Goal: Task Accomplishment & Management: Manage account settings

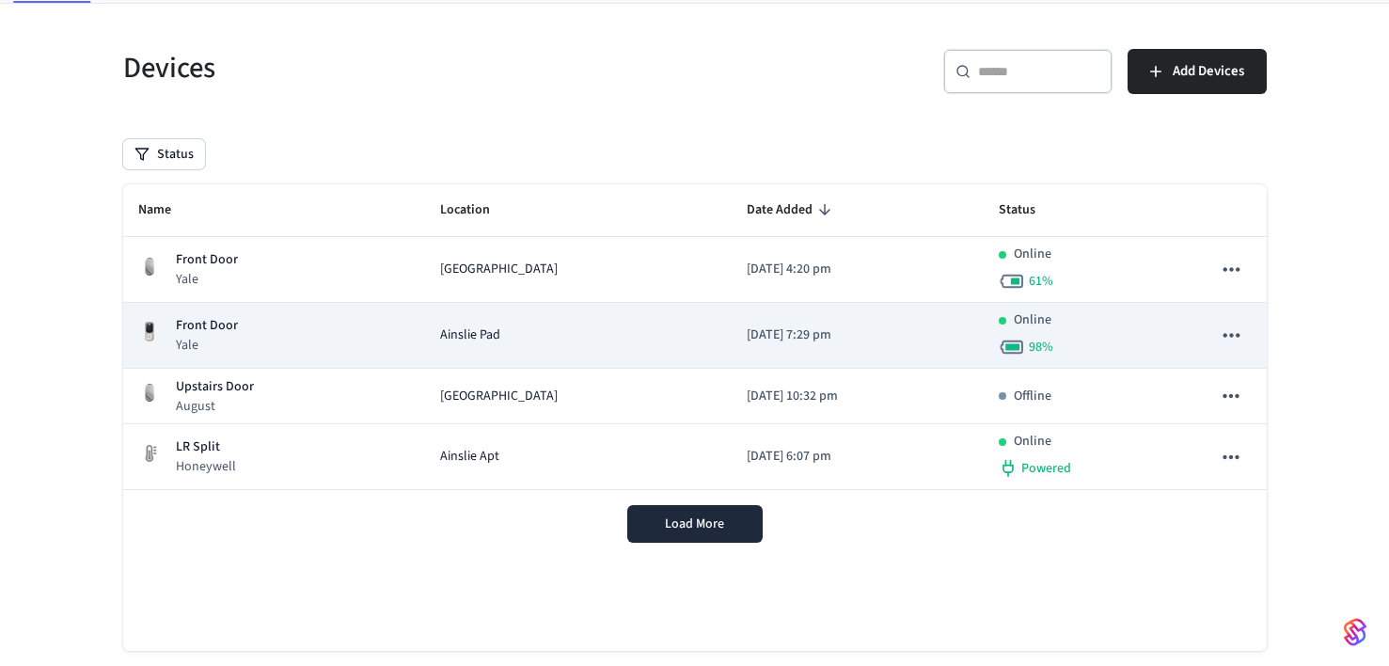
scroll to position [123, 0]
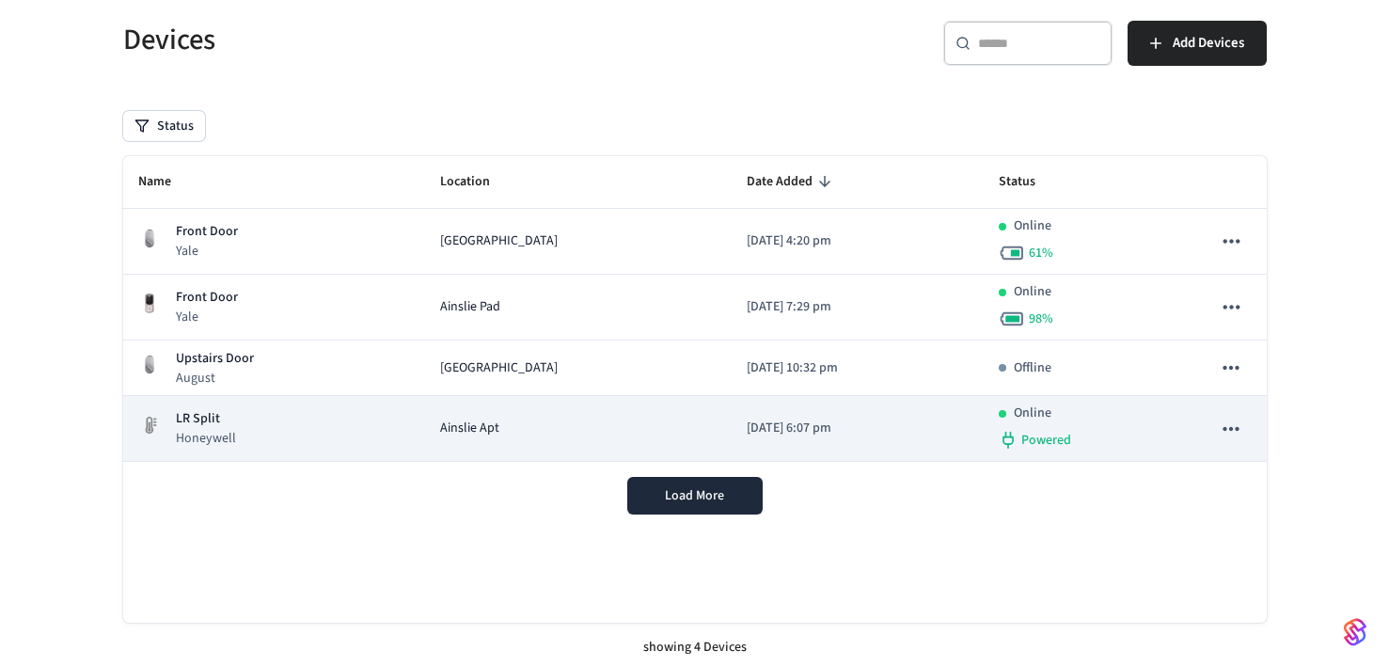
click at [220, 434] on p "Honeywell" at bounding box center [206, 438] width 60 height 19
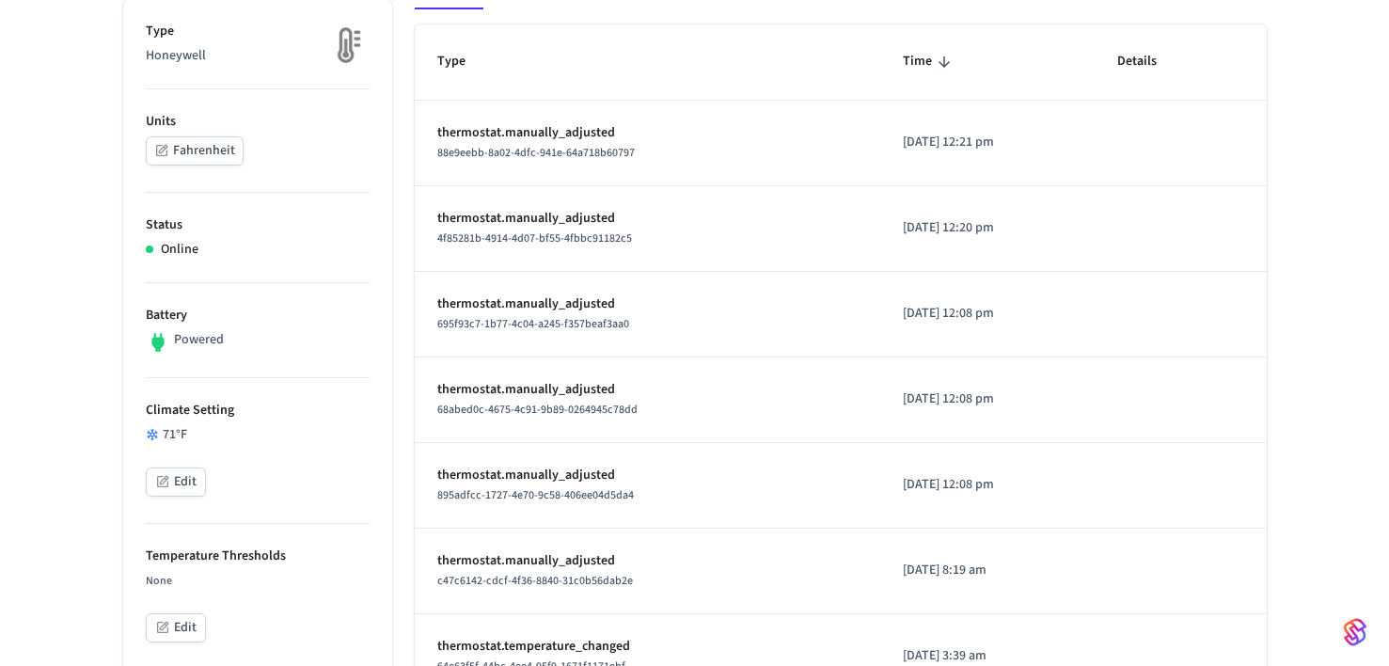
scroll to position [317, 0]
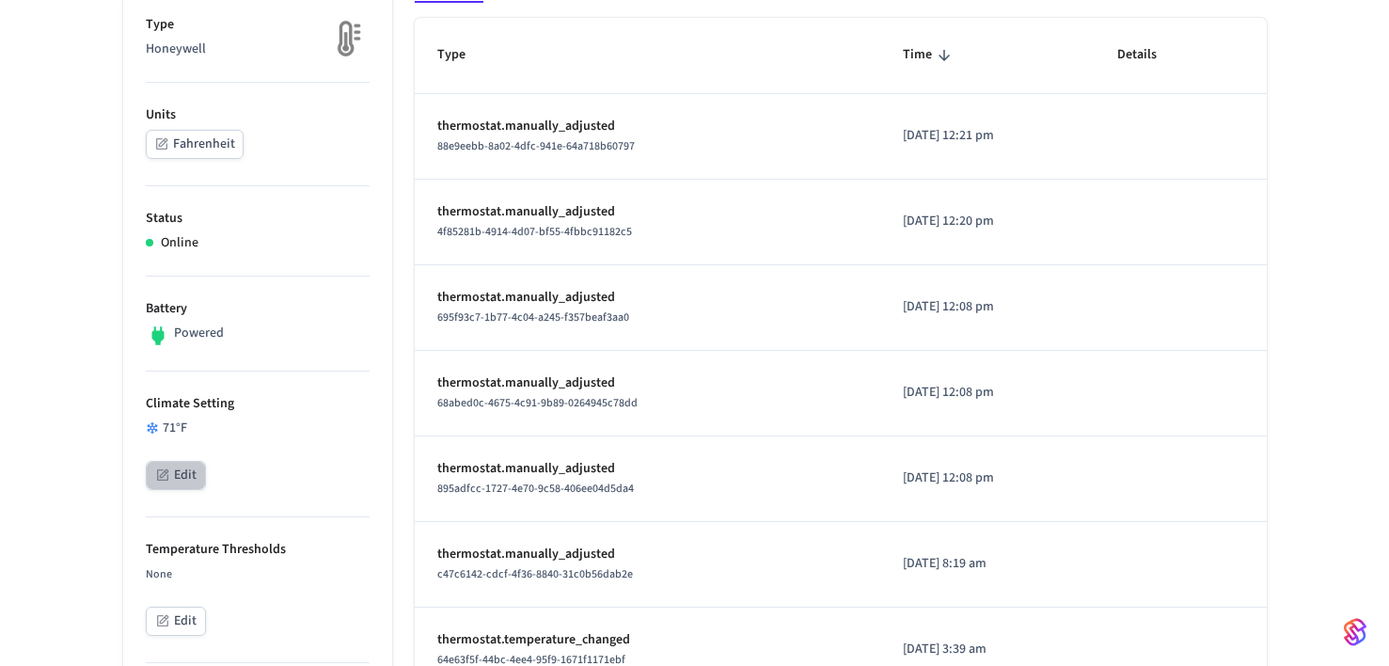
click at [185, 481] on button "Edit" at bounding box center [176, 475] width 60 height 29
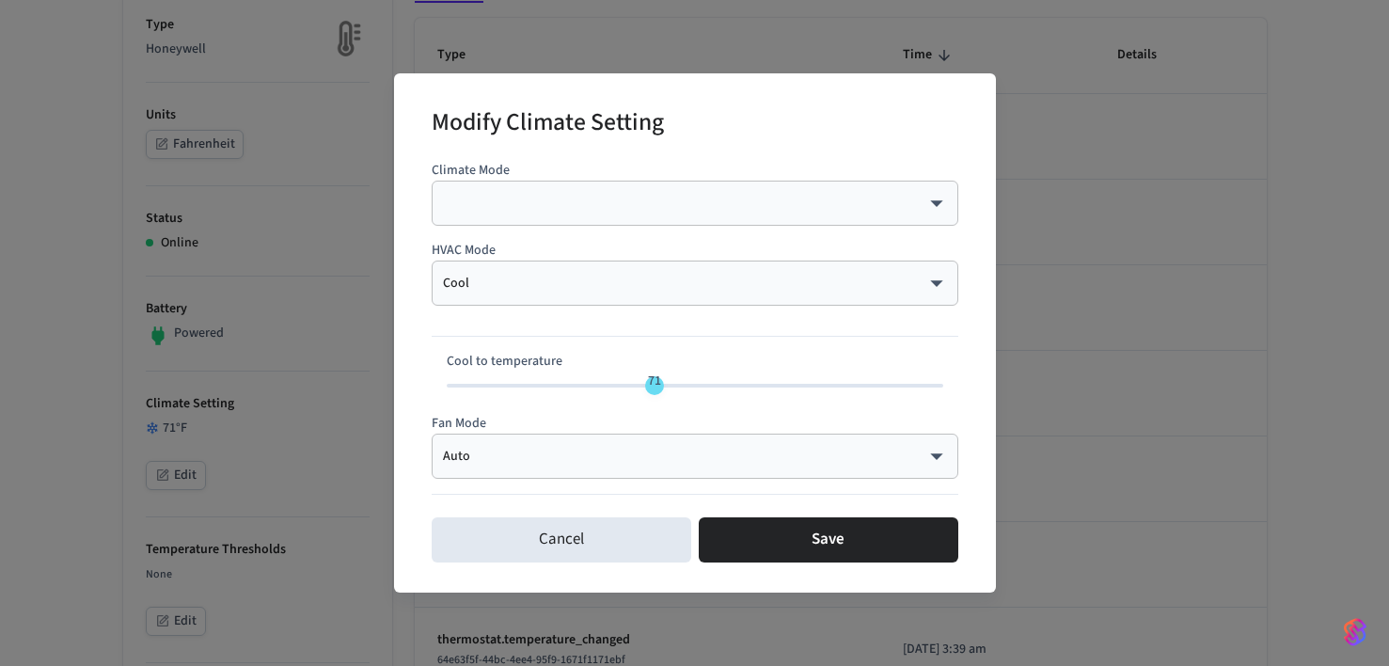
click at [499, 278] on body "Bunk Production Find by ID ⌘ K ST Devices ACS Systems Connected Accounts User I…" at bounding box center [694, 651] width 1389 height 1937
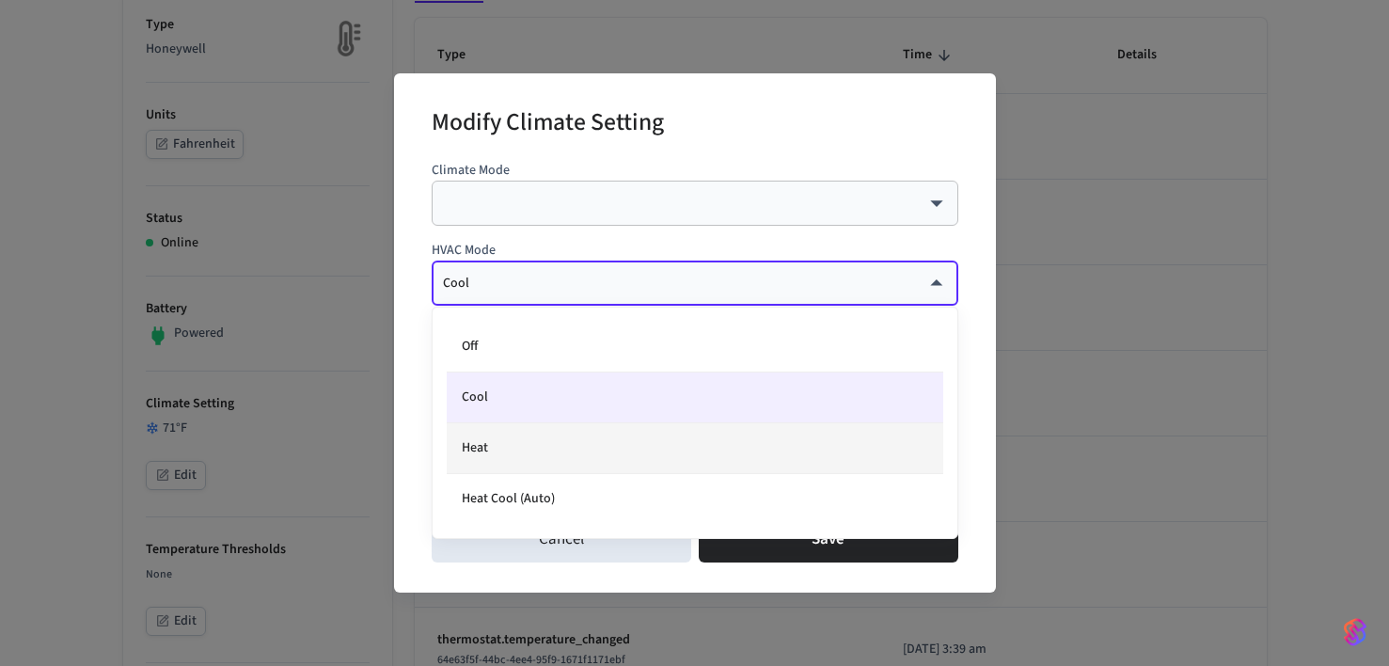
click at [514, 443] on li "Heat" at bounding box center [695, 448] width 497 height 51
type input "****"
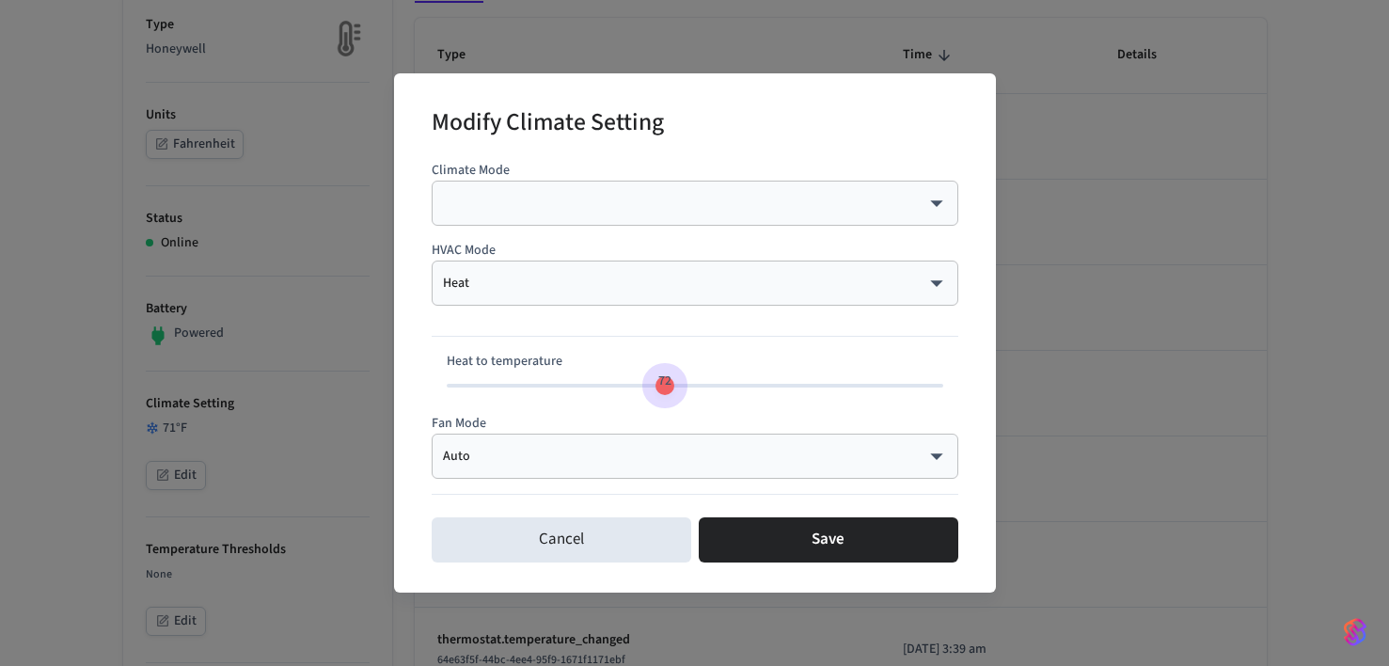
type input "**"
drag, startPoint x: 588, startPoint y: 387, endPoint x: 653, endPoint y: 388, distance: 64.9
click at [653, 388] on span "71" at bounding box center [654, 381] width 13 height 19
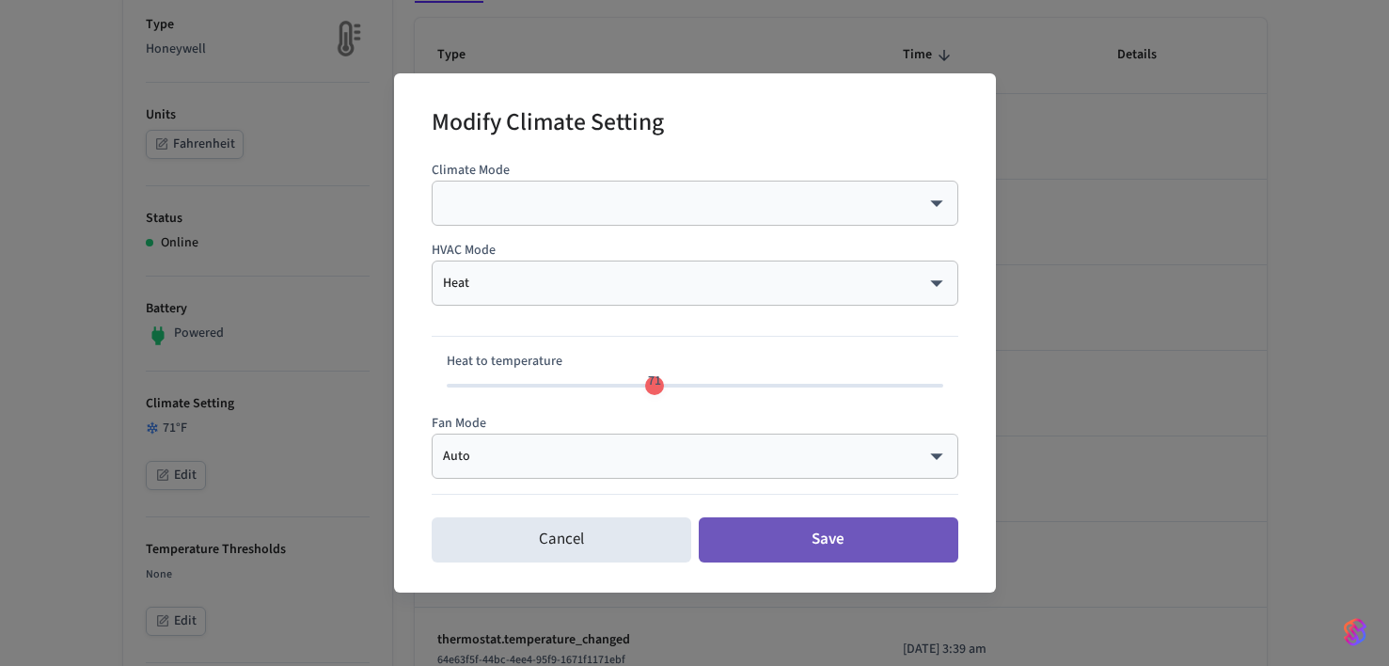
click at [750, 544] on button "Save" at bounding box center [829, 539] width 260 height 45
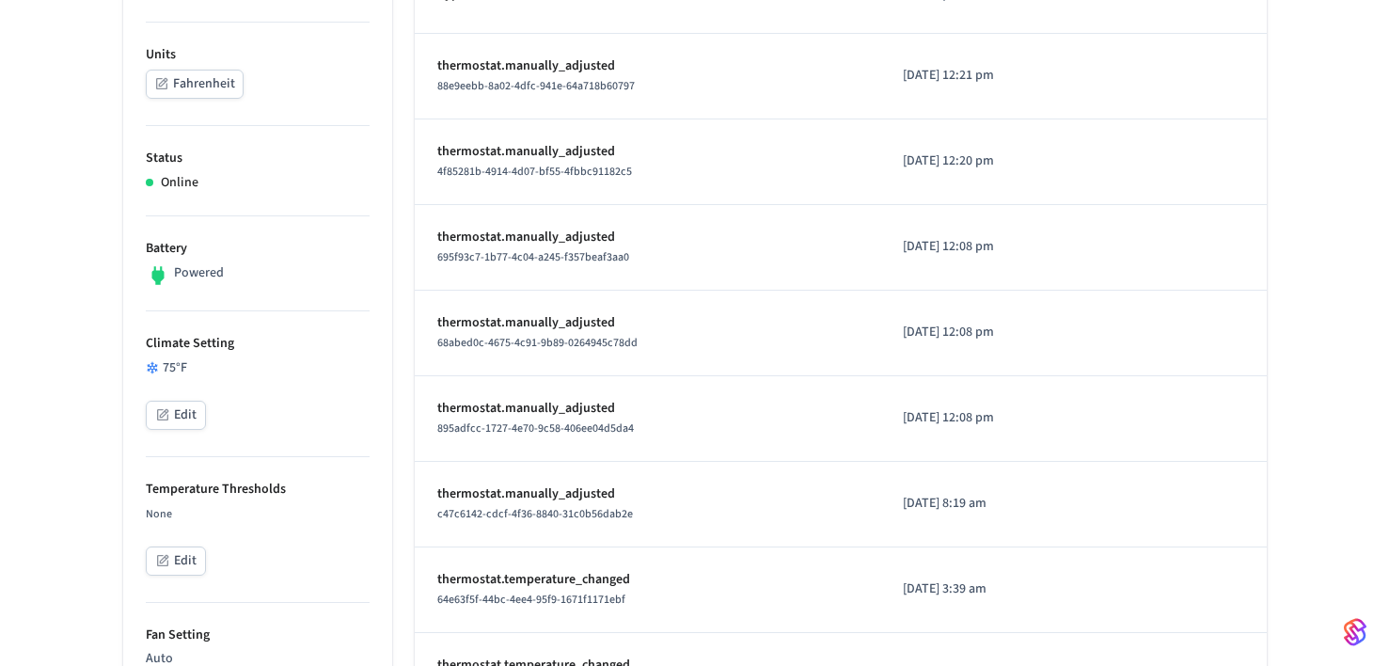
scroll to position [415, 0]
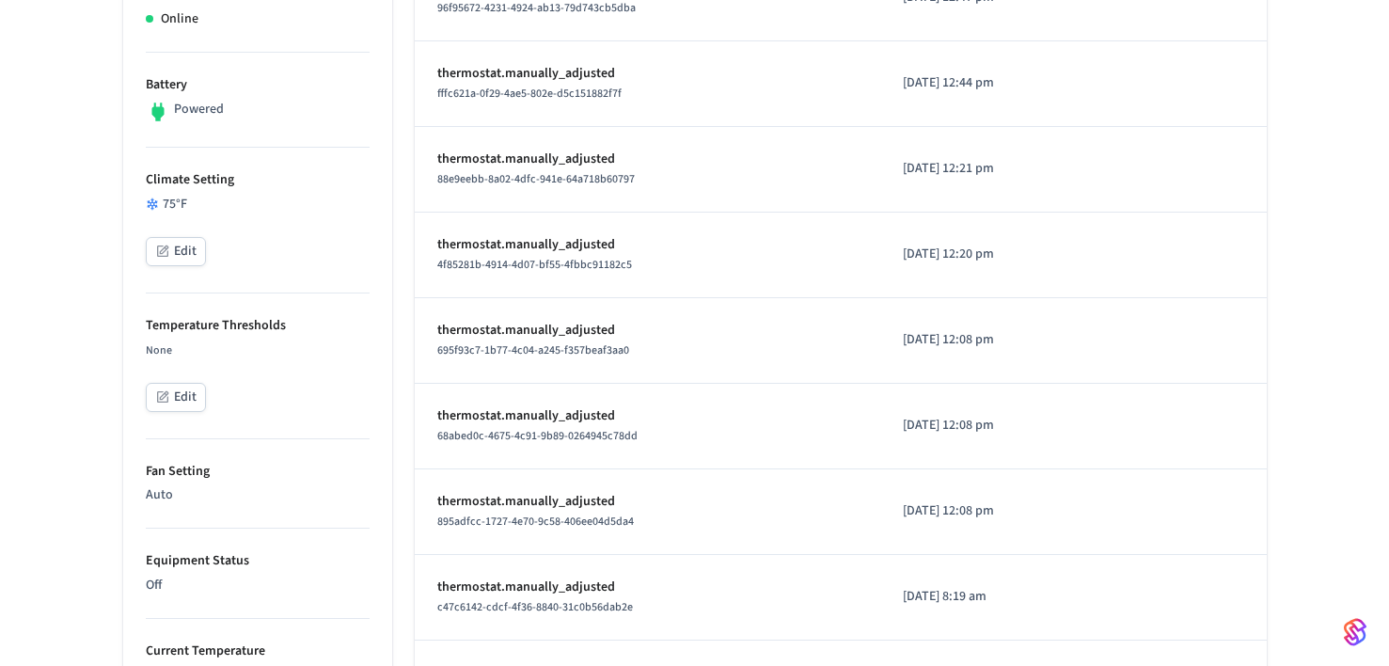
scroll to position [549, 0]
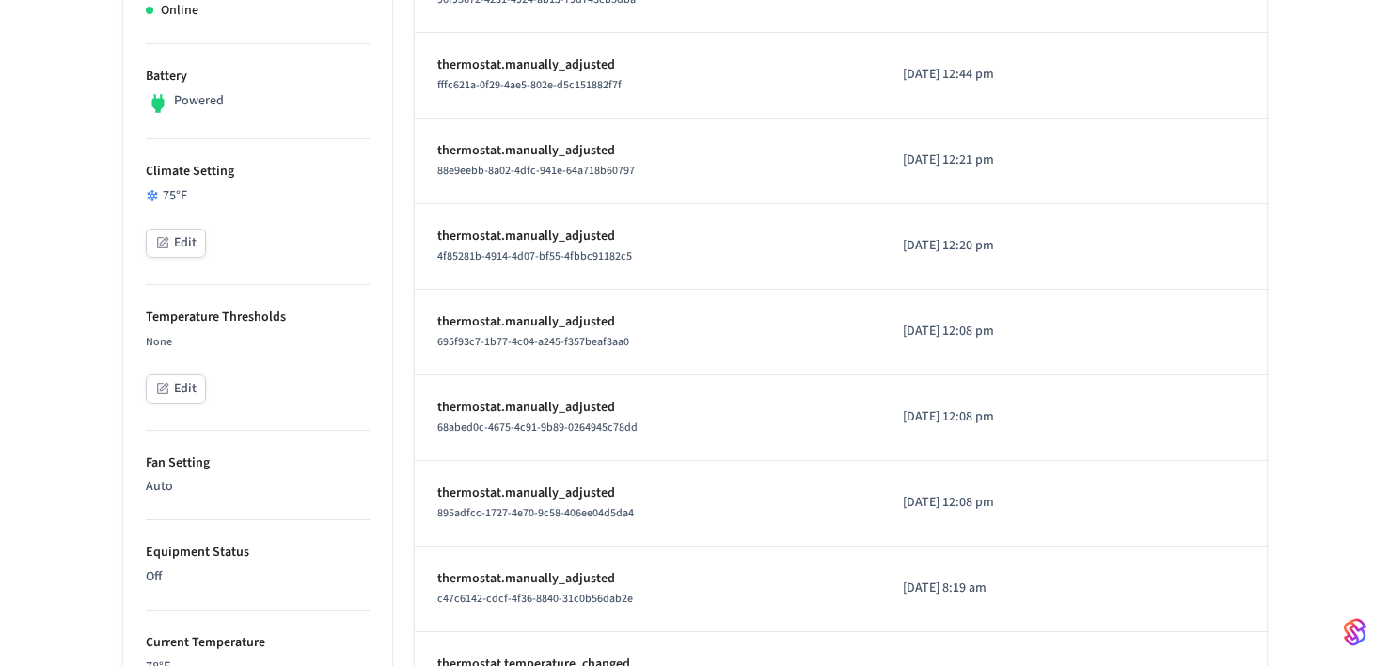
click at [182, 244] on button "Edit" at bounding box center [176, 243] width 60 height 29
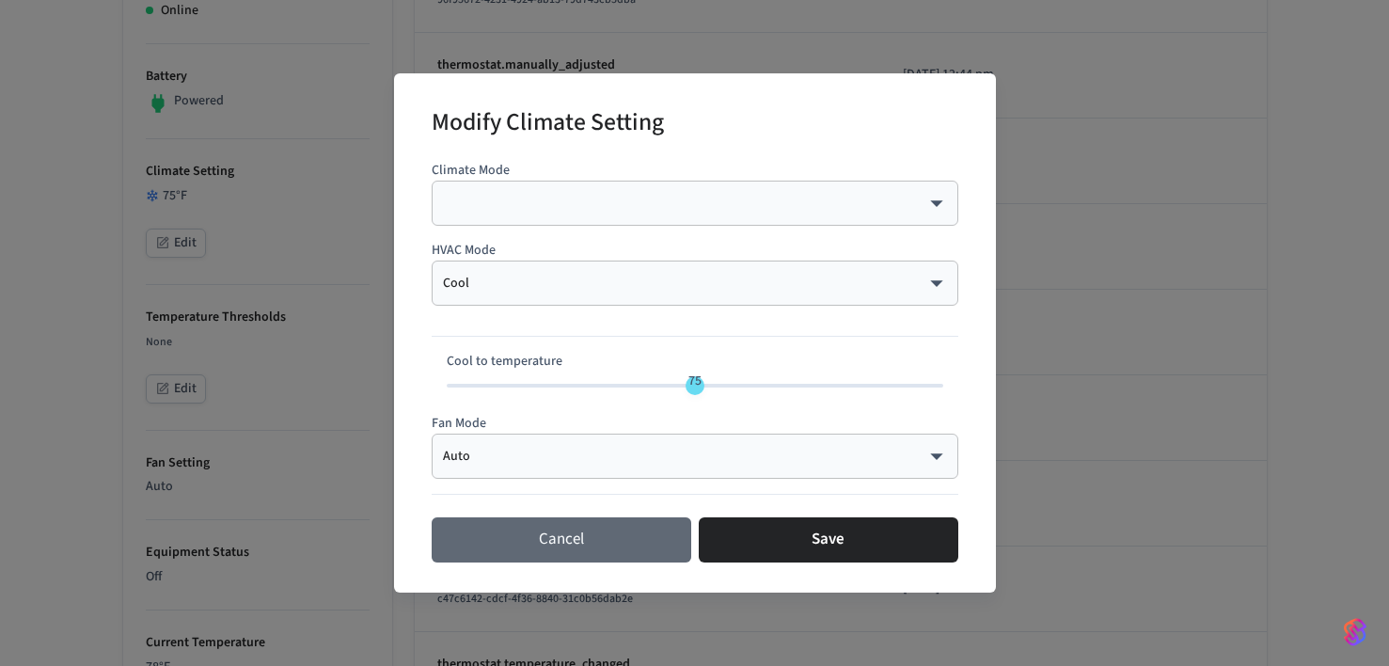
click at [491, 536] on button "Cancel" at bounding box center [562, 539] width 260 height 45
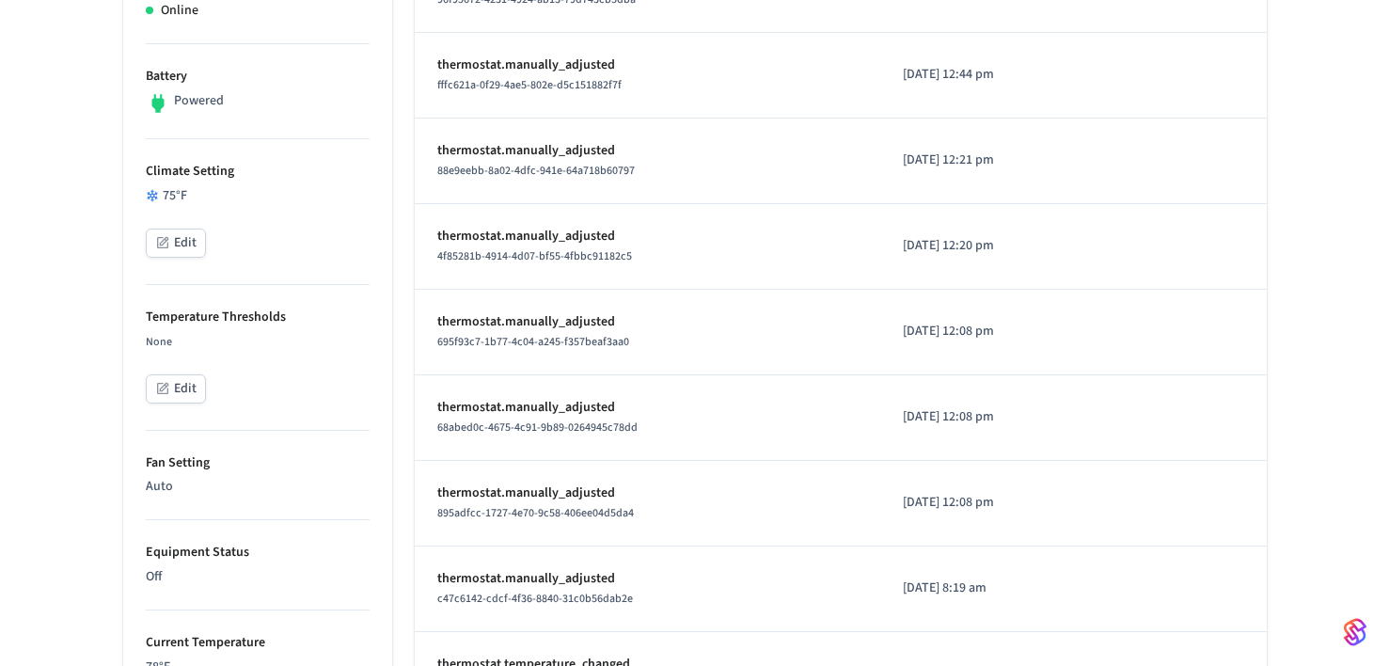
click at [192, 240] on button "Edit" at bounding box center [176, 243] width 60 height 29
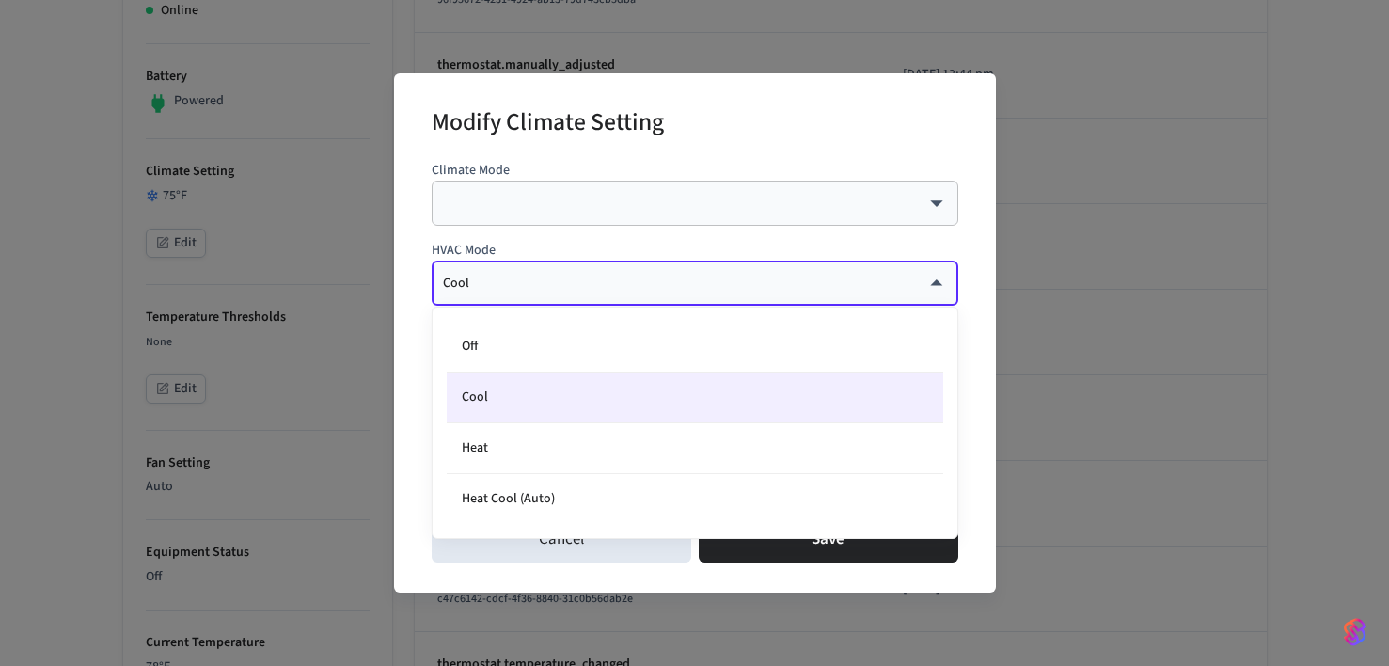
click at [542, 288] on body "Bunk Production Find by ID ⌘ K ST Devices ACS Systems Connected Accounts User I…" at bounding box center [694, 419] width 1389 height 1937
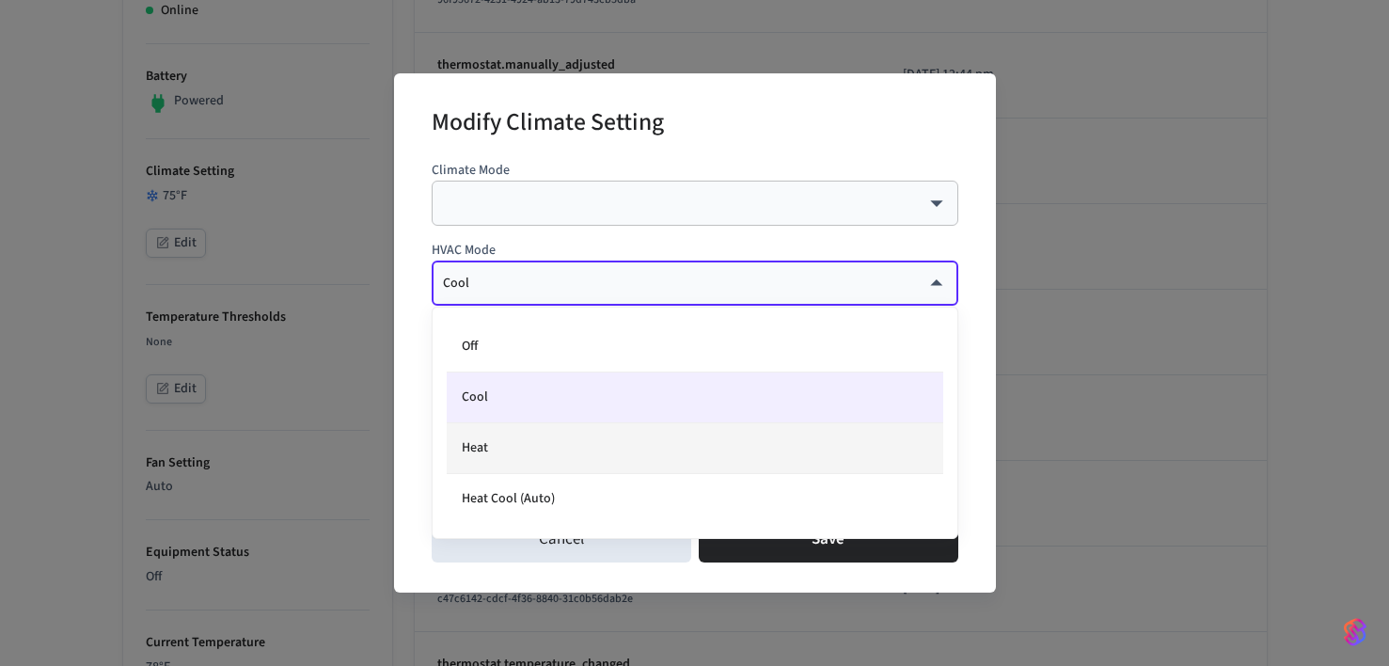
click at [536, 437] on li "Heat" at bounding box center [695, 448] width 497 height 51
type input "****"
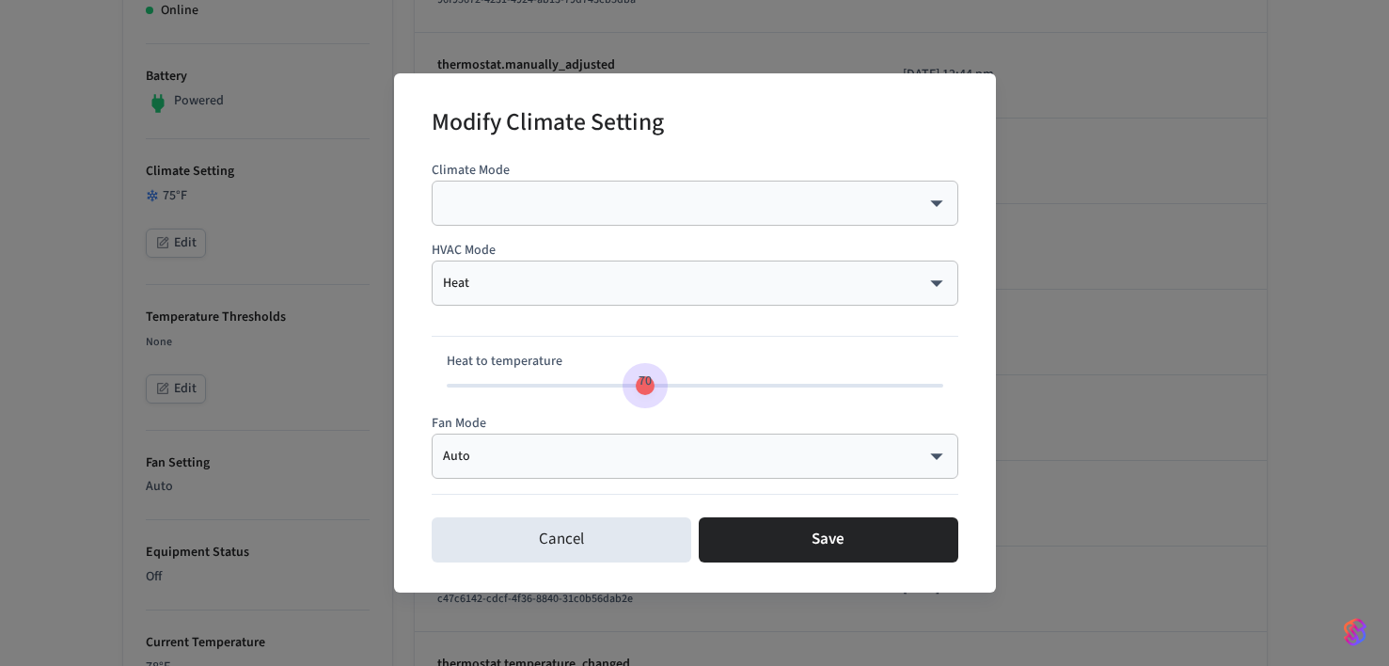
type input "**"
drag, startPoint x: 585, startPoint y: 388, endPoint x: 655, endPoint y: 391, distance: 69.7
click at [655, 391] on span "71" at bounding box center [655, 381] width 36 height 27
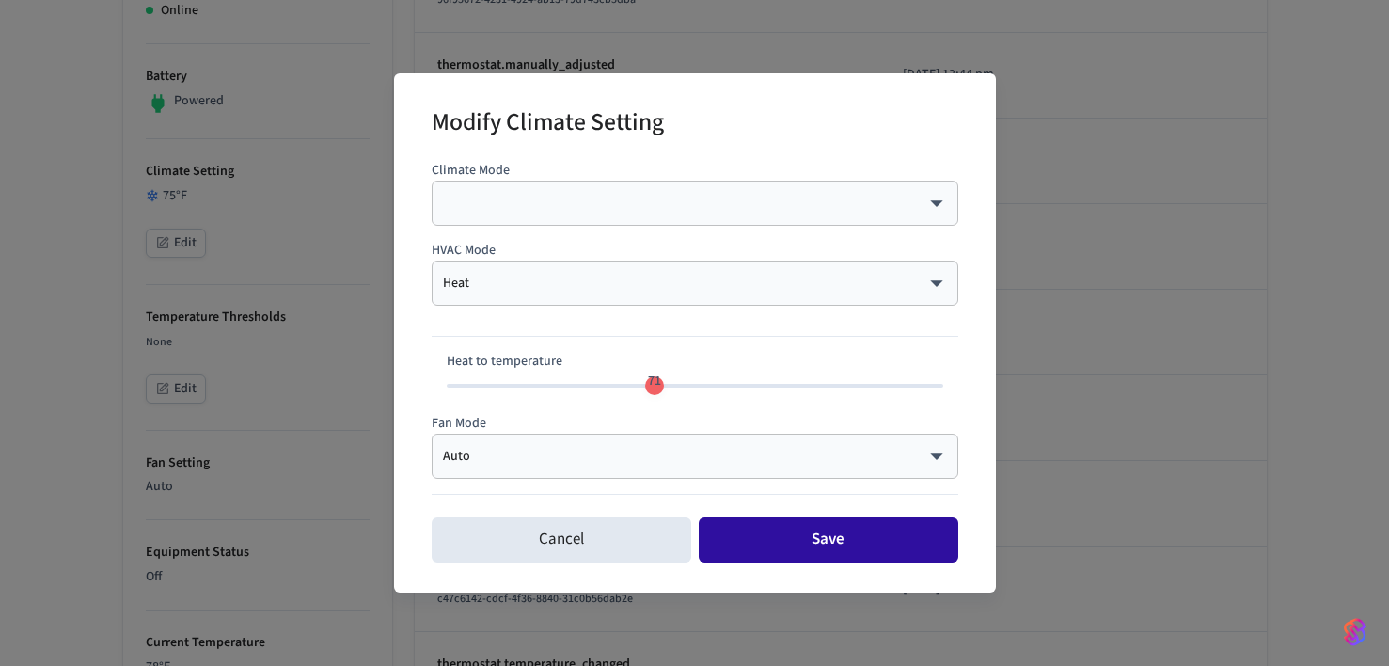
click at [741, 530] on button "Save" at bounding box center [829, 539] width 260 height 45
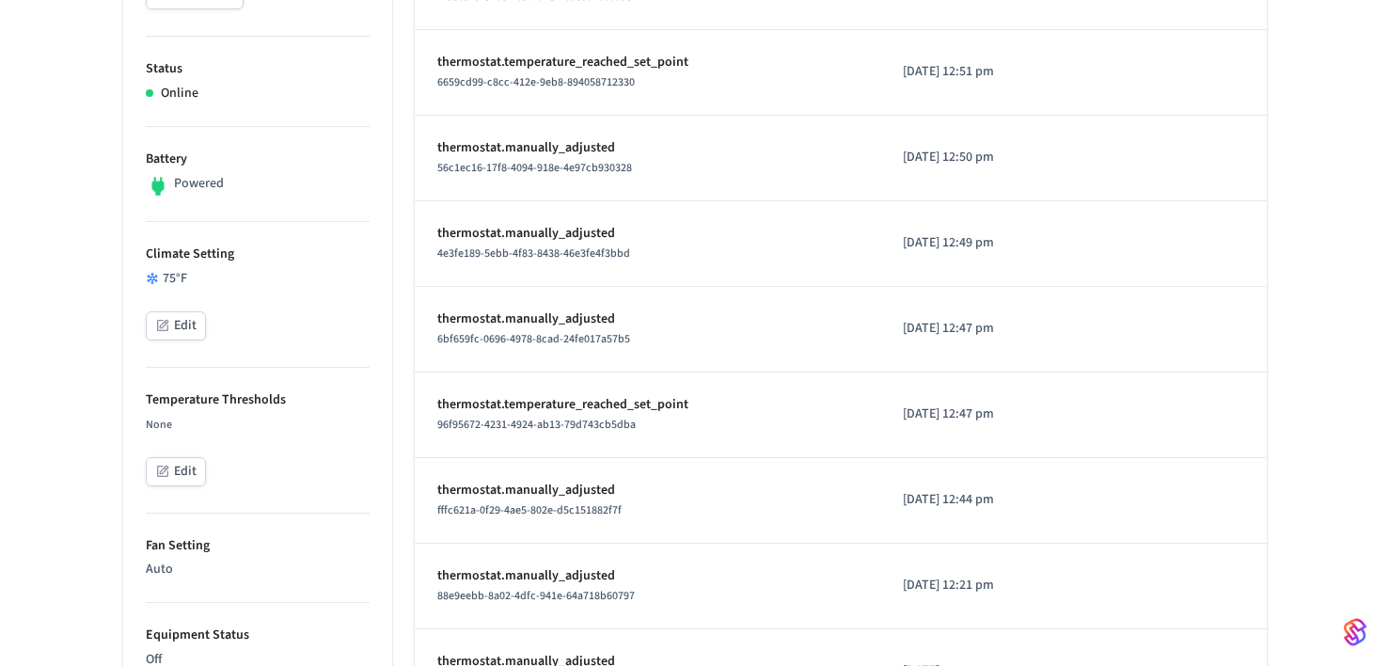
scroll to position [469, 0]
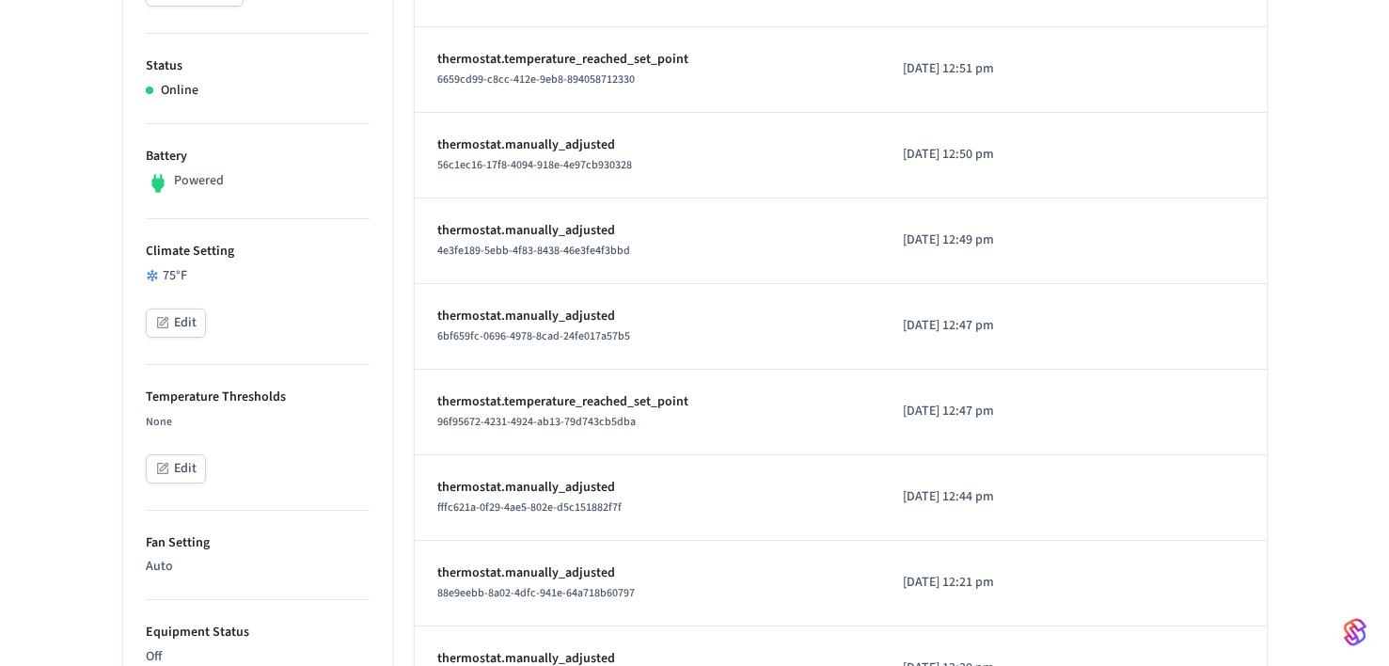
click at [163, 315] on icon "button" at bounding box center [162, 322] width 15 height 15
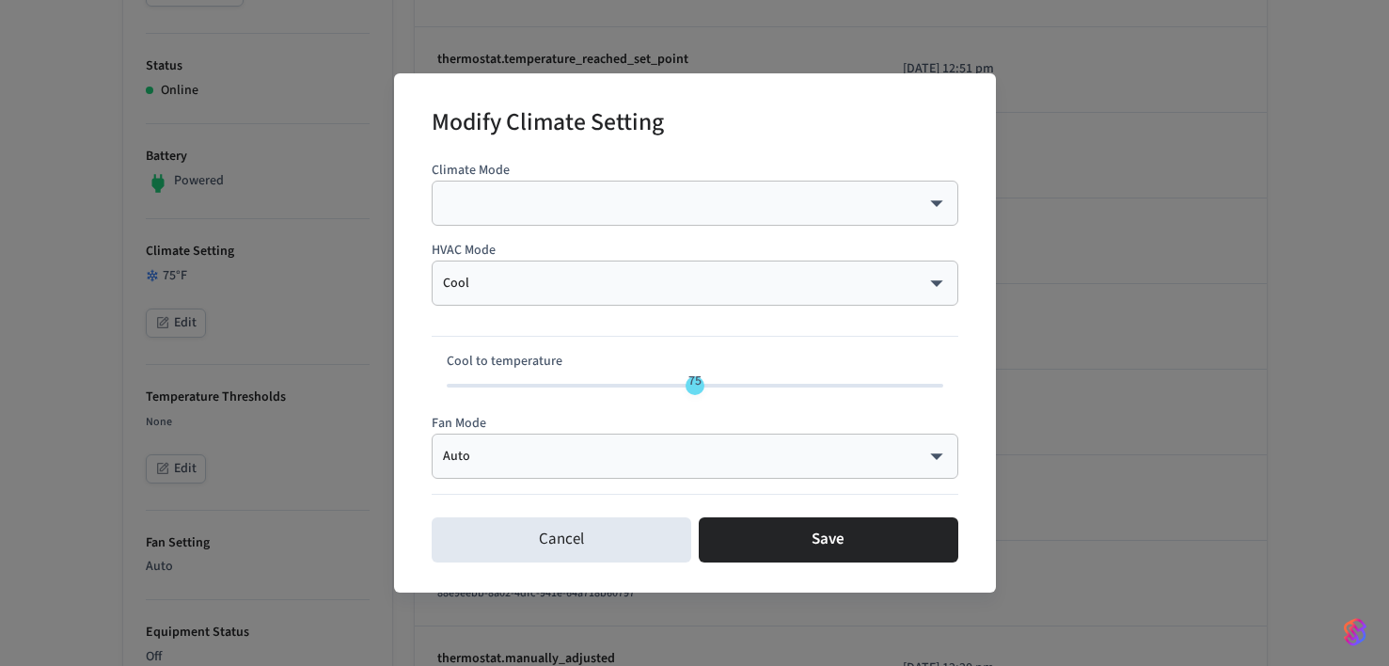
click at [499, 290] on body "Bunk Production Find by ID ⌘ K ST Devices ACS Systems Connected Accounts User I…" at bounding box center [694, 499] width 1389 height 1937
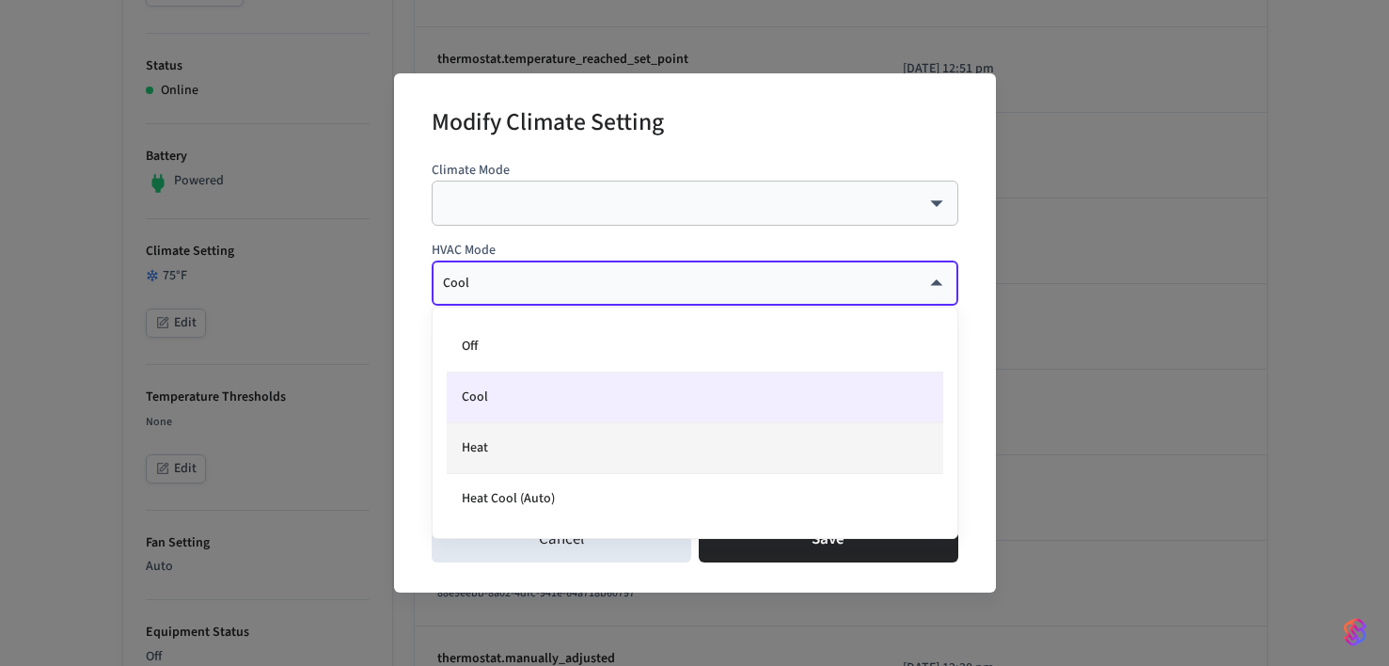
click at [532, 439] on li "Heat" at bounding box center [695, 448] width 497 height 51
type input "****"
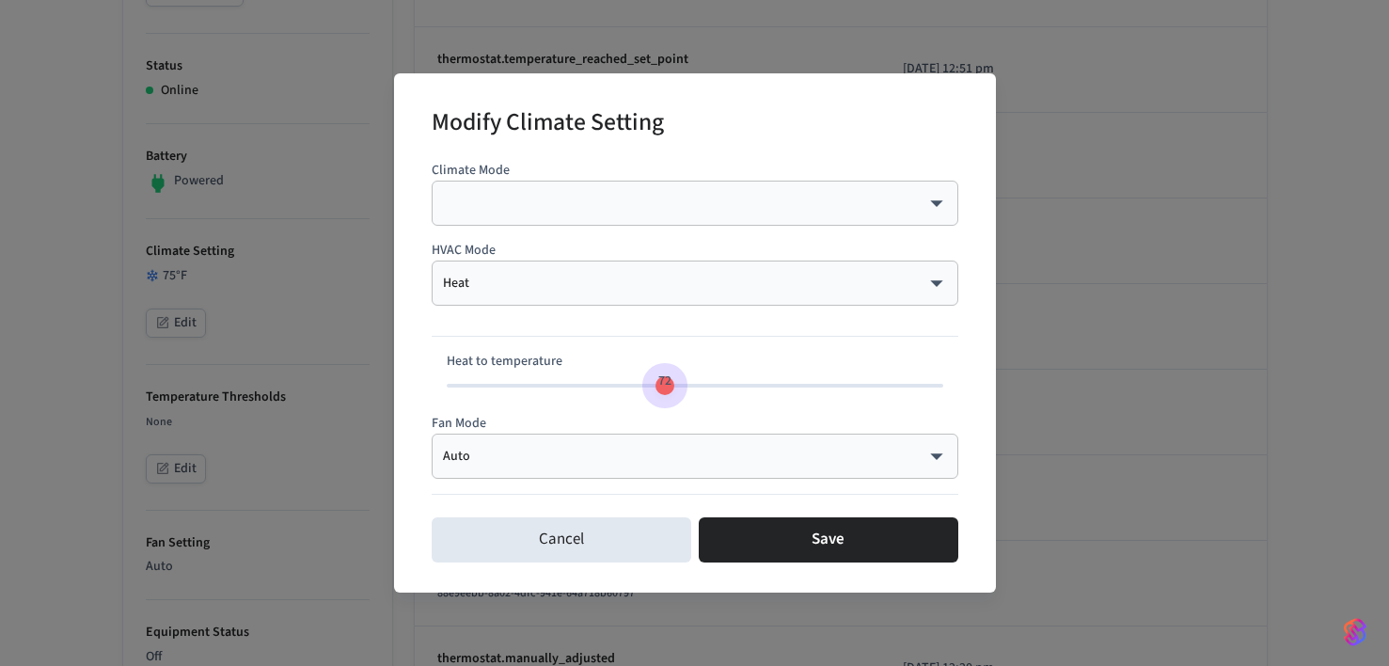
type input "**"
drag, startPoint x: 588, startPoint y: 386, endPoint x: 657, endPoint y: 388, distance: 69.6
click at [657, 388] on span "71" at bounding box center [654, 381] width 13 height 19
click at [825, 547] on button "Save" at bounding box center [829, 539] width 260 height 45
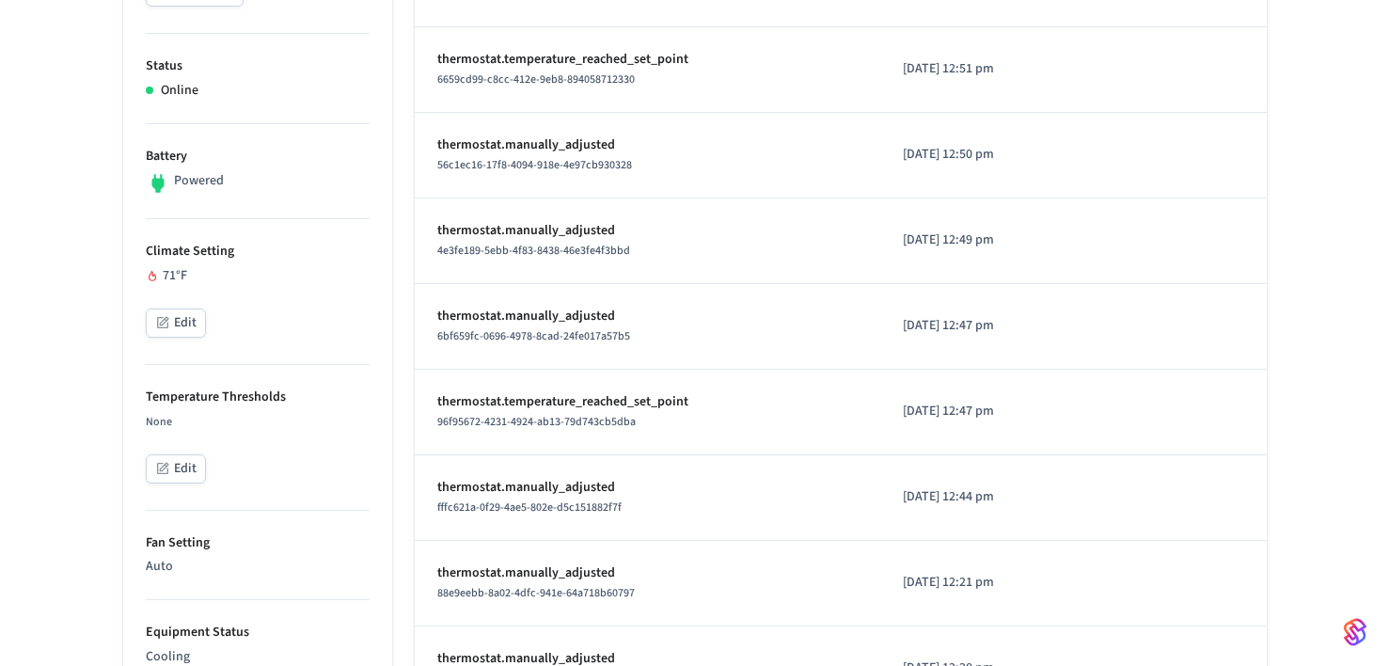
click at [182, 321] on button "Edit" at bounding box center [176, 323] width 60 height 29
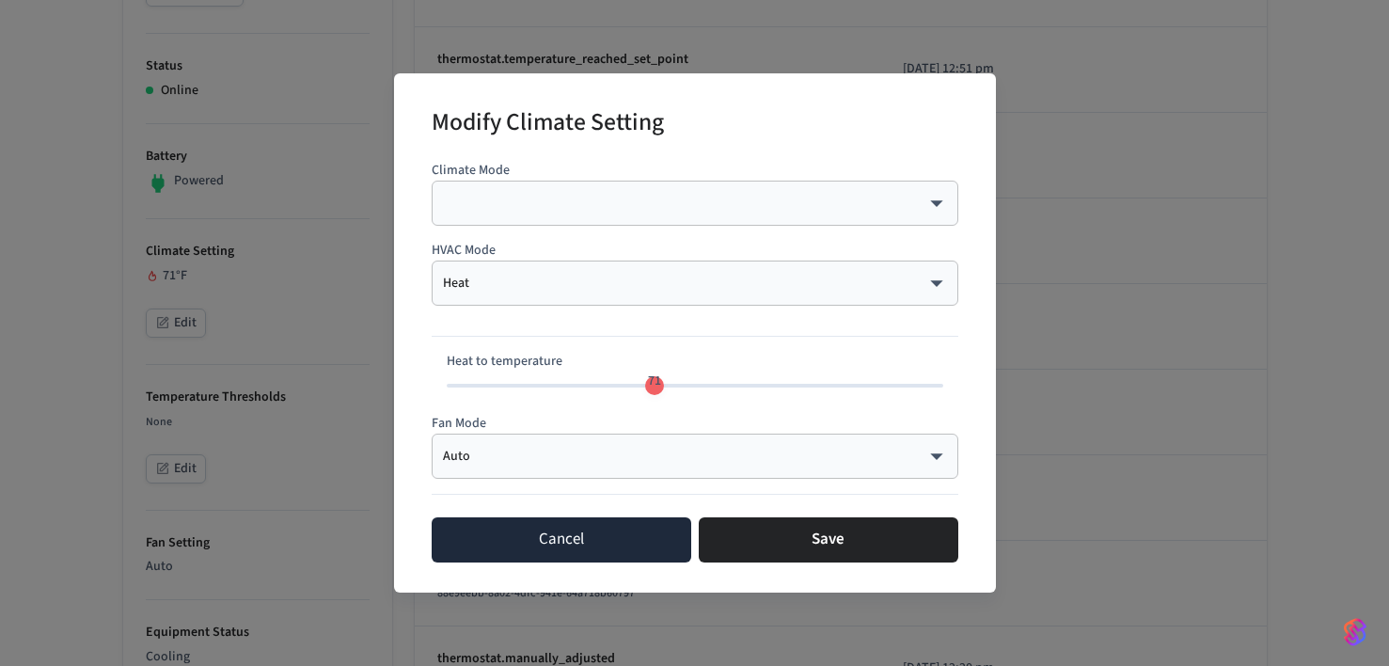
click at [506, 526] on button "Cancel" at bounding box center [562, 539] width 260 height 45
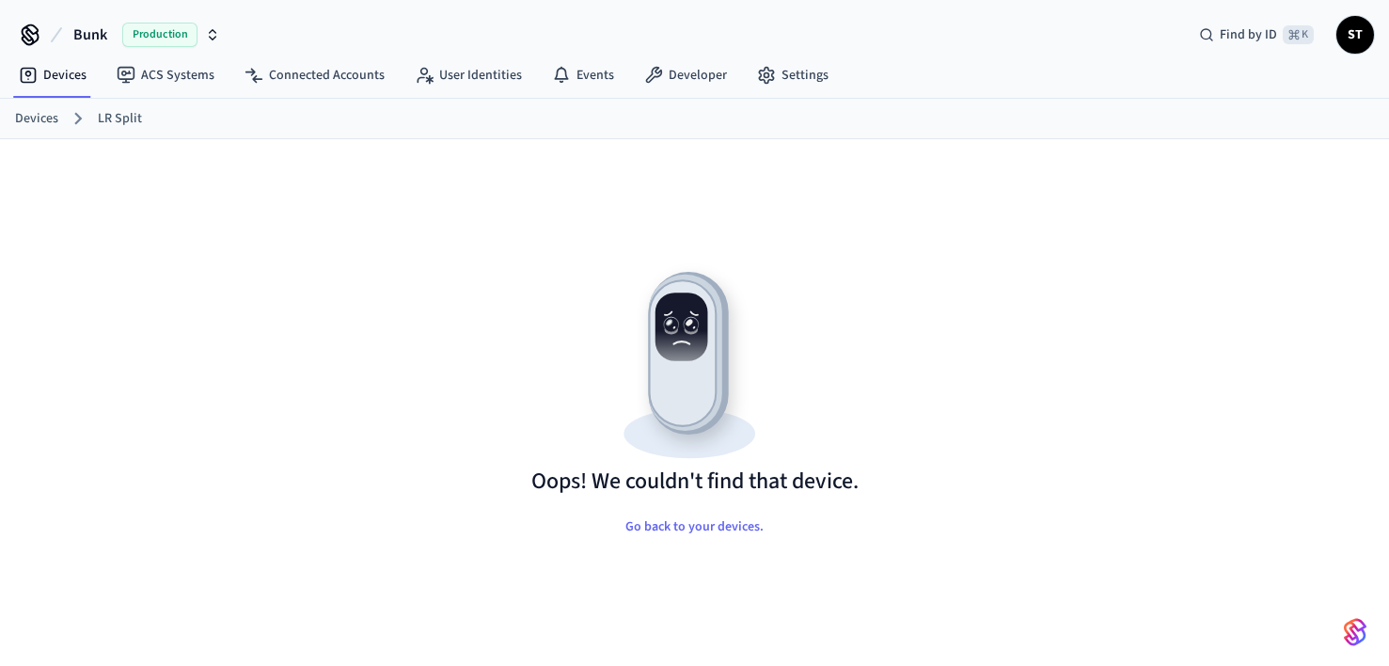
click at [114, 118] on link "LR Split" at bounding box center [120, 119] width 44 height 20
click at [55, 119] on link "Devices" at bounding box center [36, 119] width 43 height 20
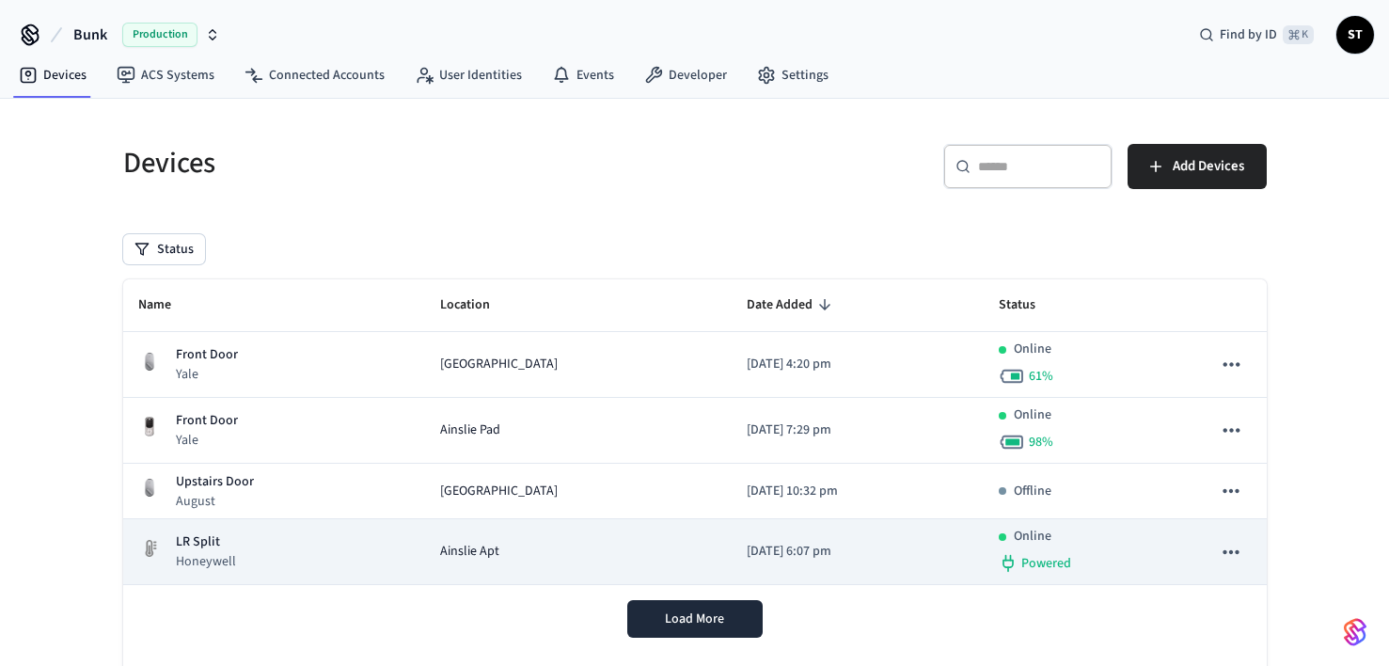
click at [377, 553] on div "LR Split Honeywell" at bounding box center [274, 551] width 273 height 39
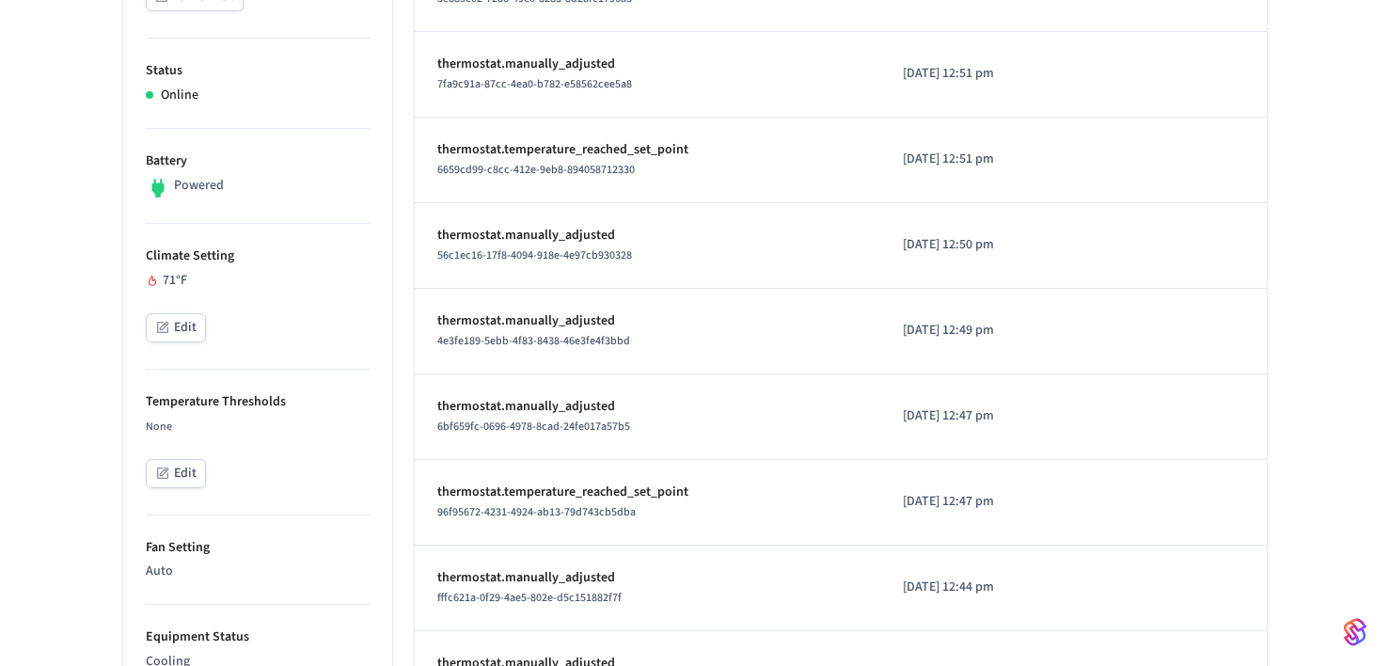
scroll to position [481, 0]
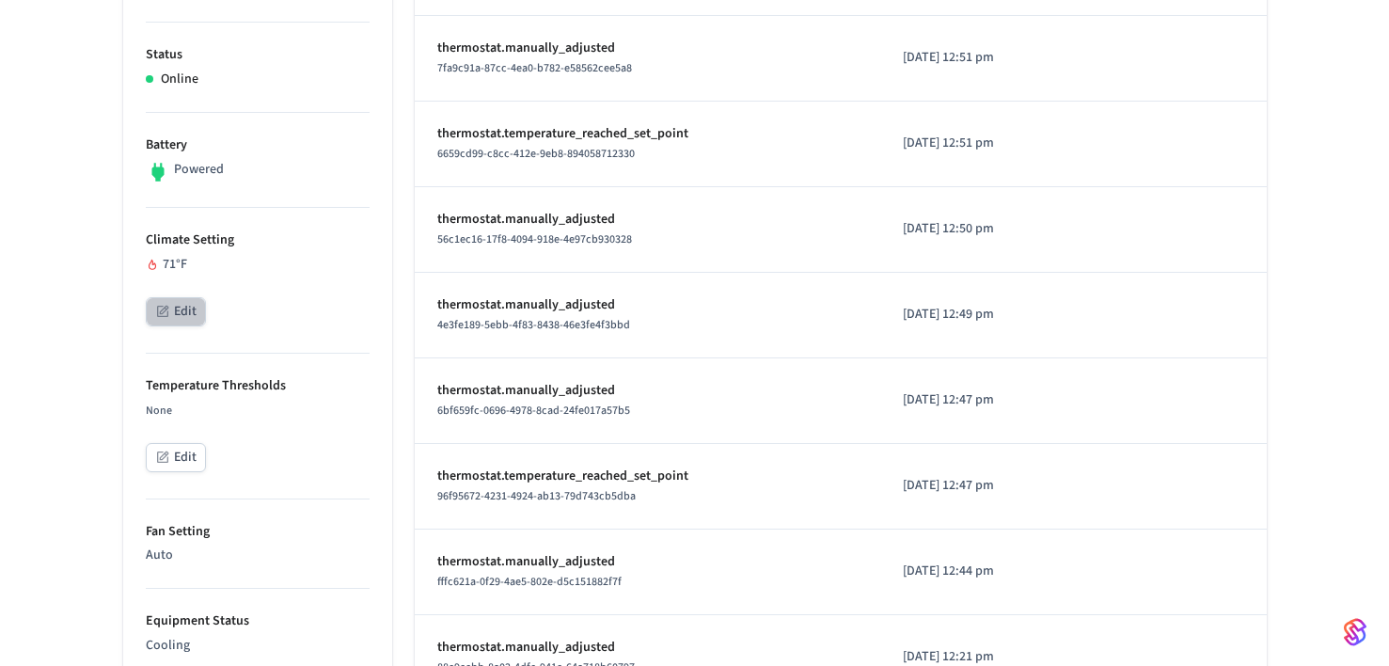
click at [166, 311] on icon "button" at bounding box center [162, 311] width 15 height 15
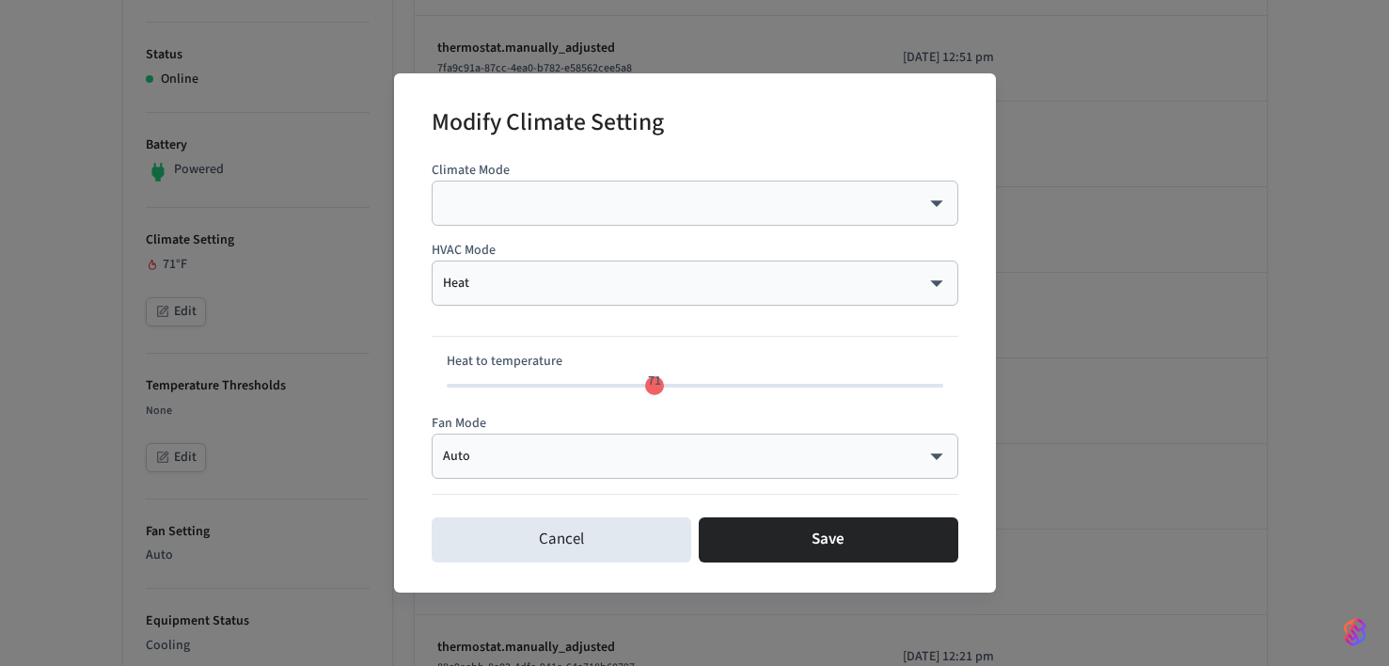
click at [537, 277] on body "Bunk Production Find by ID ⌘ K ST Devices ACS Systems Connected Accounts User I…" at bounding box center [694, 487] width 1389 height 1937
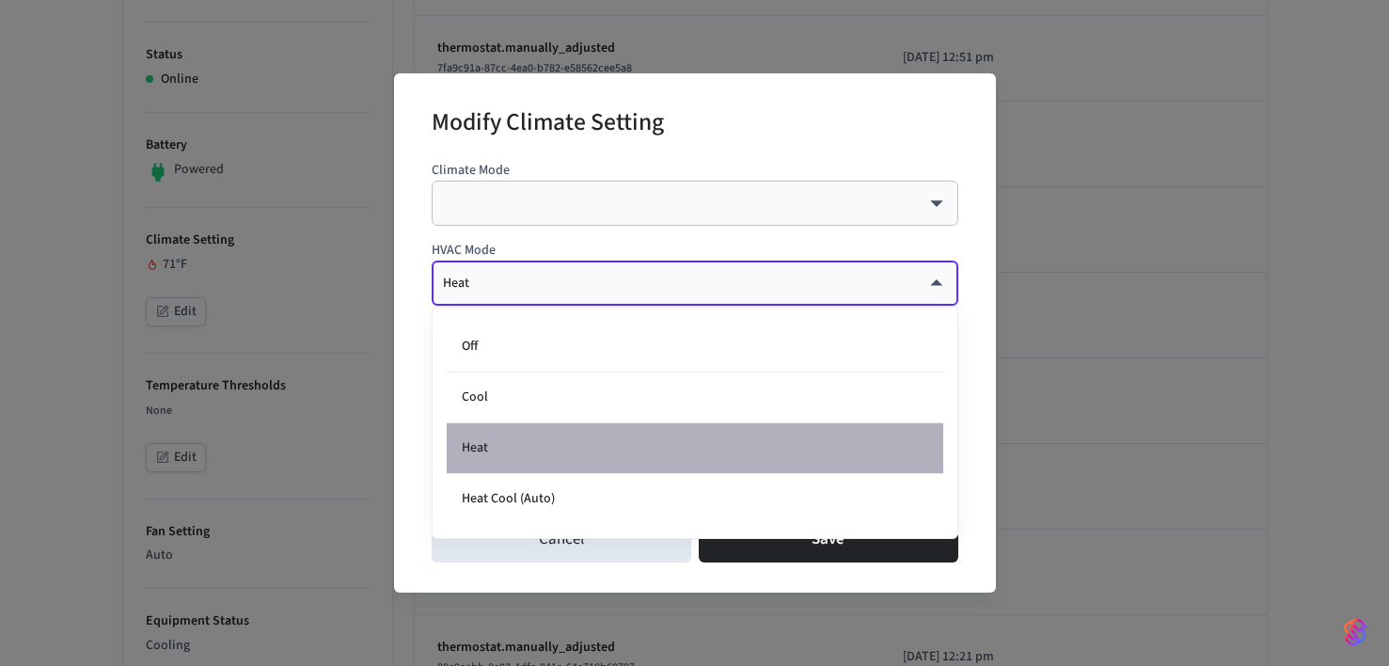
click at [494, 449] on li "Heat" at bounding box center [695, 448] width 497 height 51
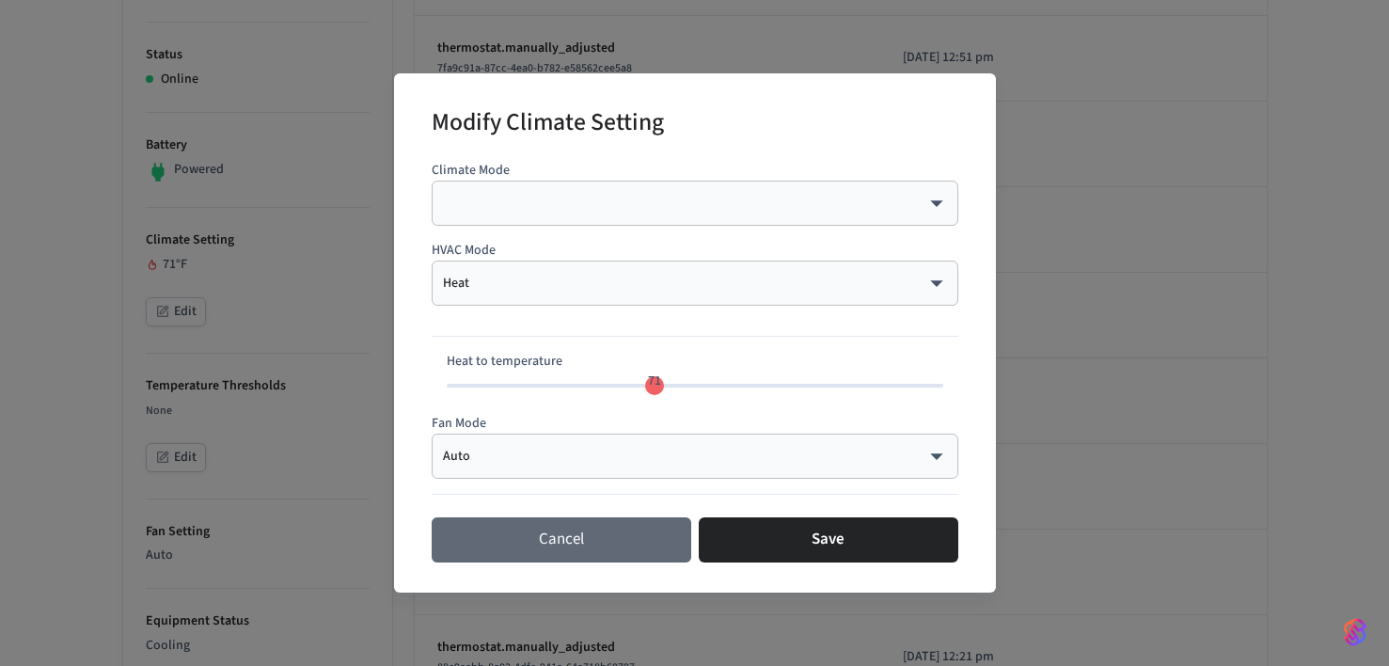
click at [539, 530] on button "Cancel" at bounding box center [562, 539] width 260 height 45
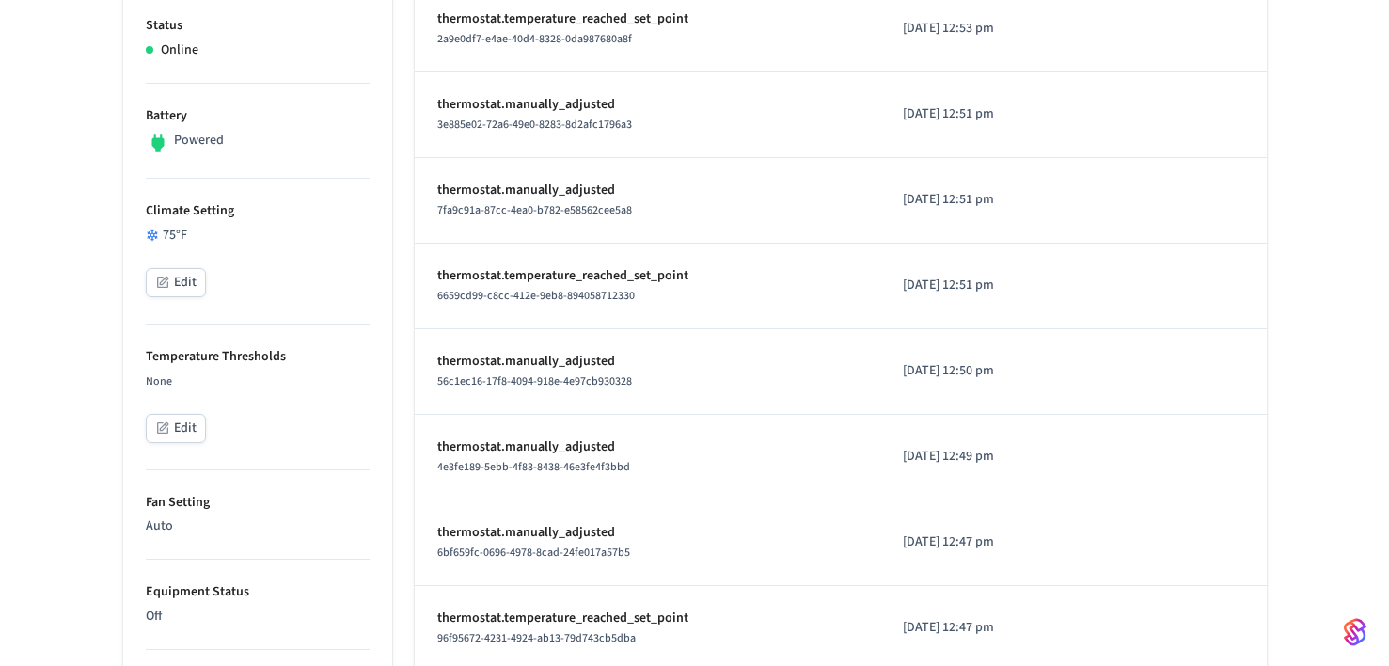
scroll to position [521, 0]
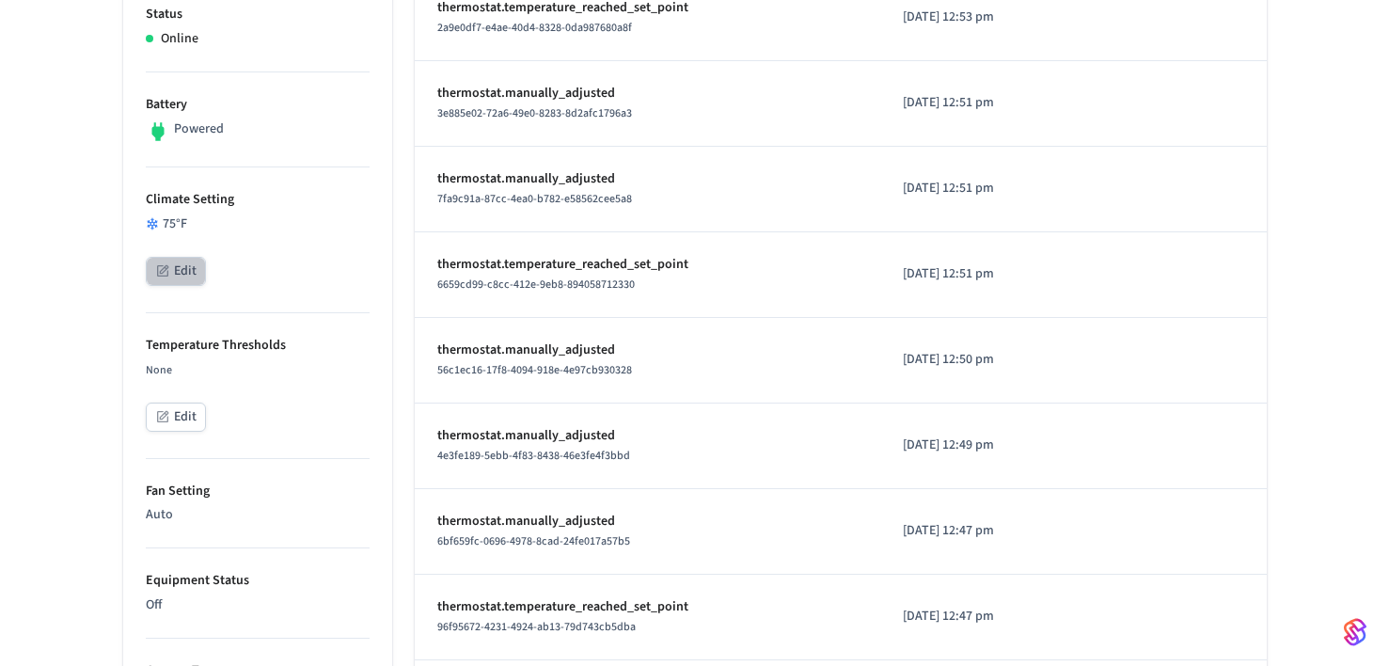
click at [169, 271] on icon "button" at bounding box center [162, 270] width 15 height 15
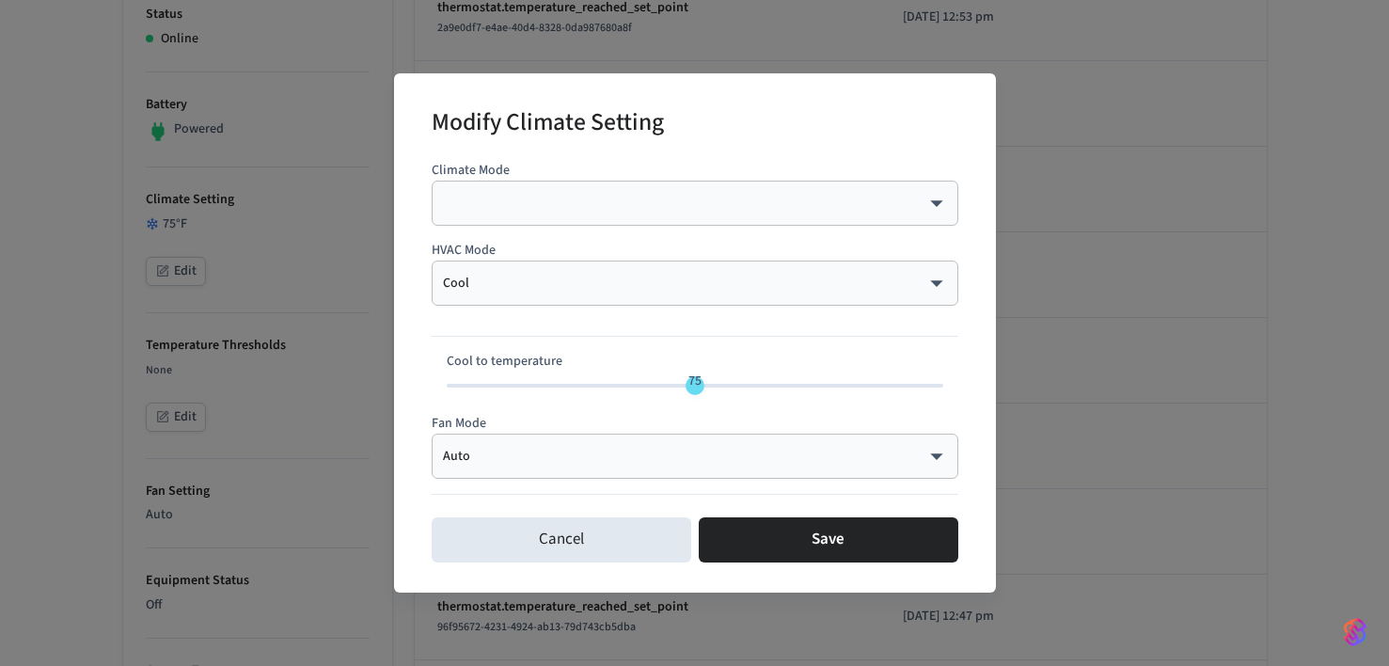
click at [514, 278] on body "Bunk Production Find by ID ⌘ K ST Devices ACS Systems Connected Accounts User I…" at bounding box center [694, 447] width 1389 height 1937
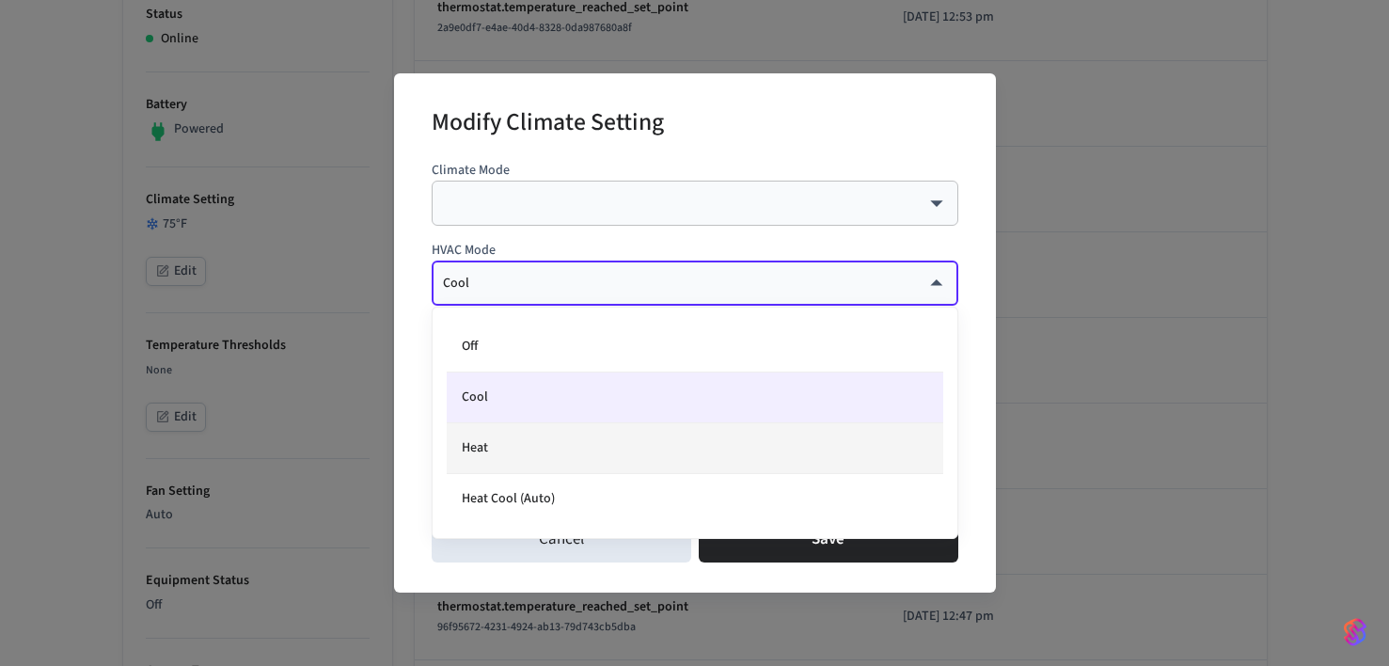
click at [546, 435] on li "Heat" at bounding box center [695, 448] width 497 height 51
type input "****"
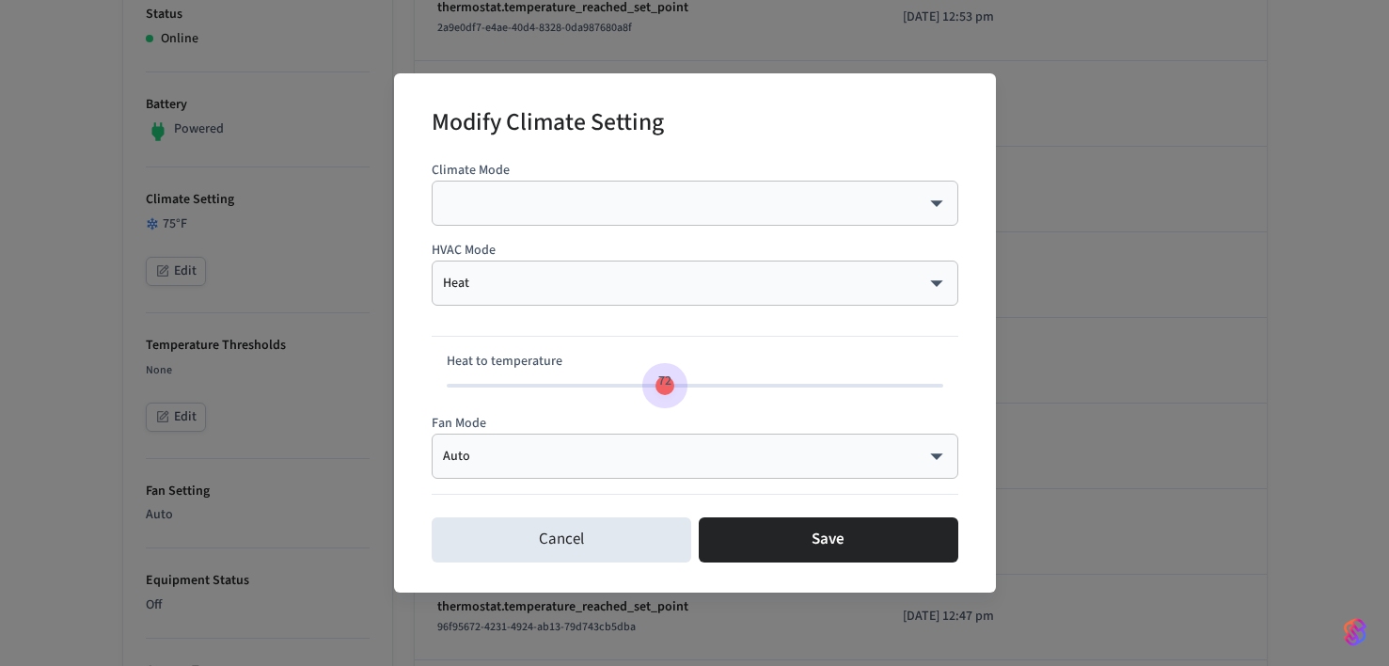
type input "**"
drag, startPoint x: 589, startPoint y: 388, endPoint x: 657, endPoint y: 389, distance: 68.7
click at [657, 389] on span "71" at bounding box center [654, 381] width 13 height 19
click at [622, 459] on body "Bunk Production Find by ID ⌘ K ST Devices ACS Systems Connected Accounts User I…" at bounding box center [694, 447] width 1389 height 1937
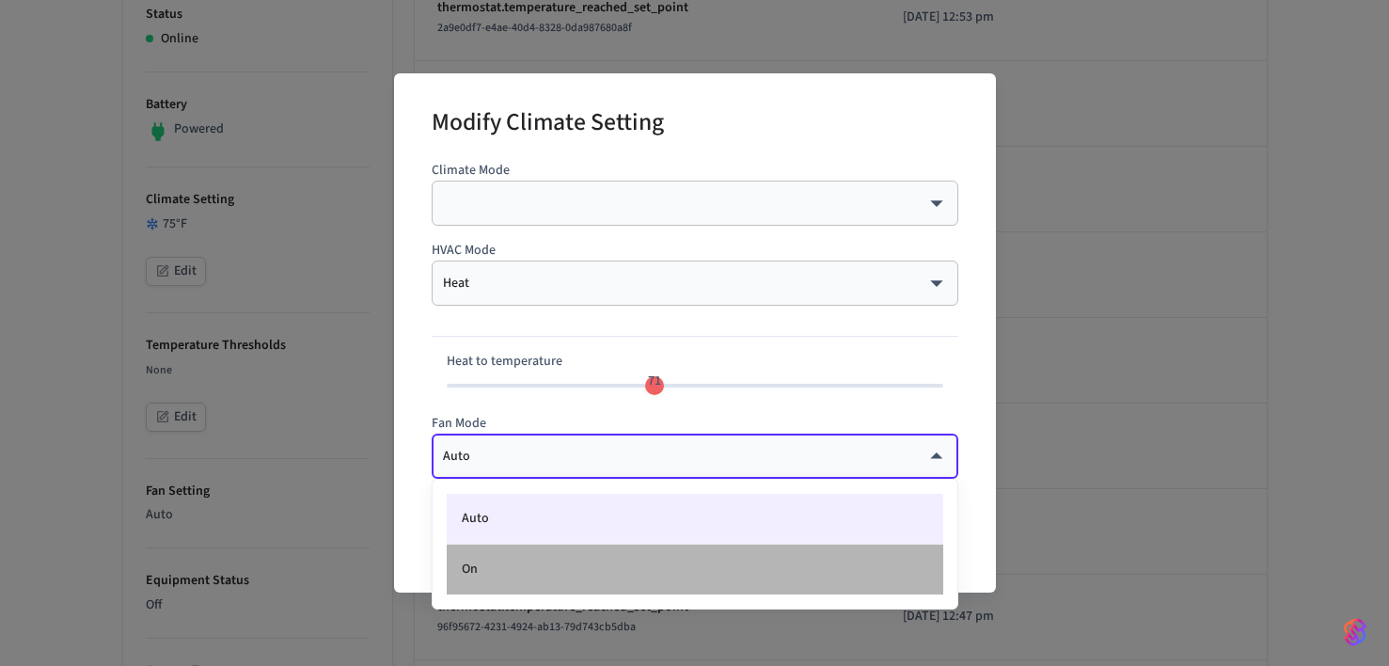
click at [590, 566] on li "On" at bounding box center [695, 570] width 497 height 50
type input "**"
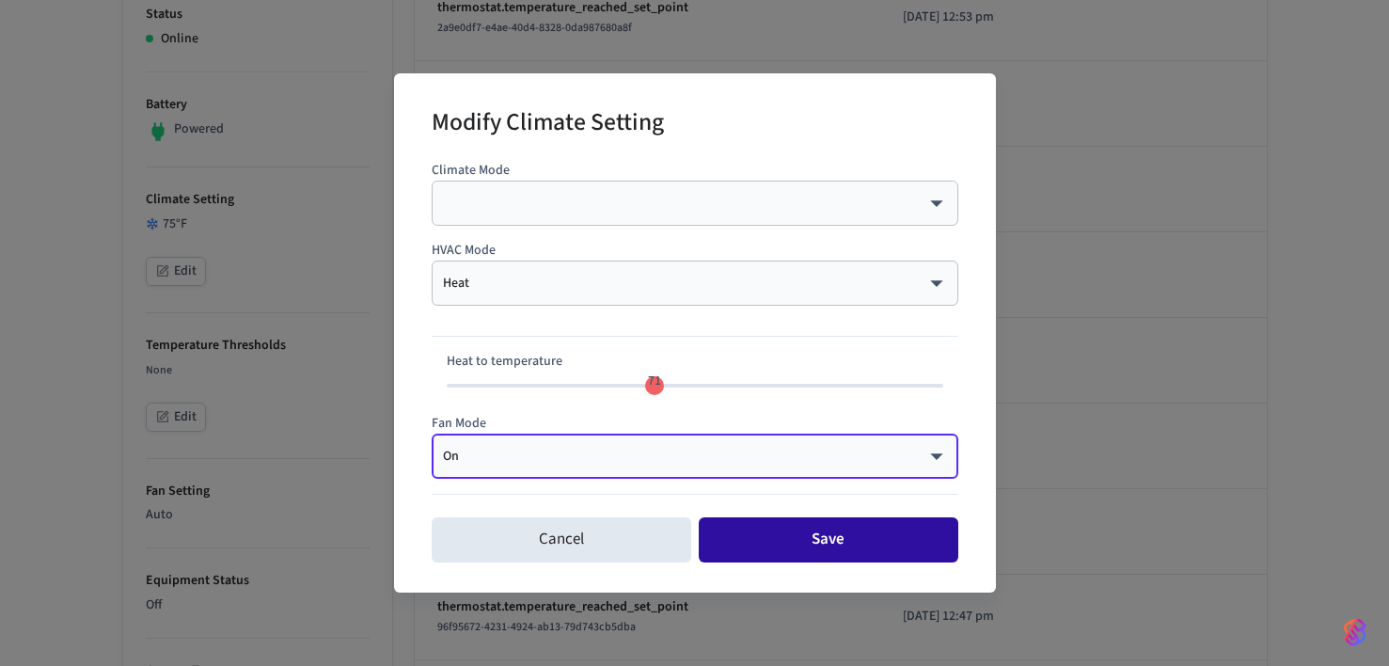
click at [757, 541] on button "Save" at bounding box center [829, 539] width 260 height 45
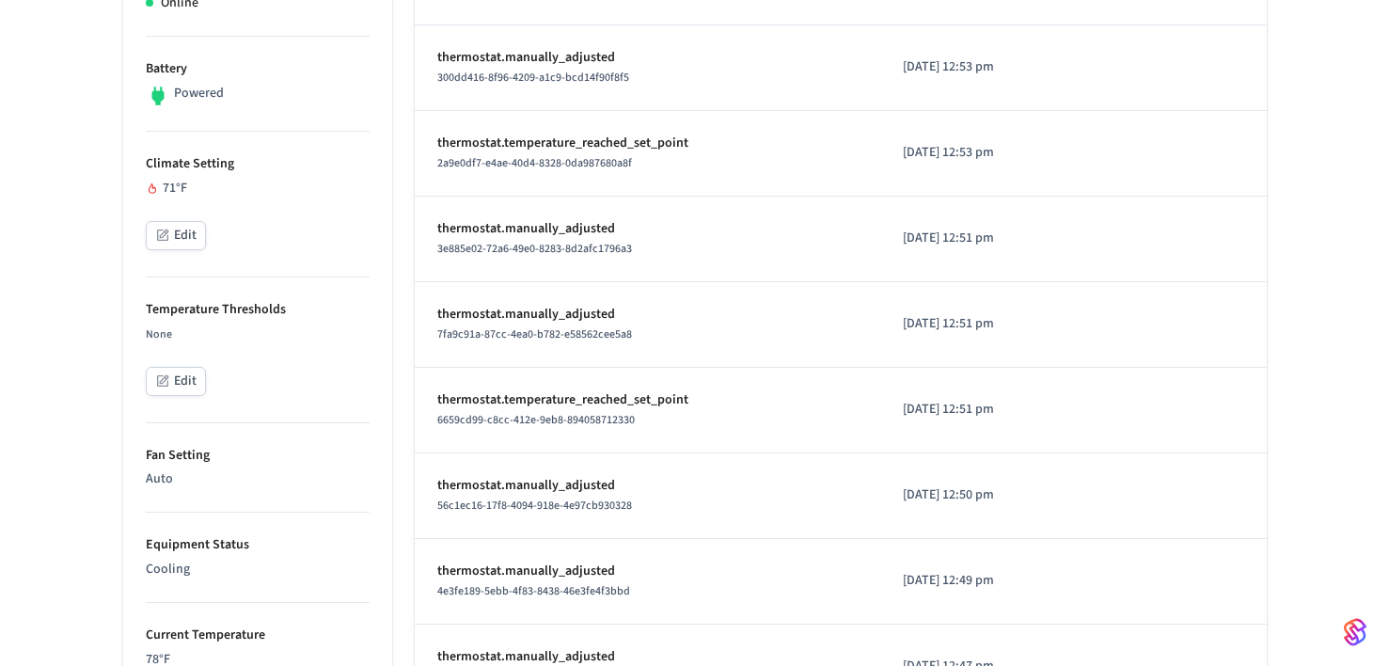
scroll to position [419, 0]
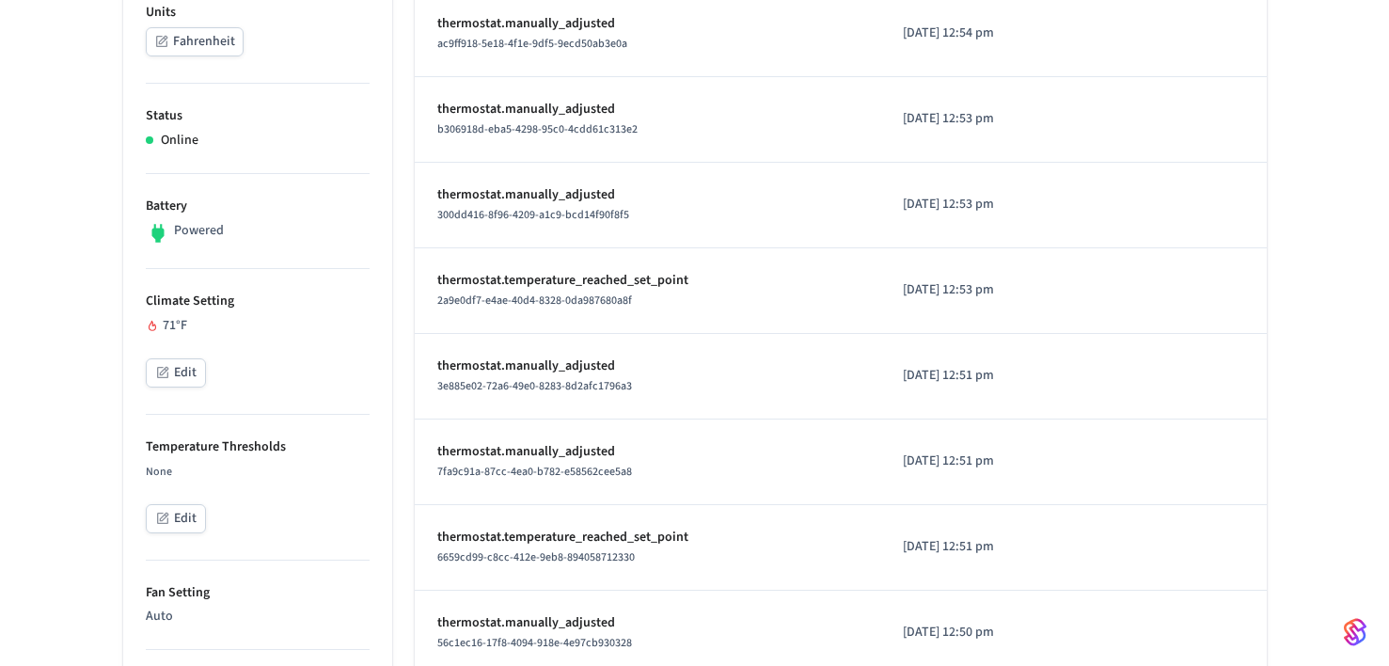
click at [156, 375] on icon "button" at bounding box center [162, 372] width 15 height 15
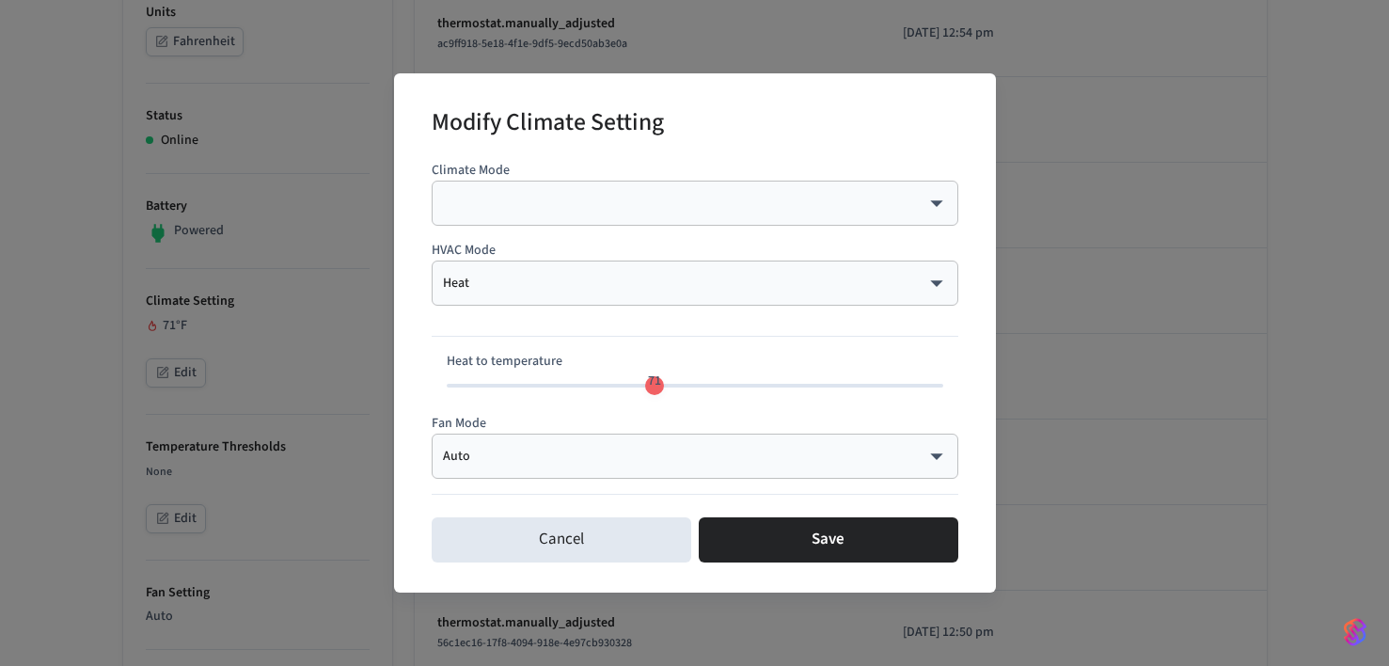
click at [519, 222] on div "​ ​" at bounding box center [695, 203] width 527 height 45
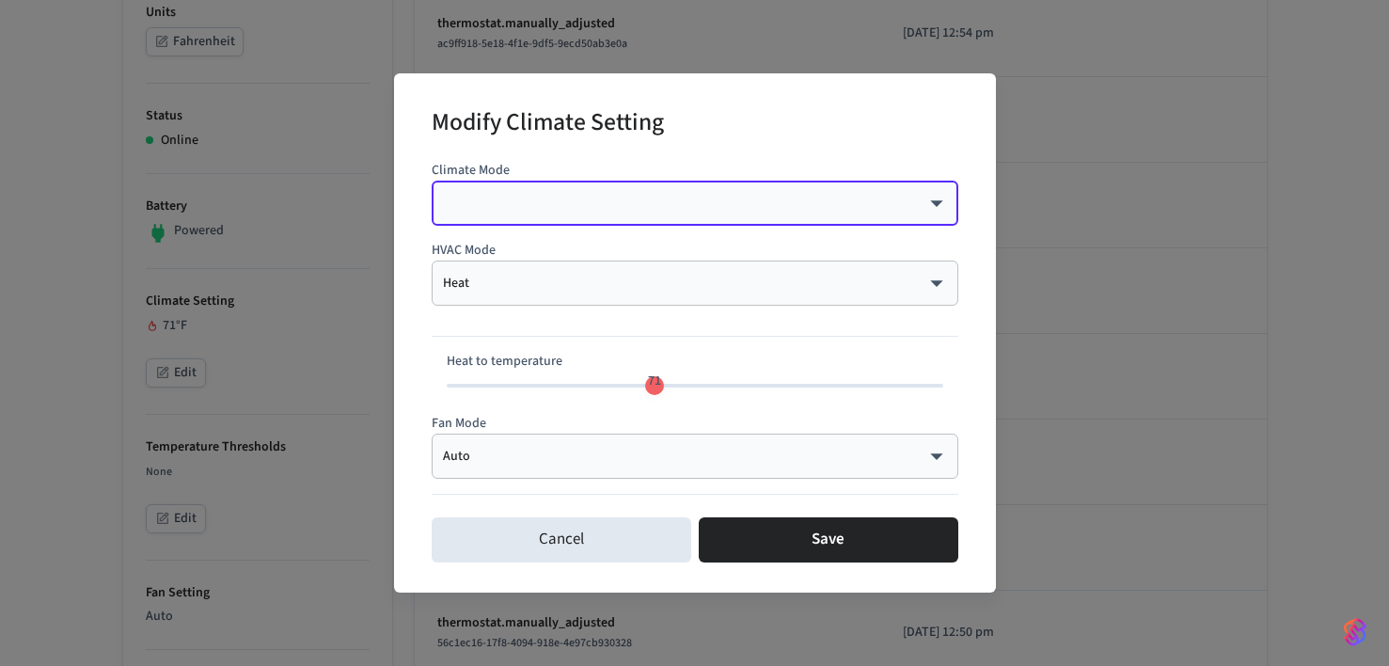
click at [660, 215] on div "​ ​" at bounding box center [695, 203] width 527 height 45
click at [938, 204] on body "Bunk Production Find by ID ⌘ K ST Devices ACS Systems Connected Accounts User I…" at bounding box center [694, 549] width 1389 height 1937
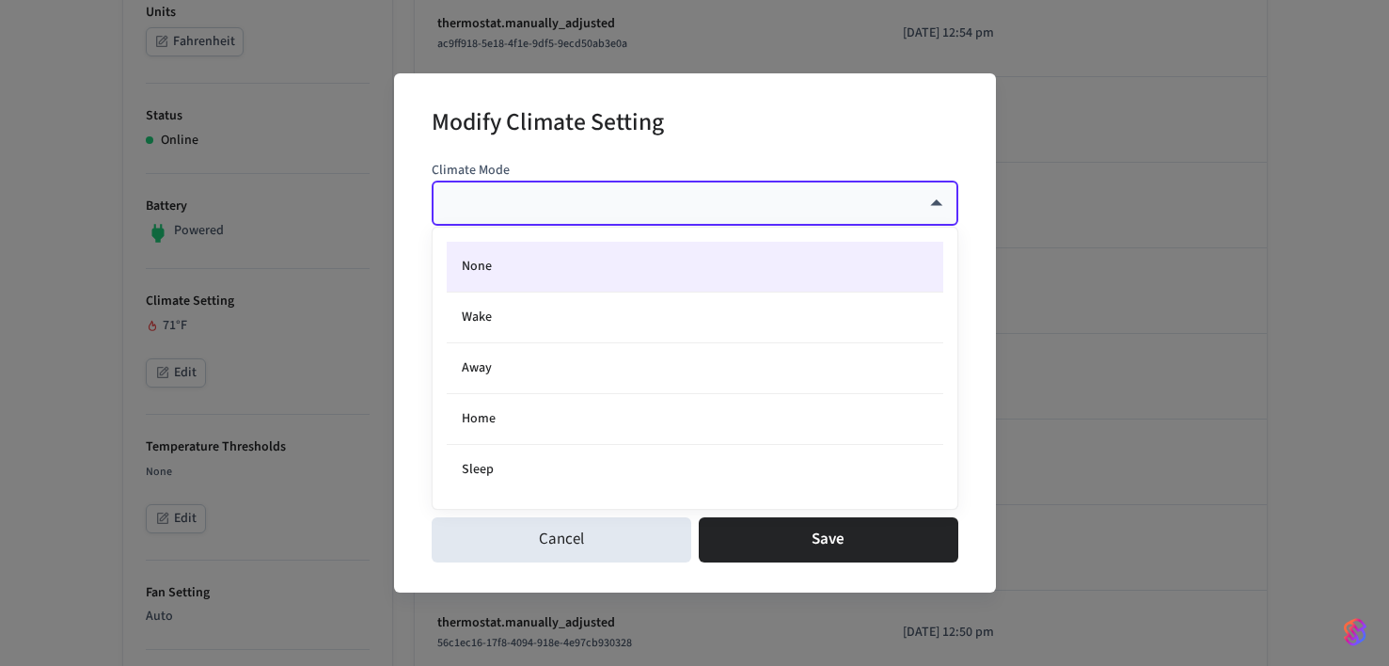
click at [938, 204] on div at bounding box center [694, 333] width 1389 height 666
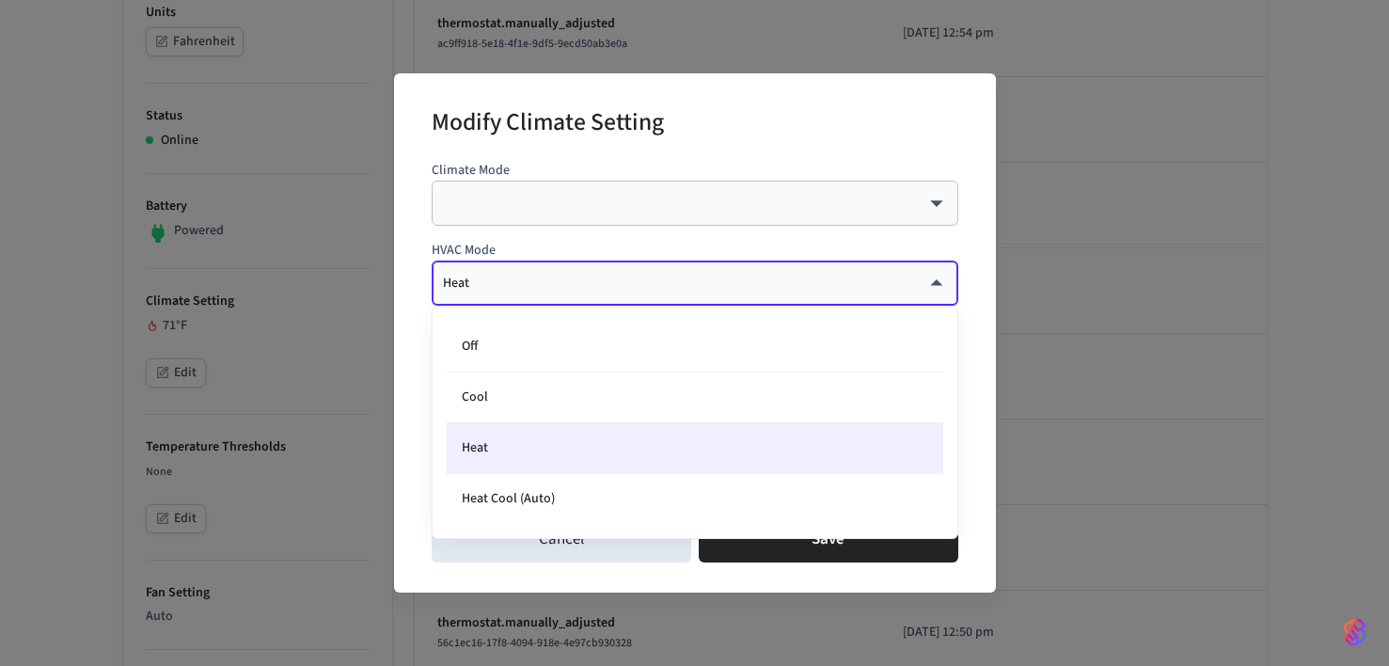
click at [936, 281] on body "Bunk Production Find by ID ⌘ K ST Devices ACS Systems Connected Accounts User I…" at bounding box center [694, 549] width 1389 height 1937
click at [937, 281] on div at bounding box center [694, 333] width 1389 height 666
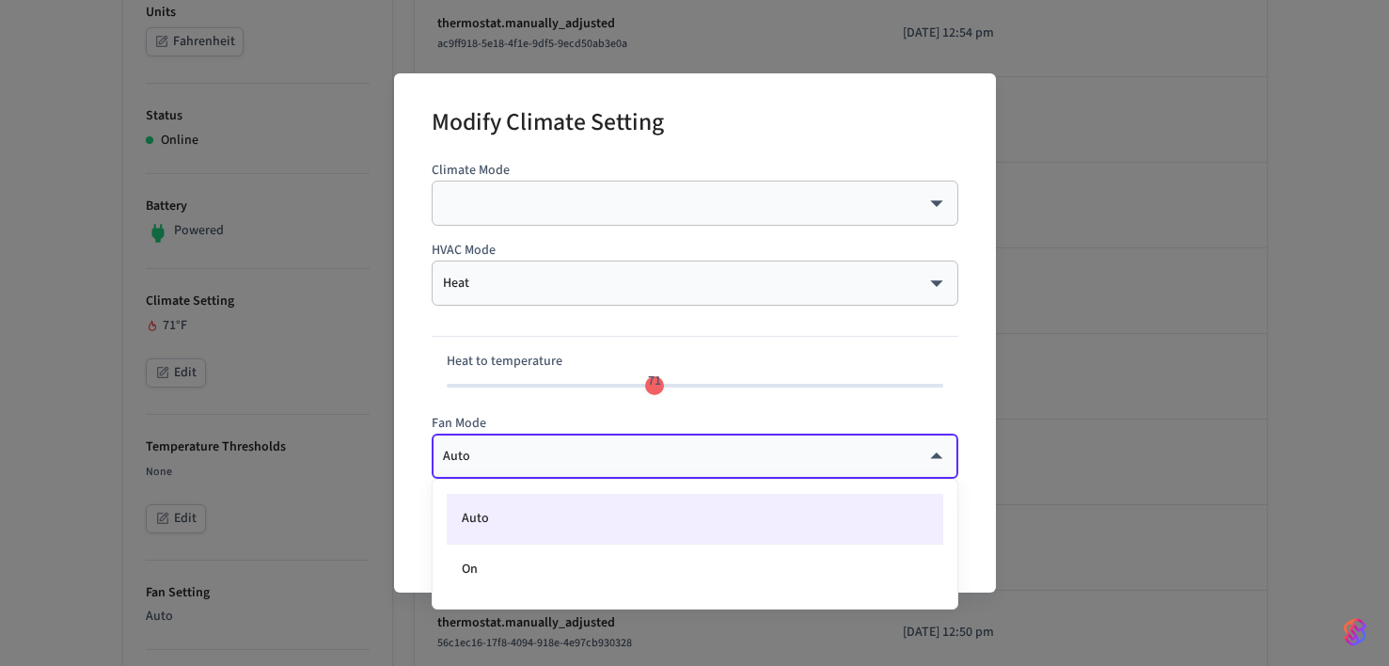
click at [937, 458] on body "Bunk Production Find by ID ⌘ K ST Devices ACS Systems Connected Accounts User I…" at bounding box center [694, 549] width 1389 height 1937
click at [937, 458] on div at bounding box center [694, 333] width 1389 height 666
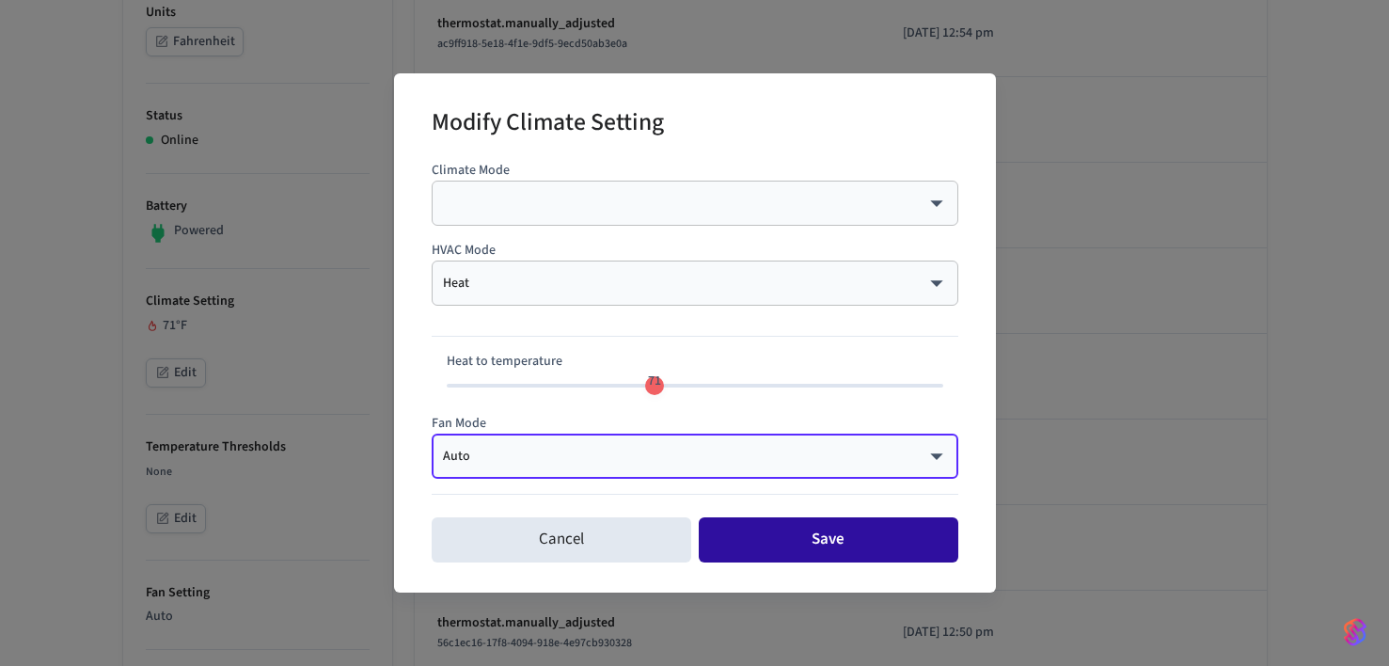
click at [864, 550] on button "Save" at bounding box center [829, 539] width 260 height 45
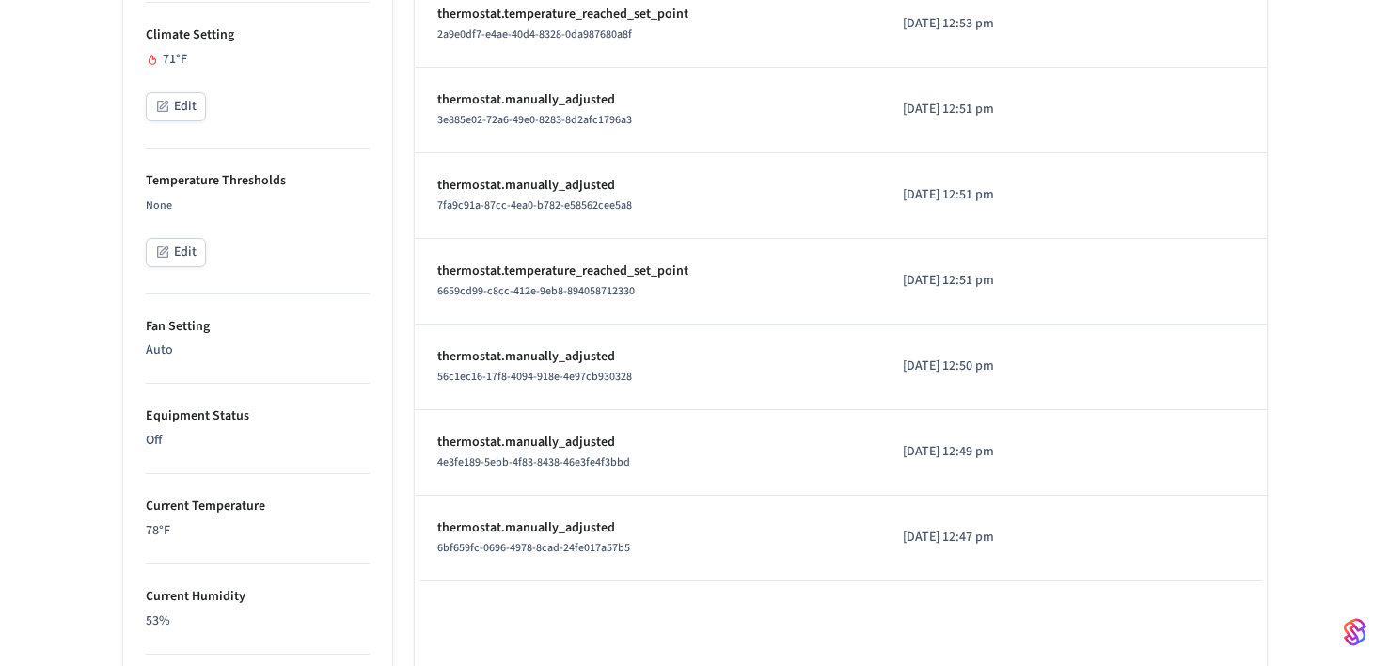
scroll to position [678, 0]
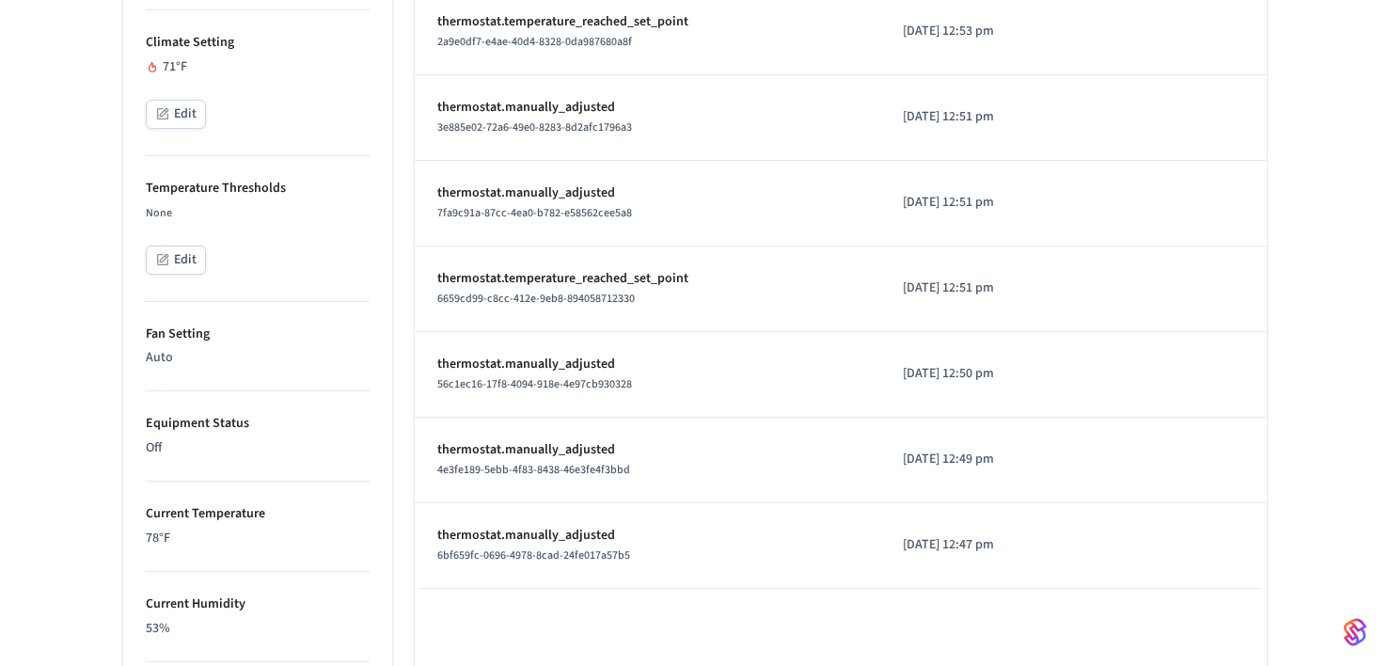
click at [195, 112] on button "Edit" at bounding box center [176, 114] width 60 height 29
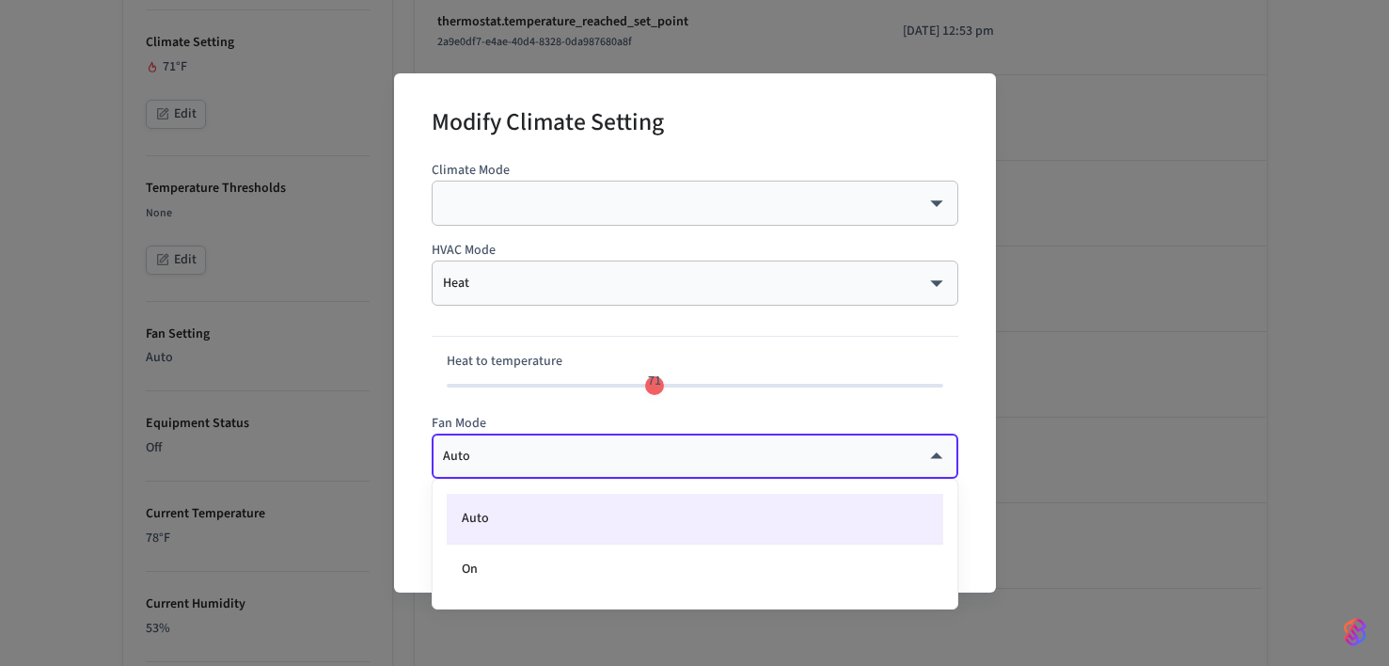
click at [703, 450] on body "Bunk Production Find by ID ⌘ K ST Devices ACS Systems Connected Accounts User I…" at bounding box center [694, 290] width 1389 height 1937
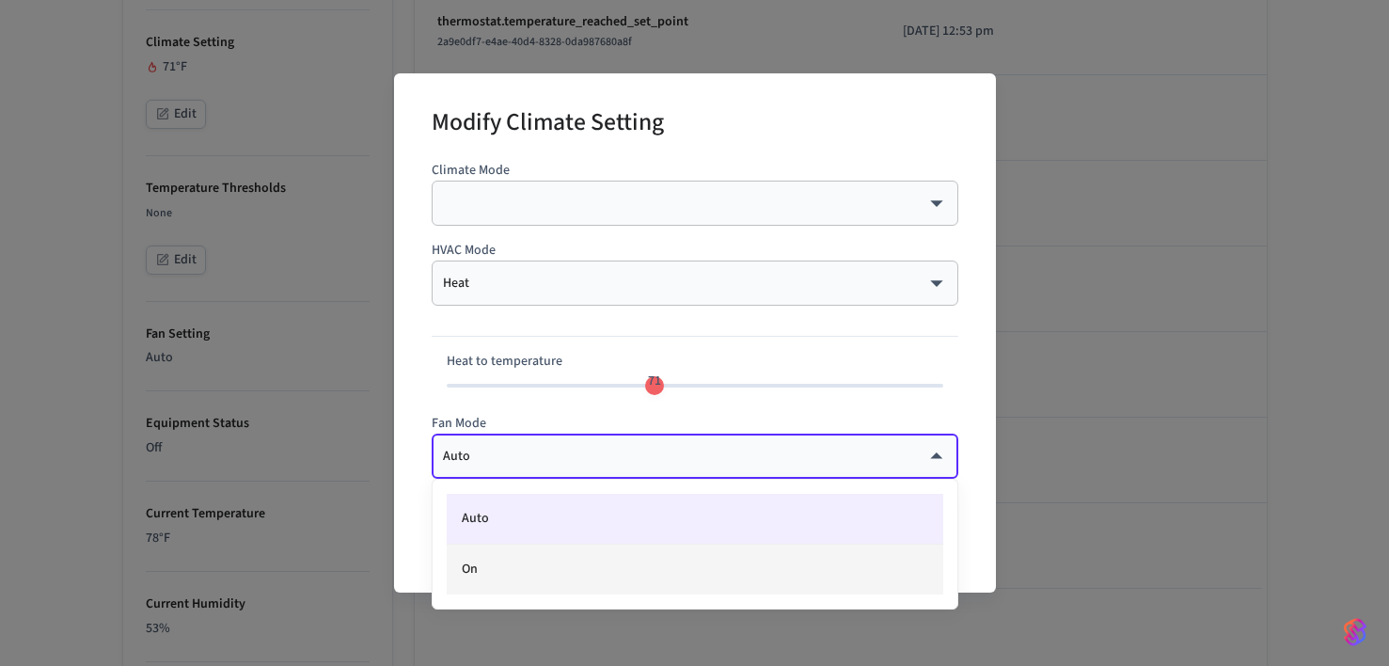
click at [695, 562] on li "On" at bounding box center [695, 570] width 497 height 50
type input "**"
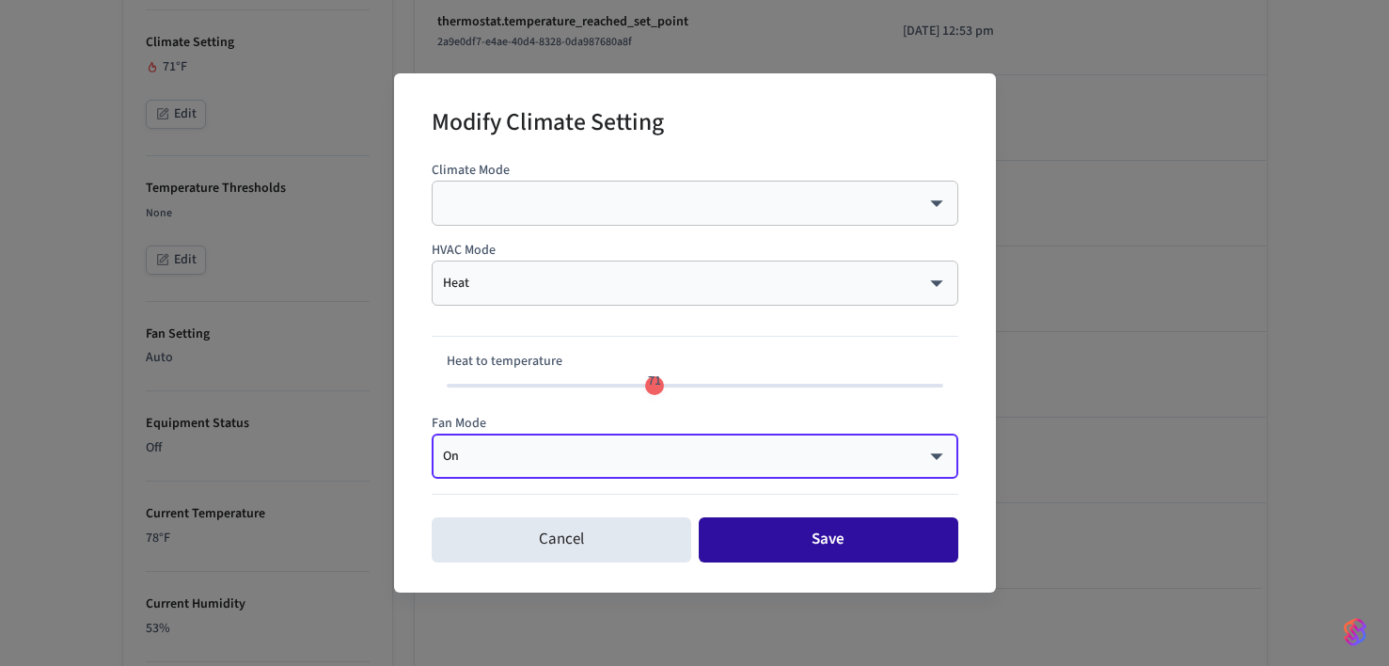
click at [786, 530] on button "Save" at bounding box center [829, 539] width 260 height 45
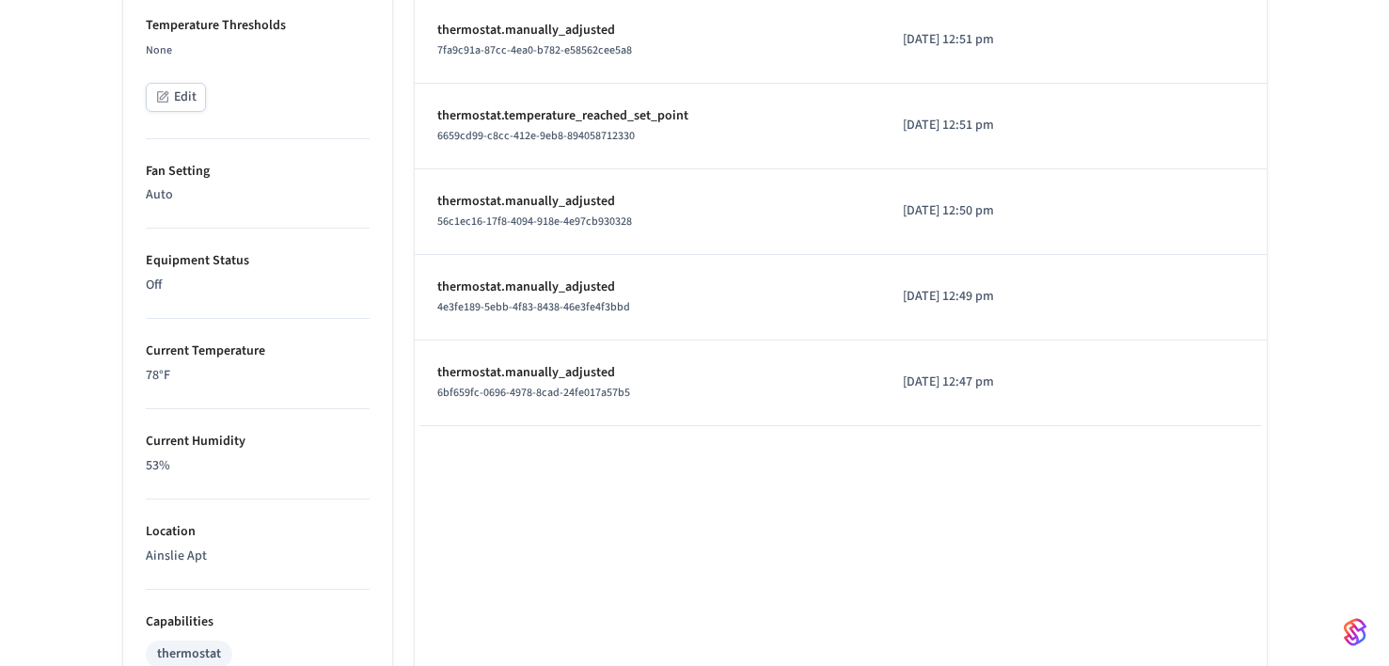
scroll to position [842, 0]
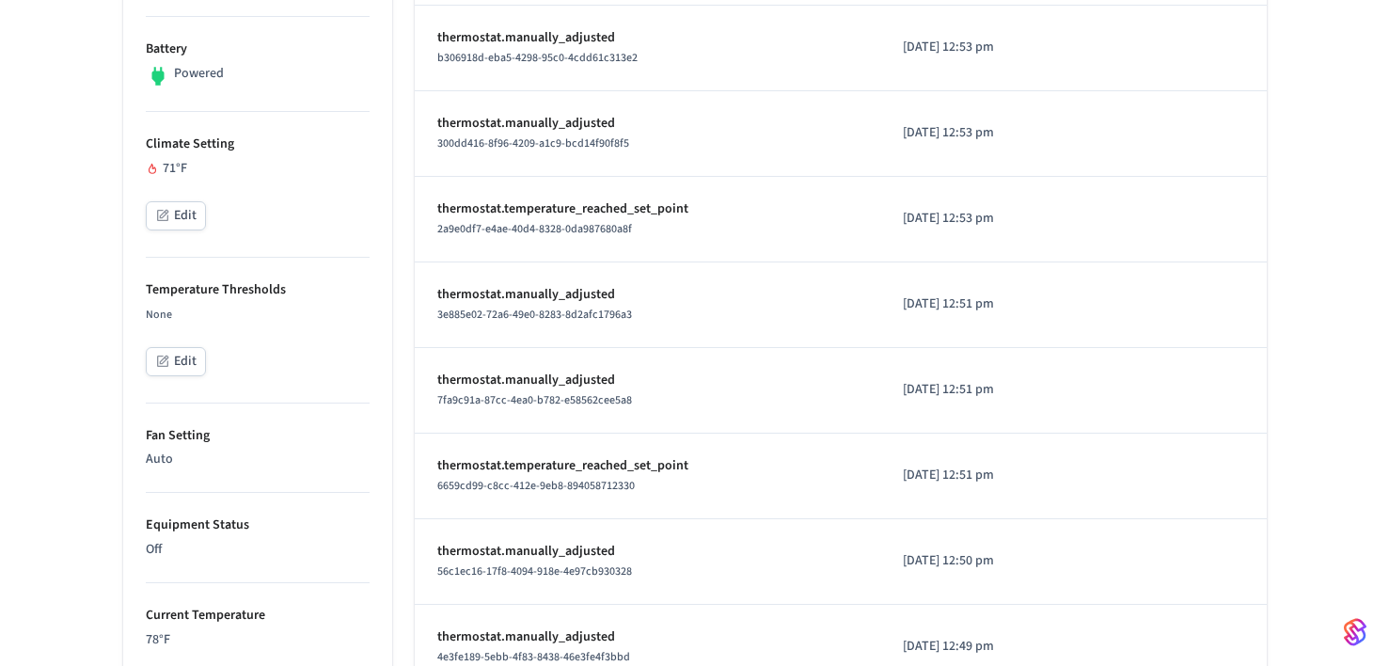
scroll to position [579, 0]
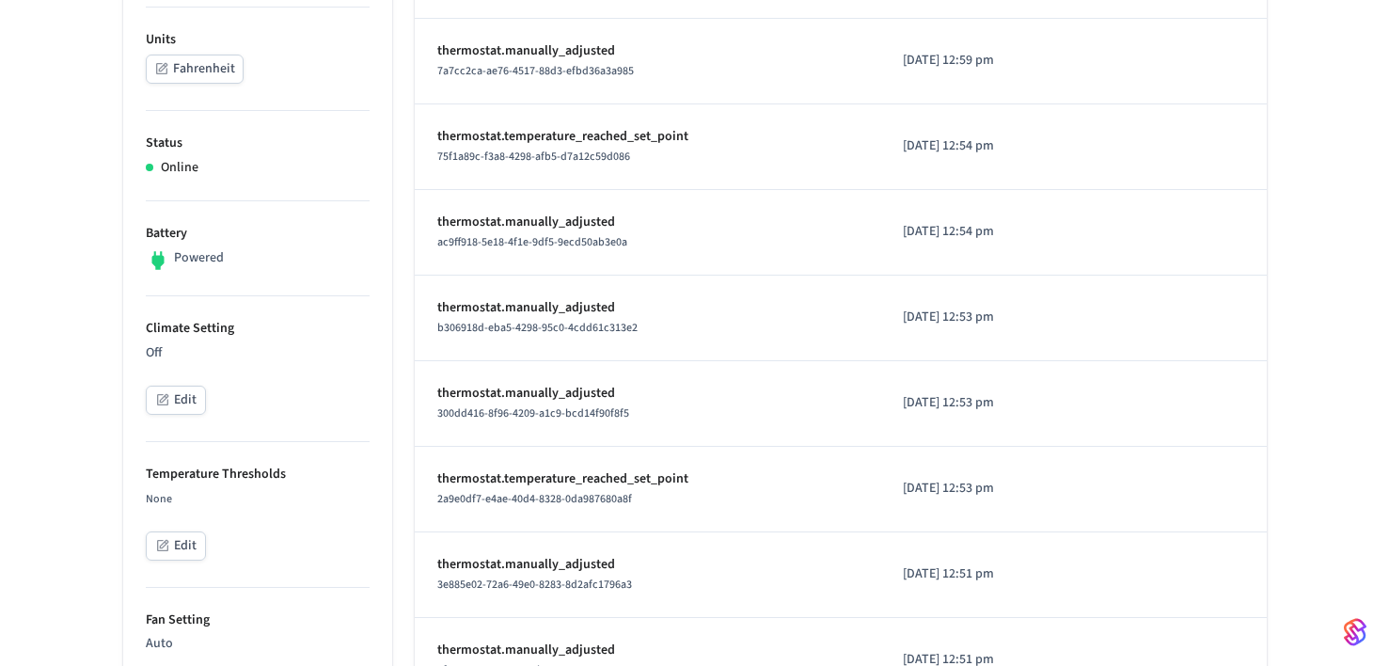
scroll to position [412, 0]
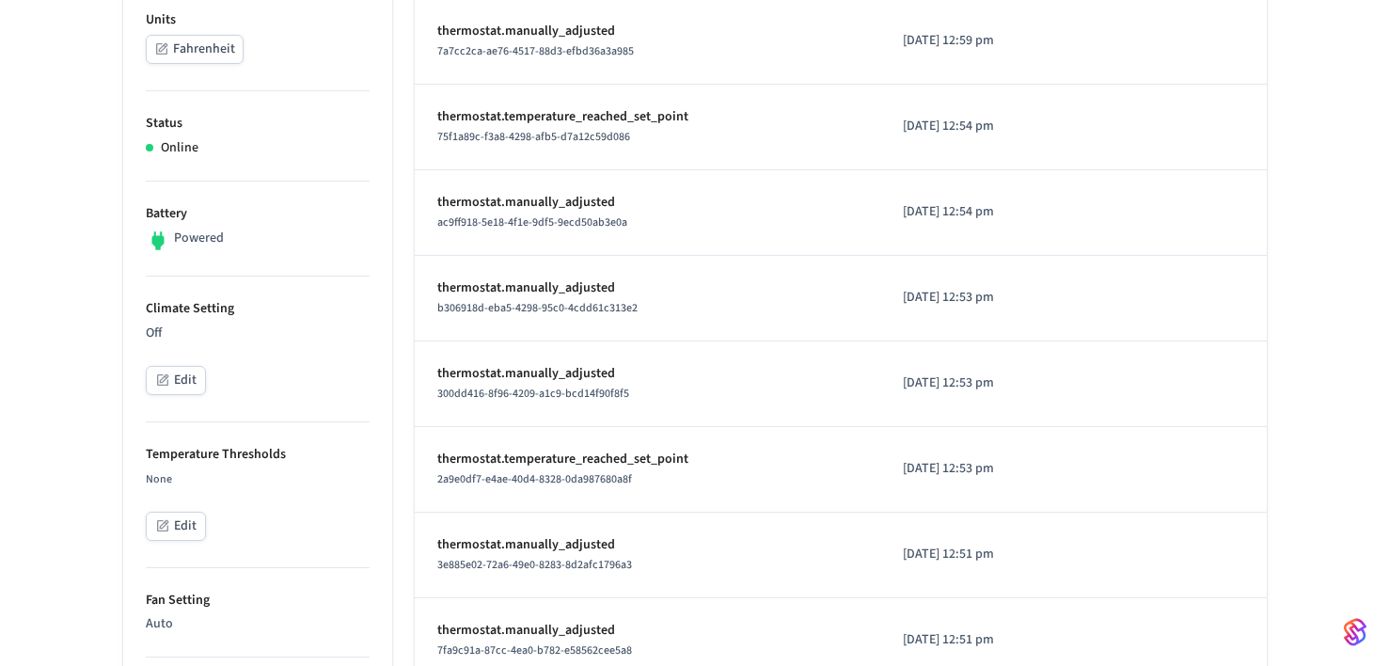
click at [183, 378] on button "Edit" at bounding box center [176, 380] width 60 height 29
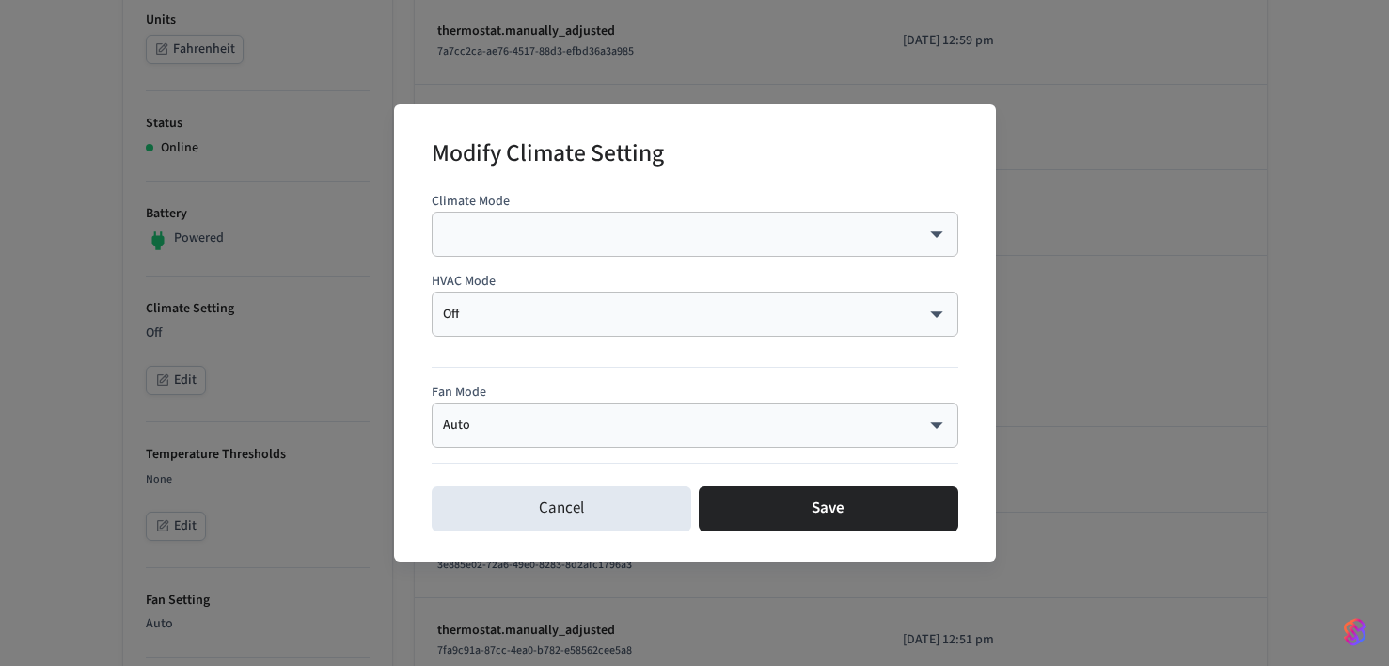
click at [530, 328] on div "Off *** ​" at bounding box center [695, 314] width 527 height 45
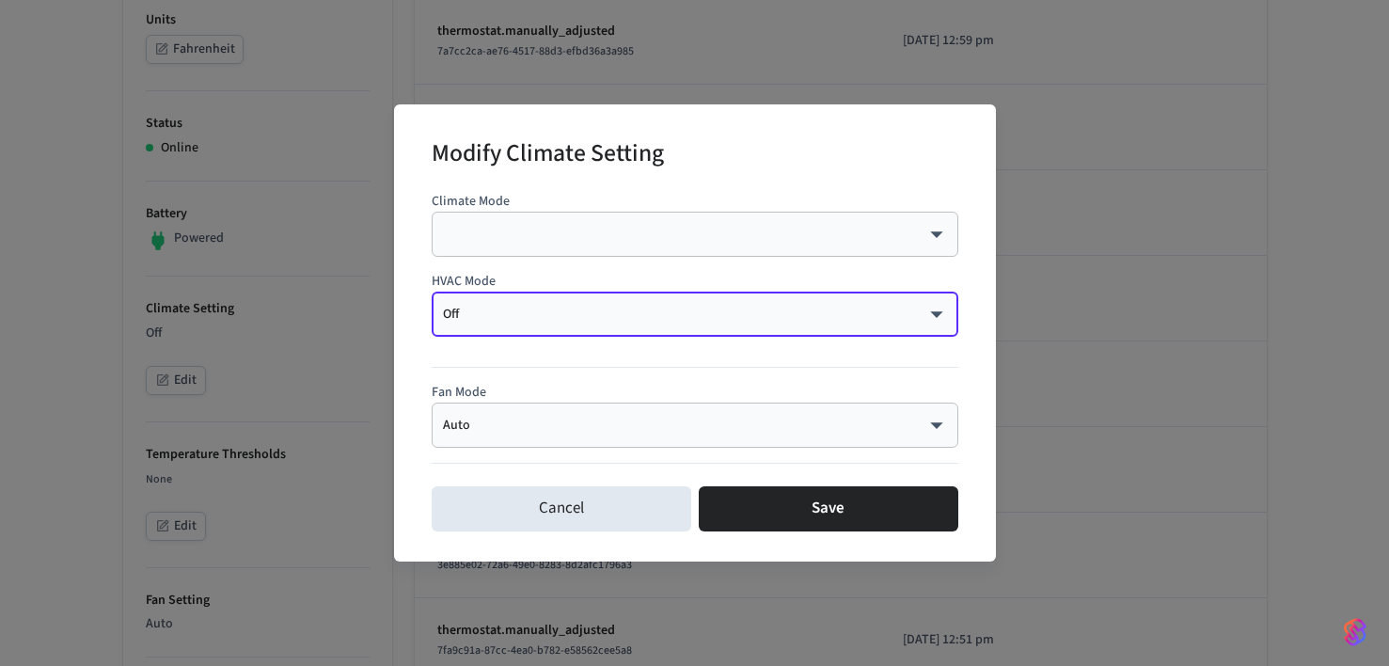
click at [571, 304] on div "Off *** ​" at bounding box center [695, 314] width 527 height 45
click at [938, 317] on body "Bunk Production Find by ID ⌘ K ST Devices ACS Systems Connected Accounts User I…" at bounding box center [694, 556] width 1389 height 1937
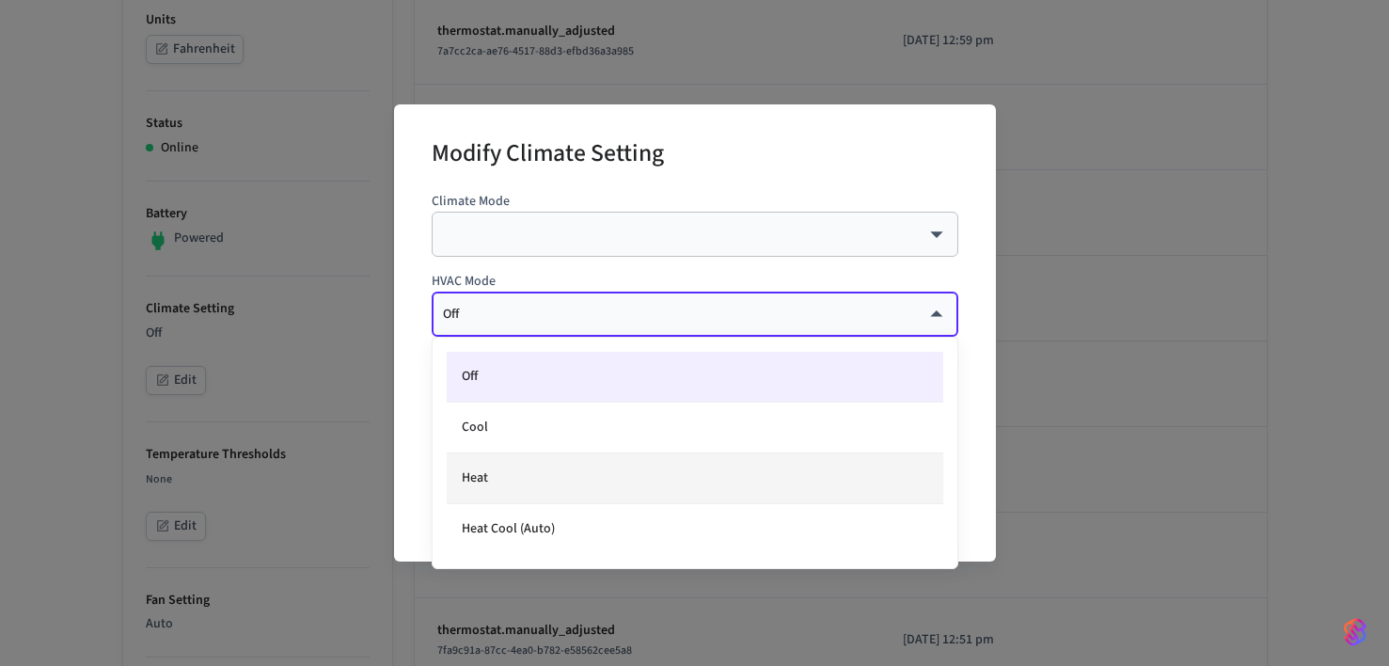
click at [660, 464] on li "Heat" at bounding box center [695, 478] width 497 height 51
type input "****"
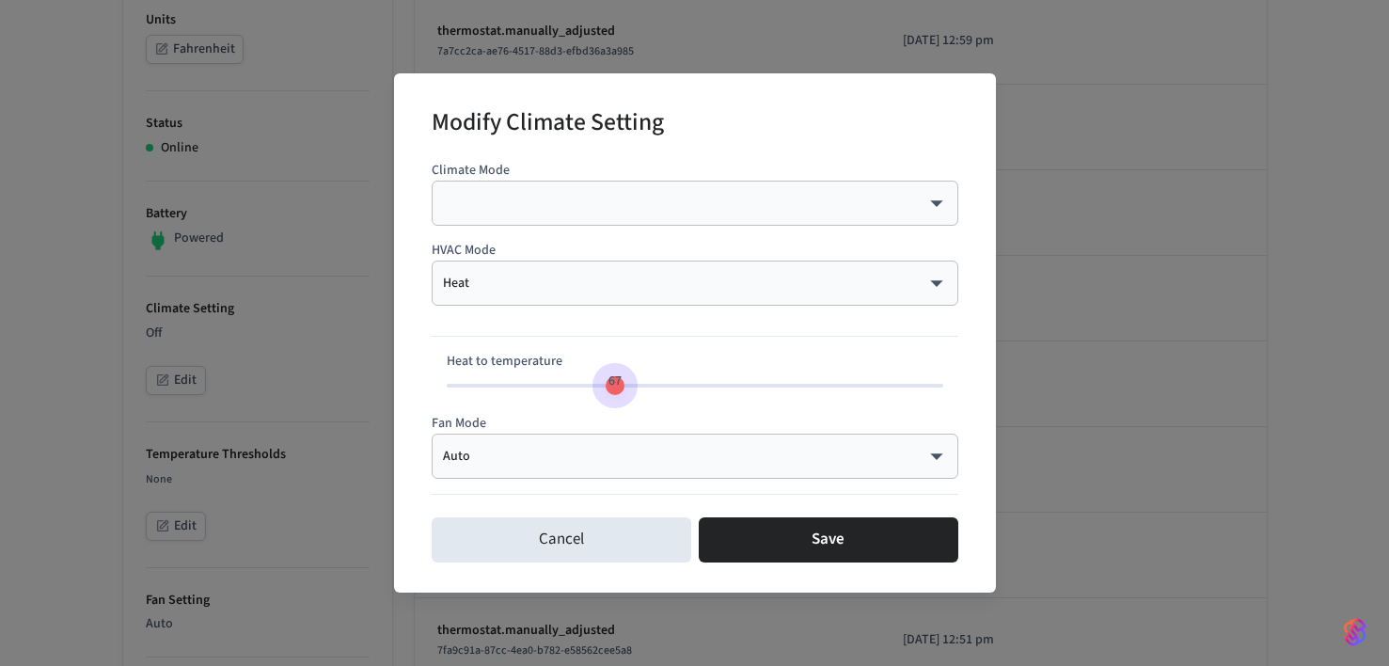
type input "**"
drag, startPoint x: 585, startPoint y: 389, endPoint x: 609, endPoint y: 390, distance: 24.5
click at [609, 390] on span "66" at bounding box center [605, 381] width 36 height 27
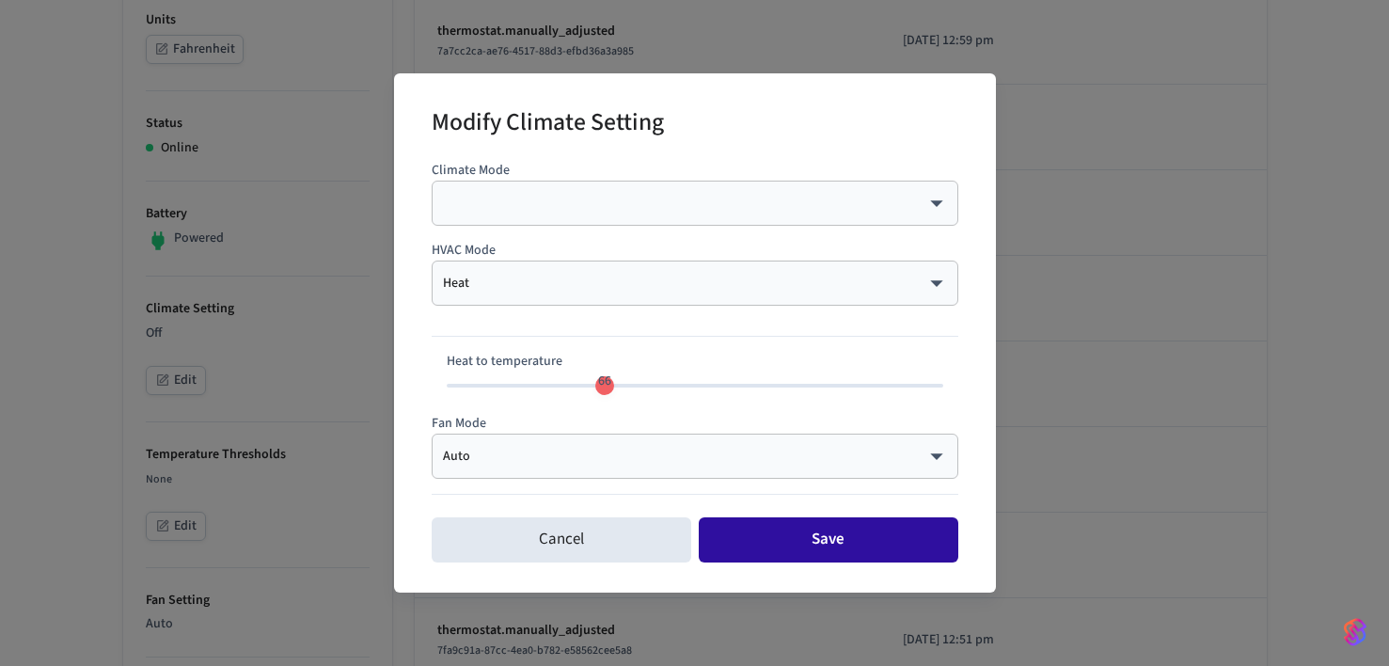
click at [779, 536] on button "Save" at bounding box center [829, 539] width 260 height 45
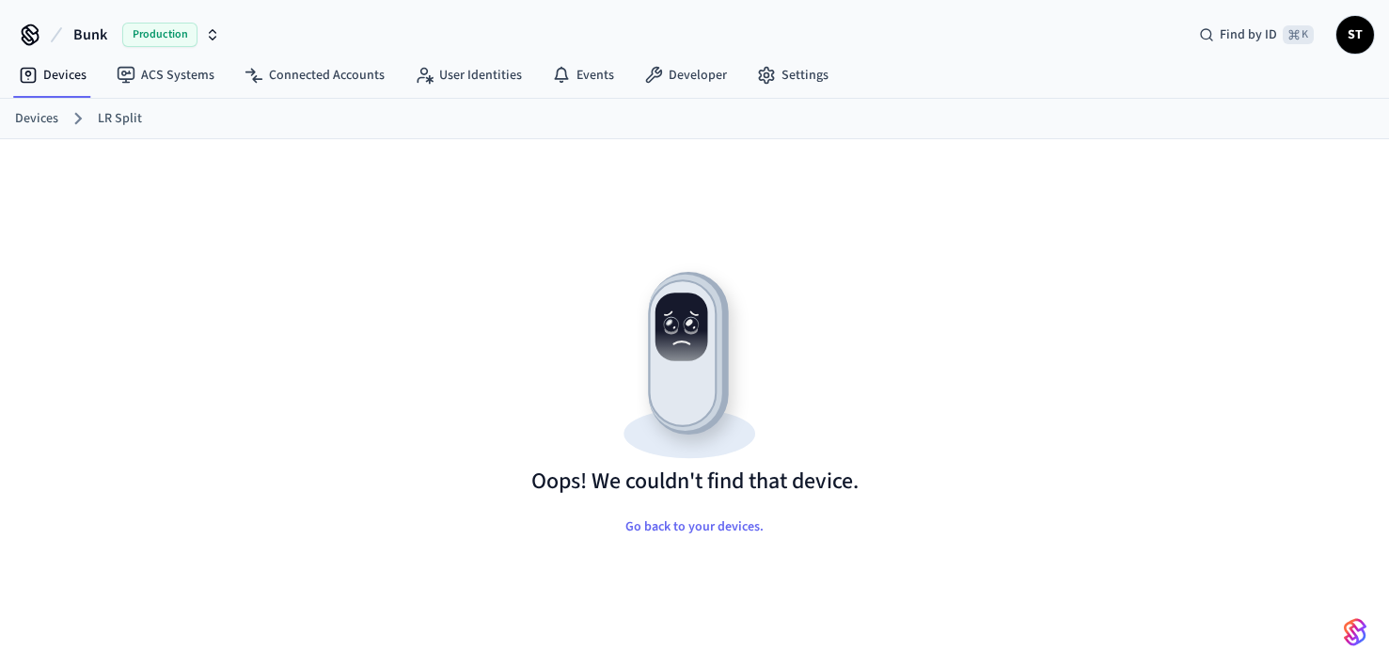
click at [111, 119] on link "LR Split" at bounding box center [120, 119] width 44 height 20
click at [34, 118] on link "Devices" at bounding box center [36, 119] width 43 height 20
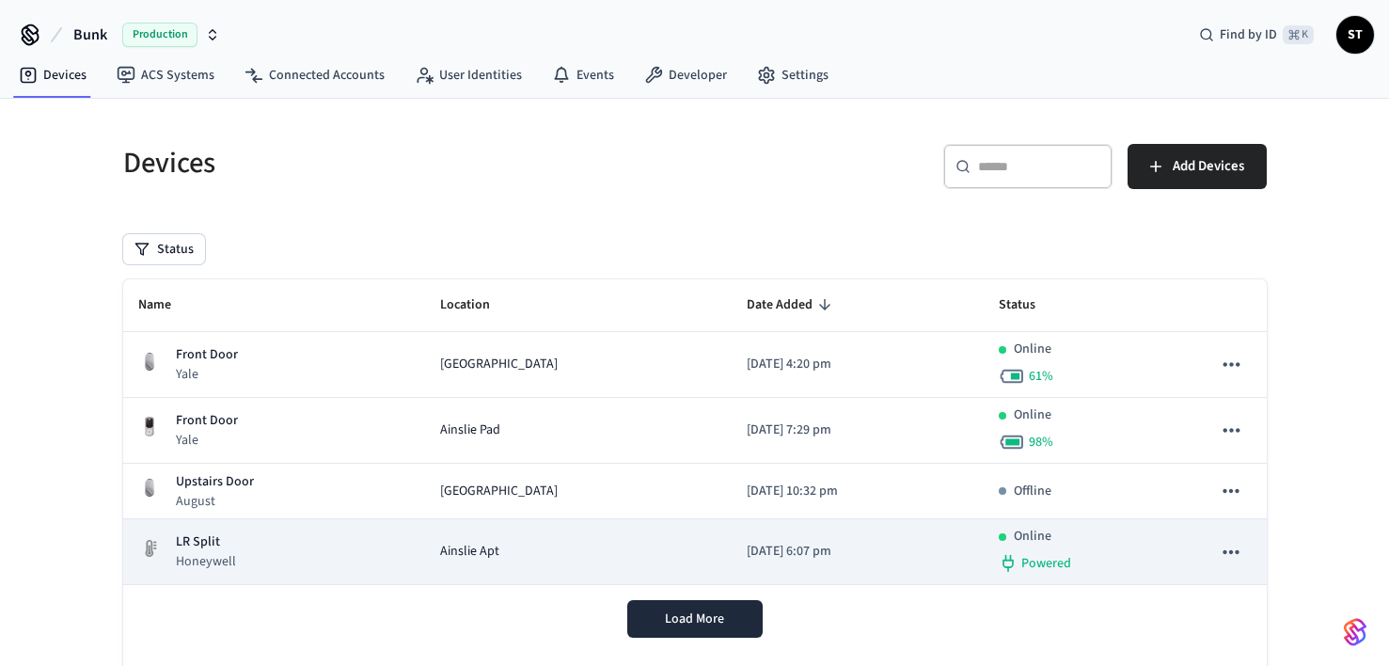
click at [205, 545] on p "LR Split" at bounding box center [206, 542] width 60 height 20
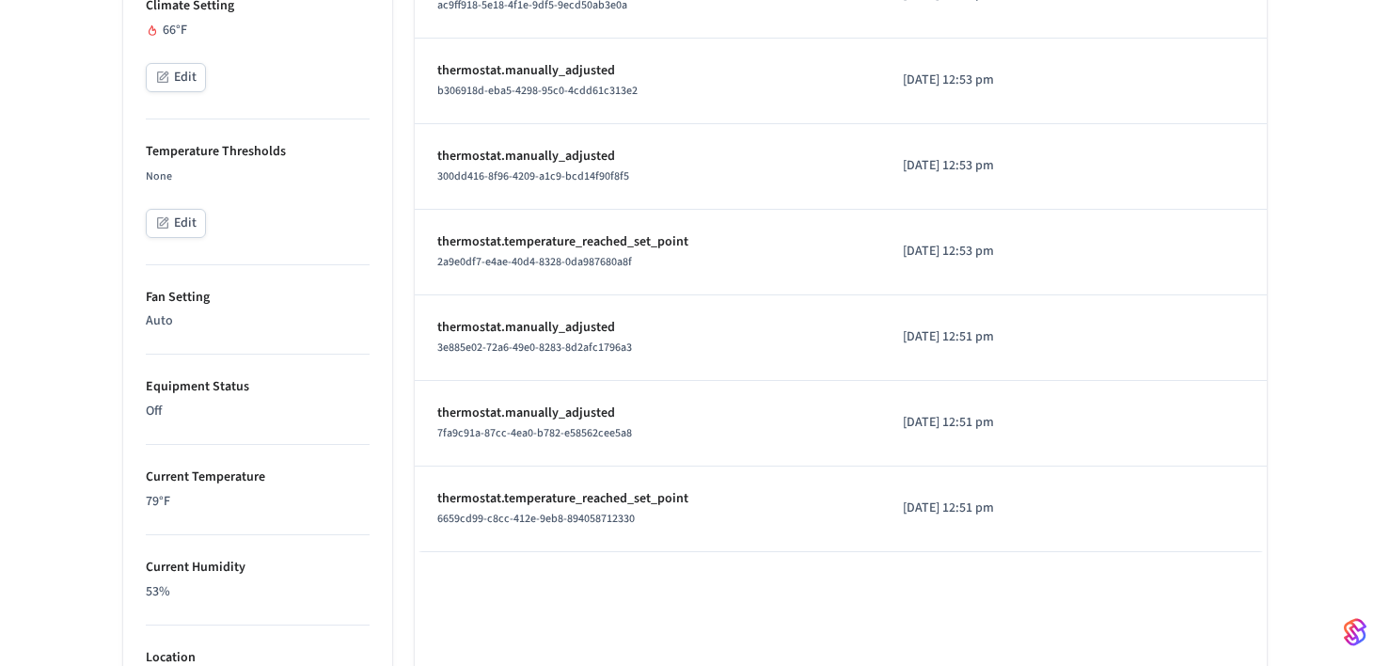
scroll to position [724, 0]
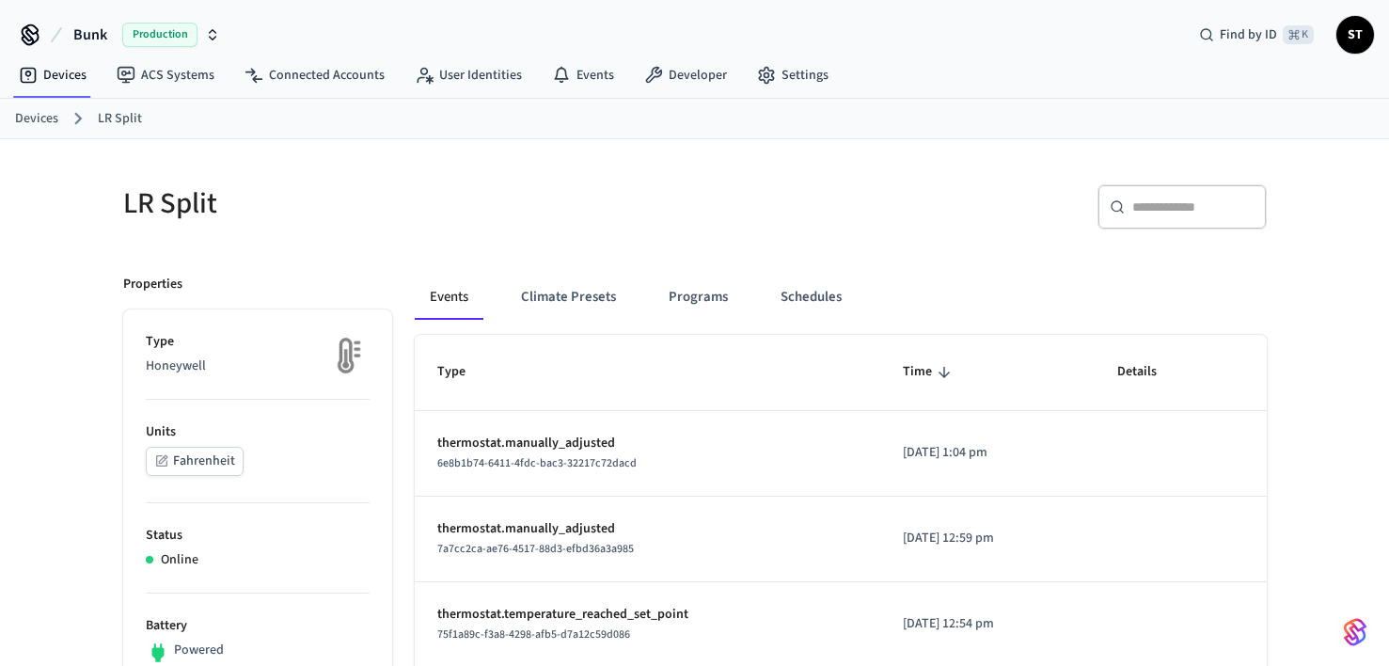
click at [50, 113] on link "Devices" at bounding box center [36, 119] width 43 height 20
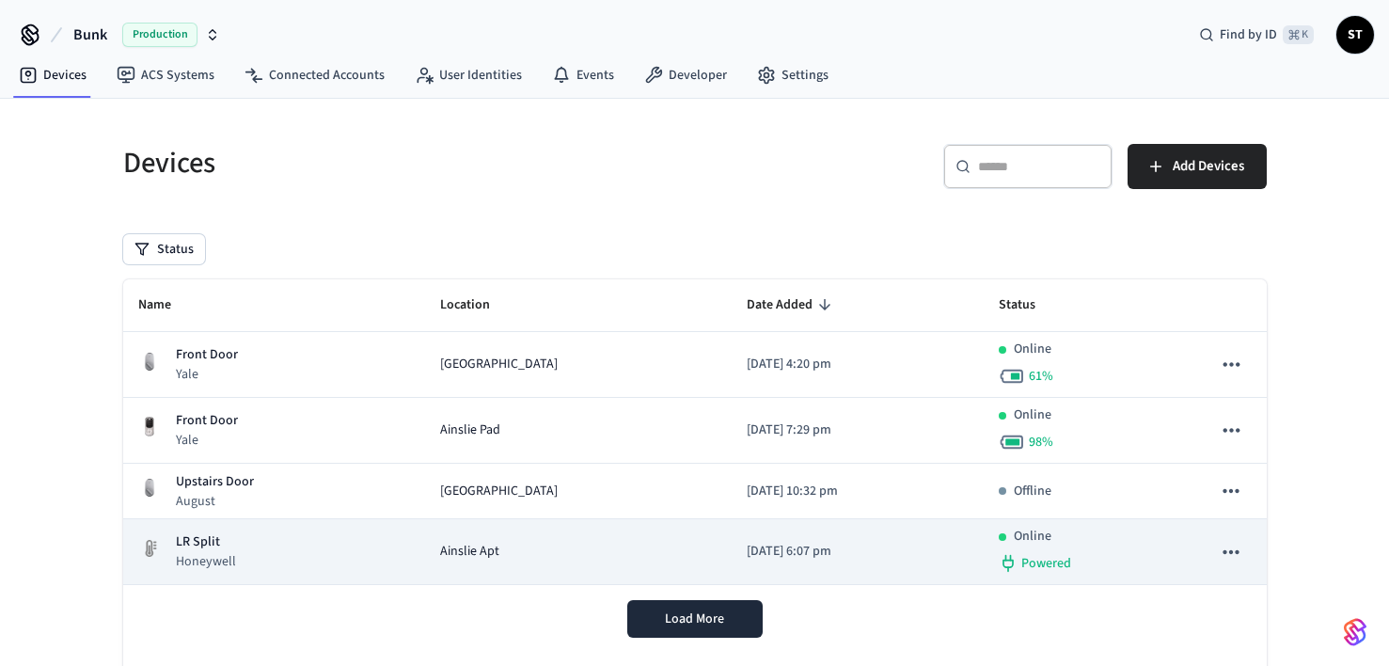
click at [189, 542] on p "LR Split" at bounding box center [206, 542] width 60 height 20
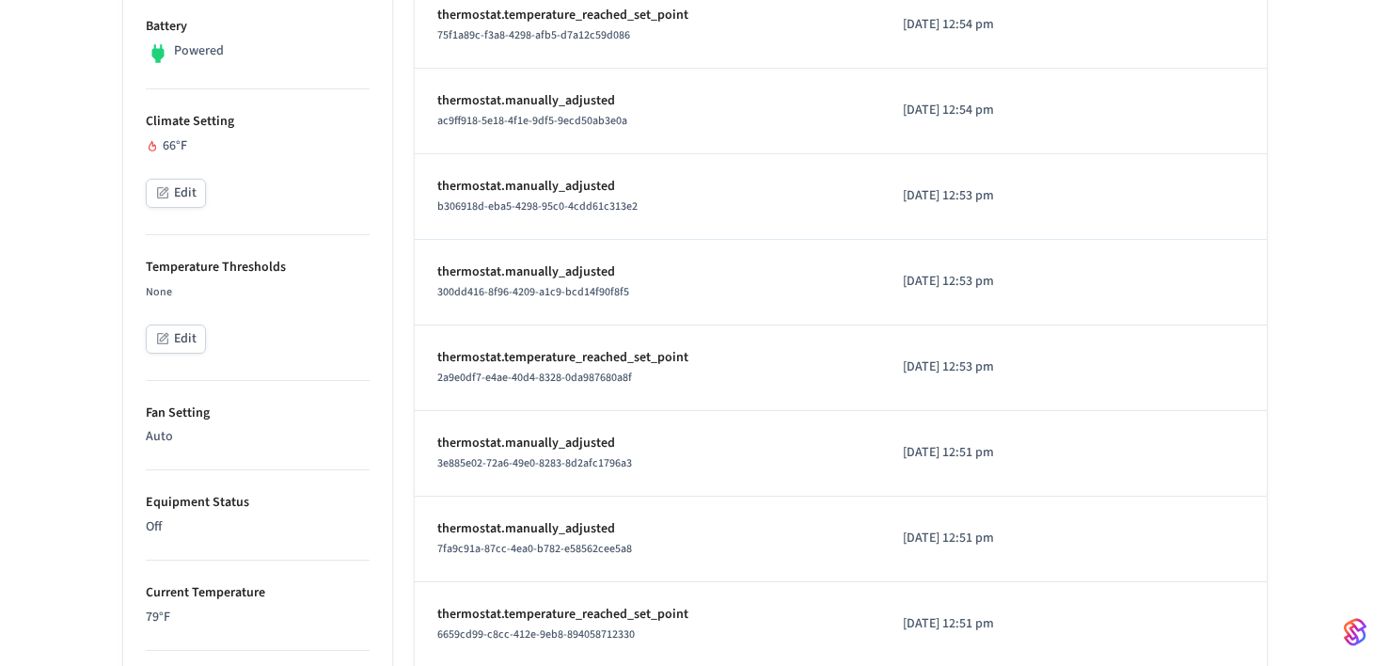
scroll to position [618, 0]
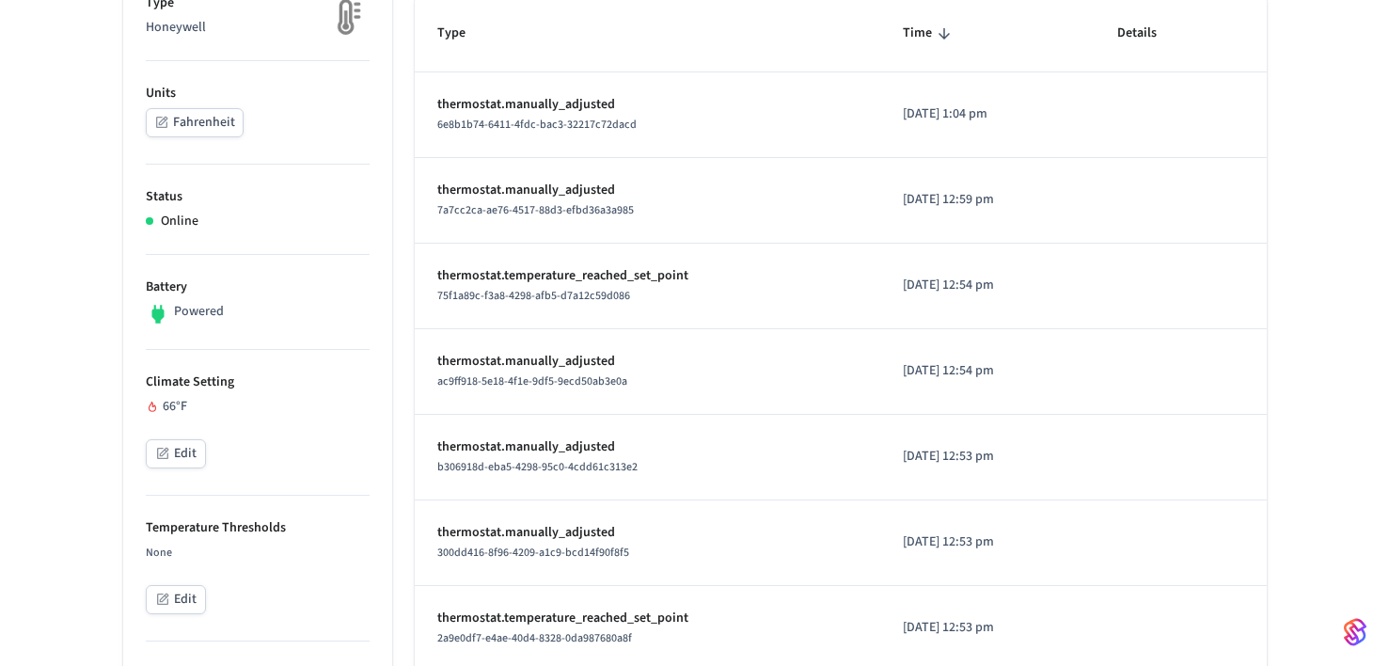
scroll to position [424, 0]
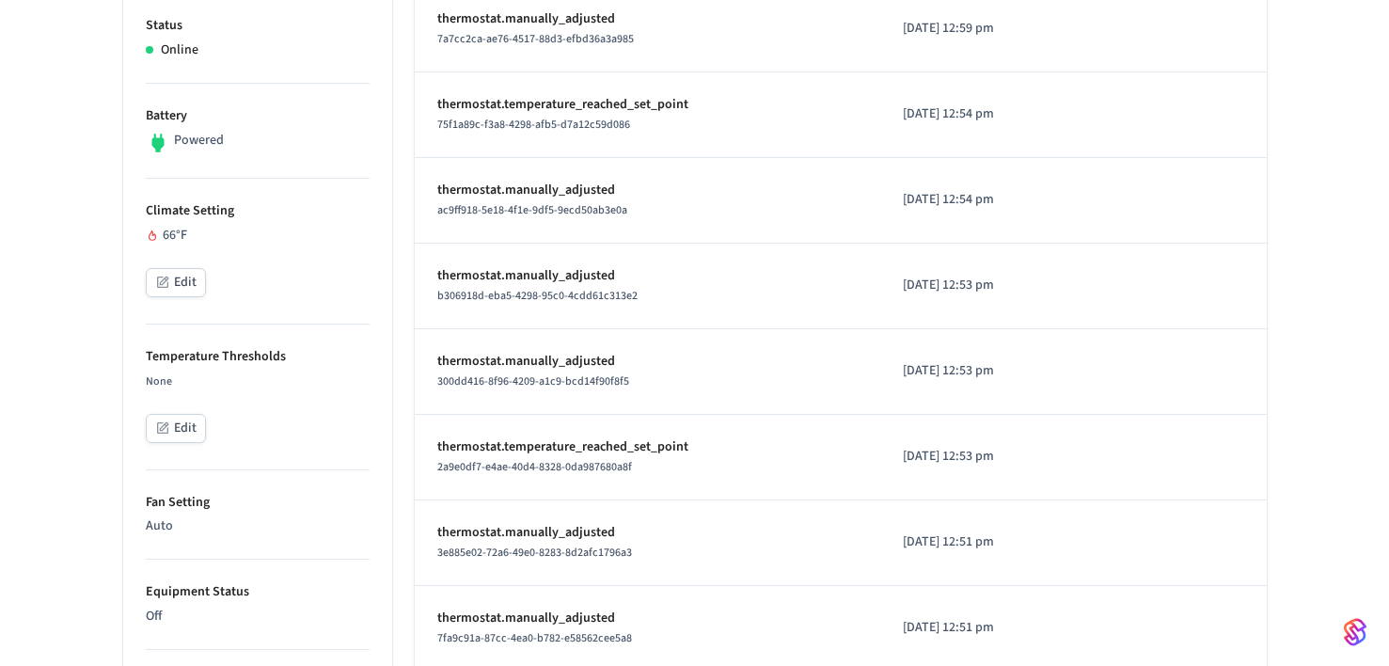
scroll to position [520, 0]
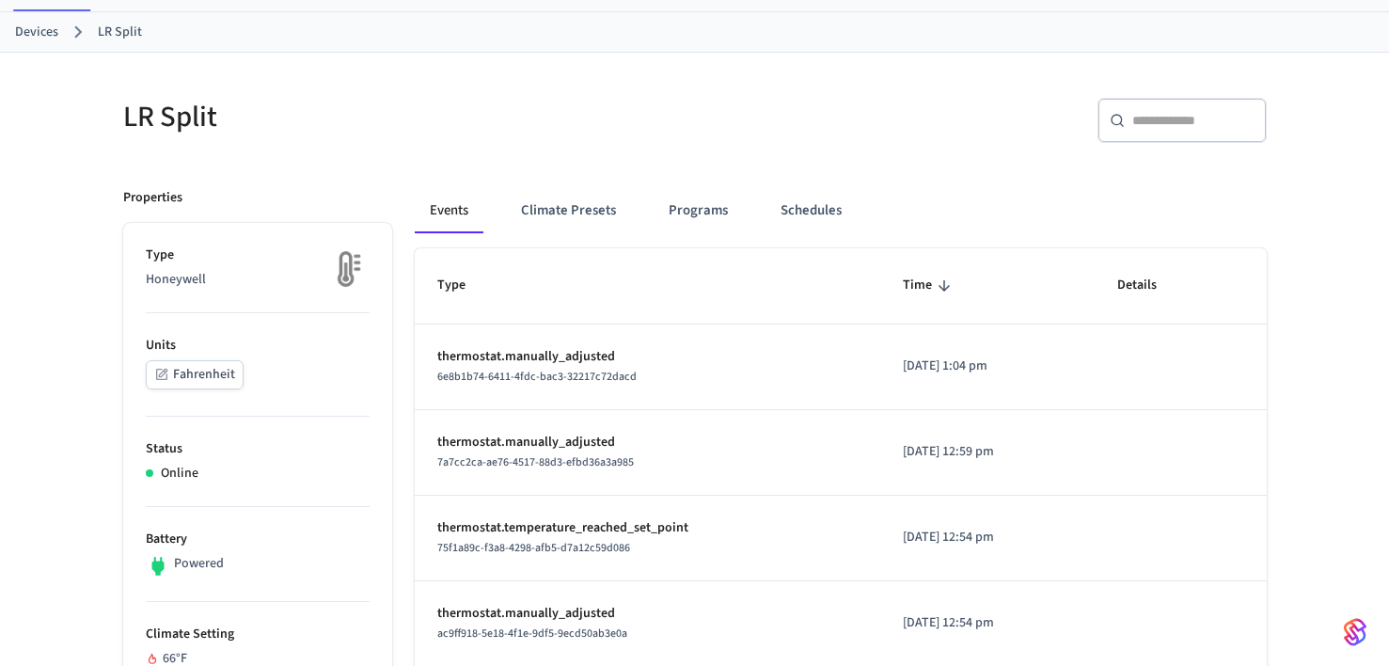
scroll to position [17, 0]
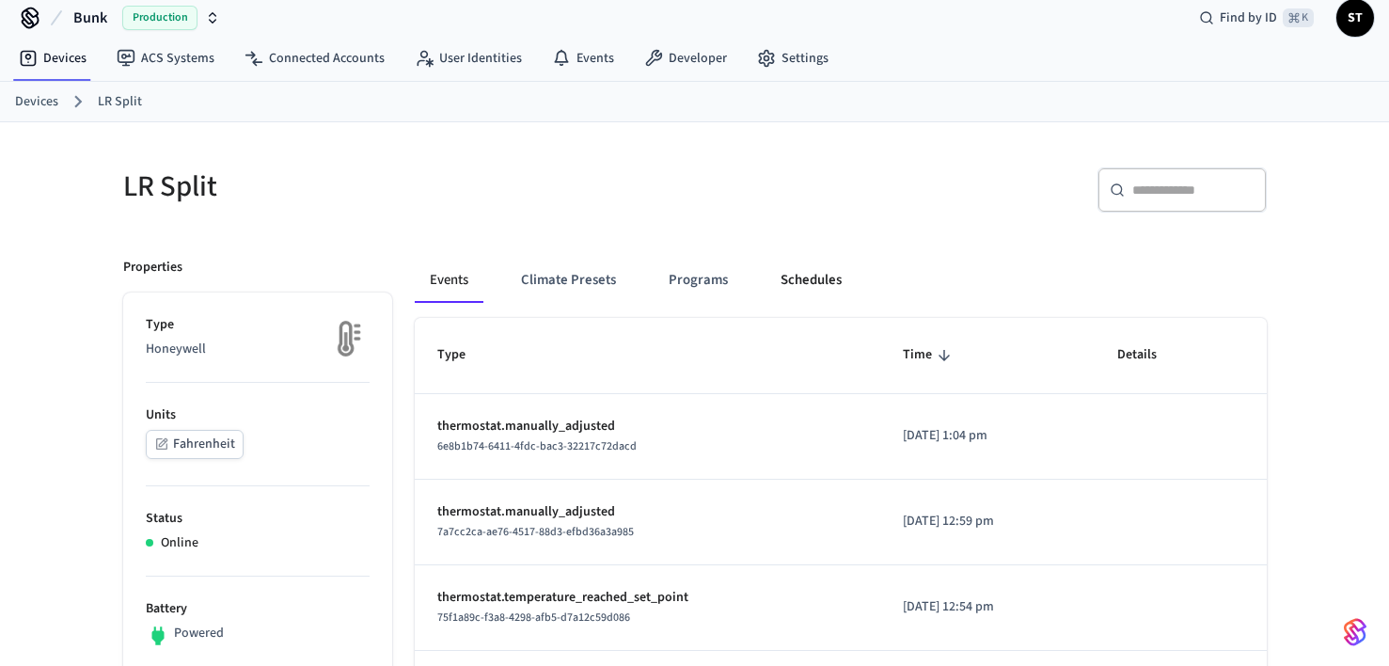
click at [790, 278] on button "Schedules" at bounding box center [811, 280] width 91 height 45
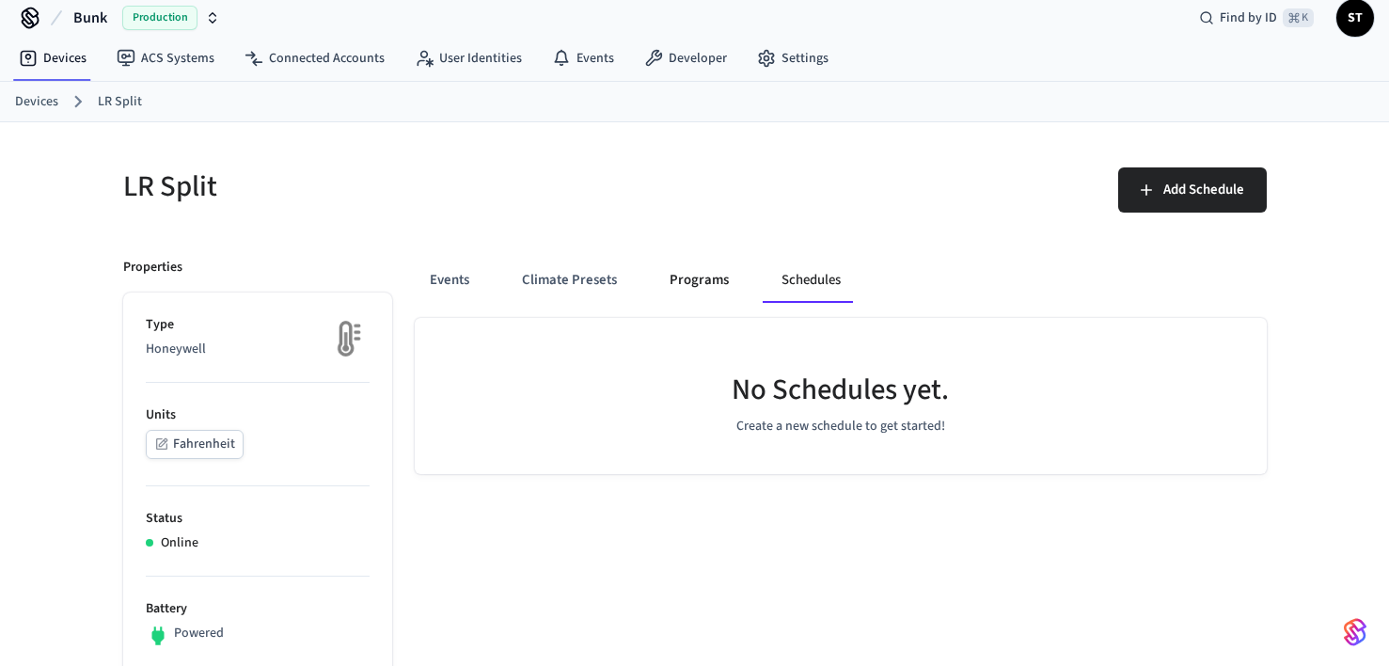
click at [686, 277] on button "Programs" at bounding box center [699, 280] width 89 height 45
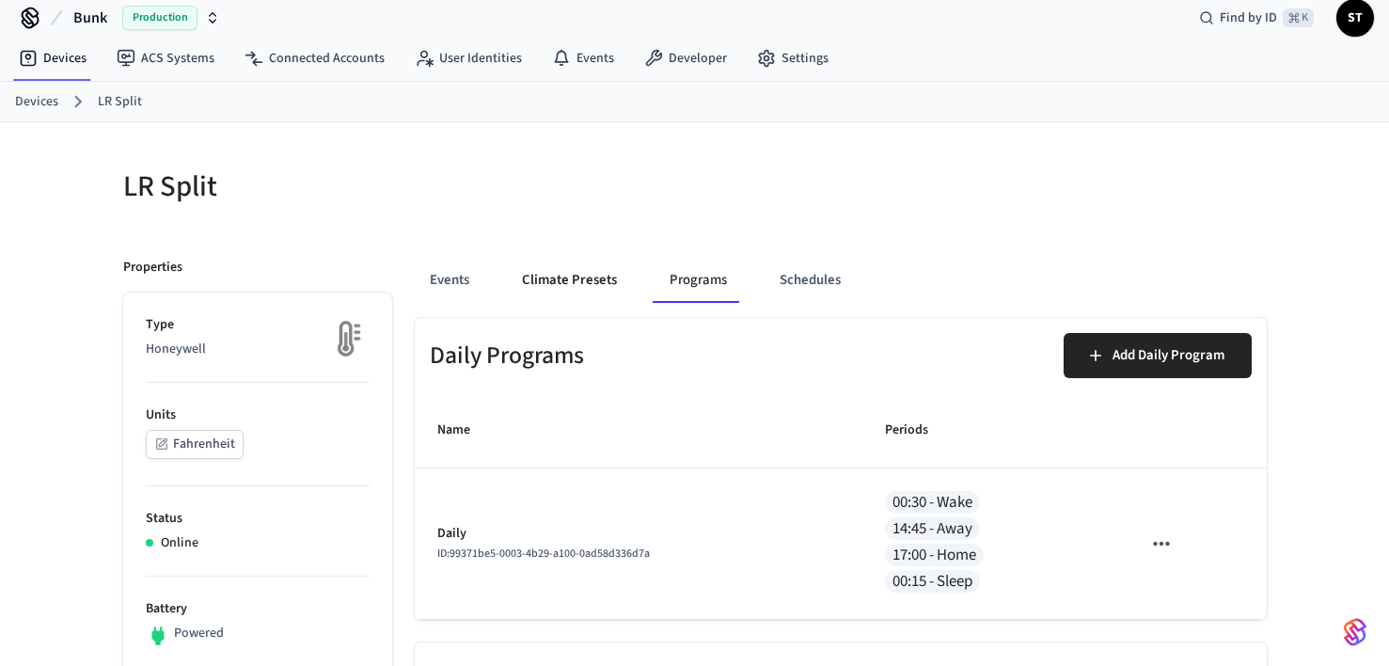
click at [537, 280] on button "Climate Presets" at bounding box center [569, 280] width 125 height 45
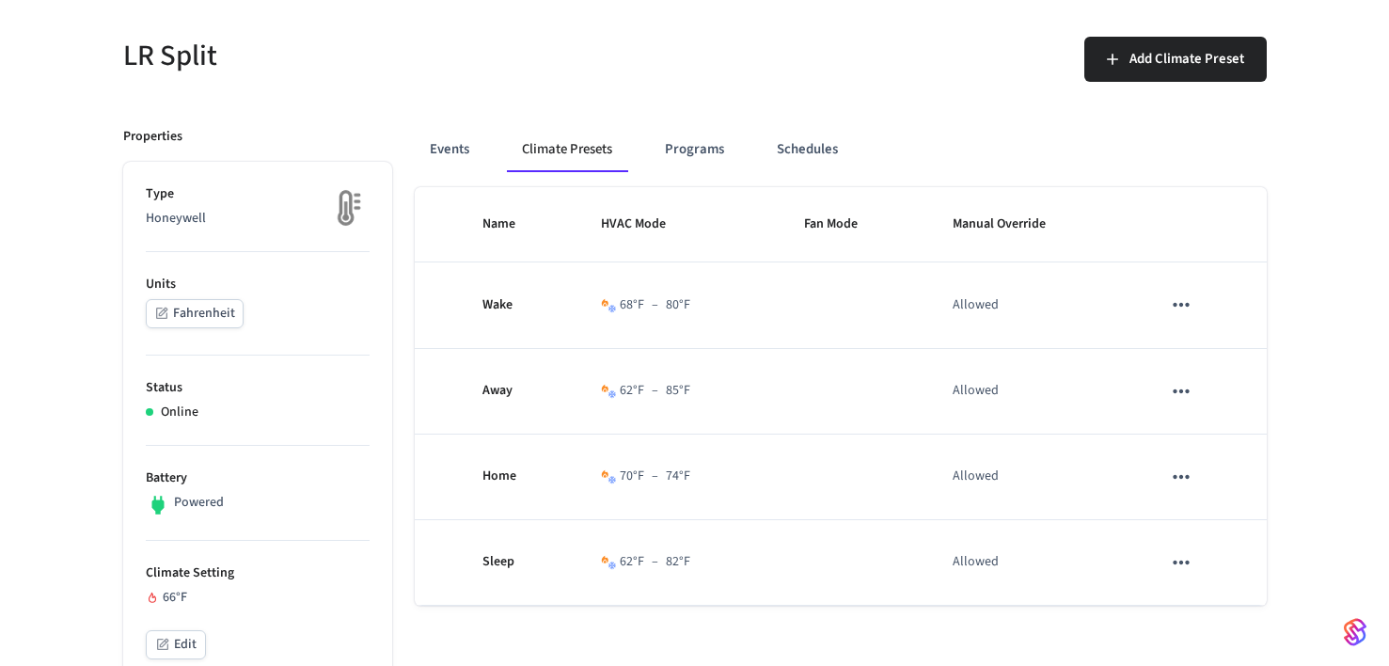
scroll to position [106, 0]
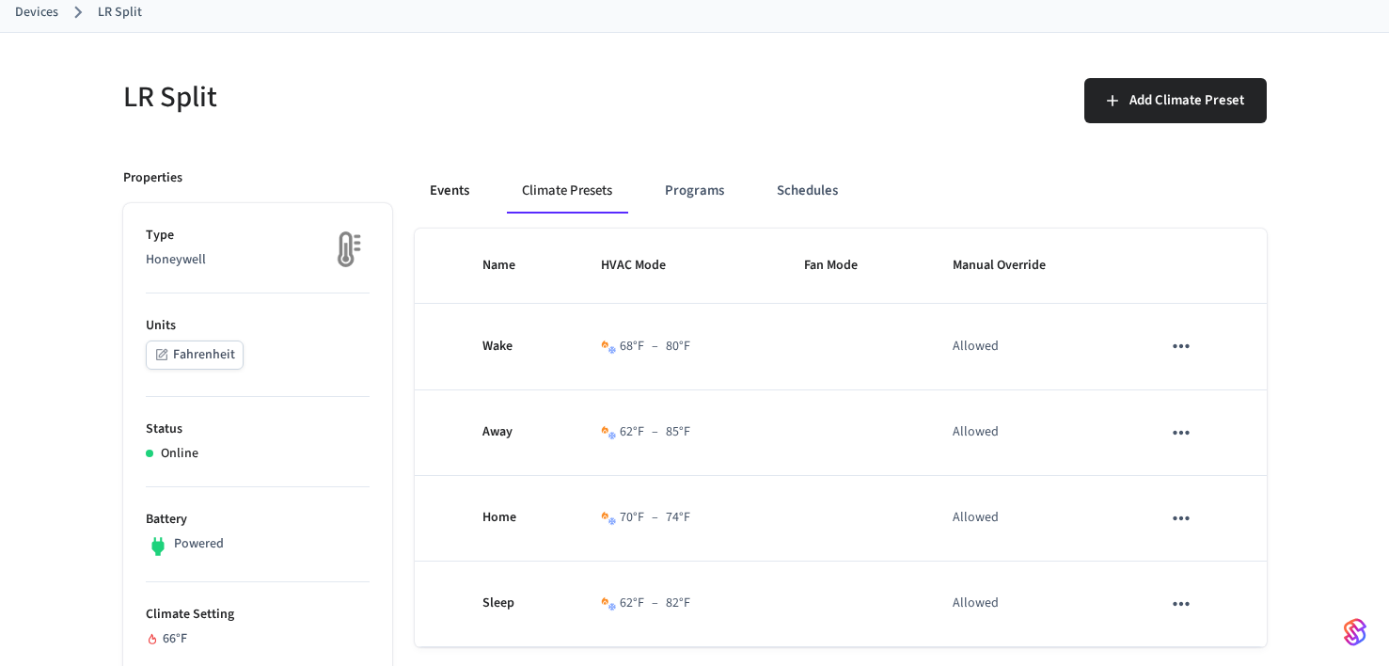
click at [454, 184] on button "Events" at bounding box center [450, 190] width 70 height 45
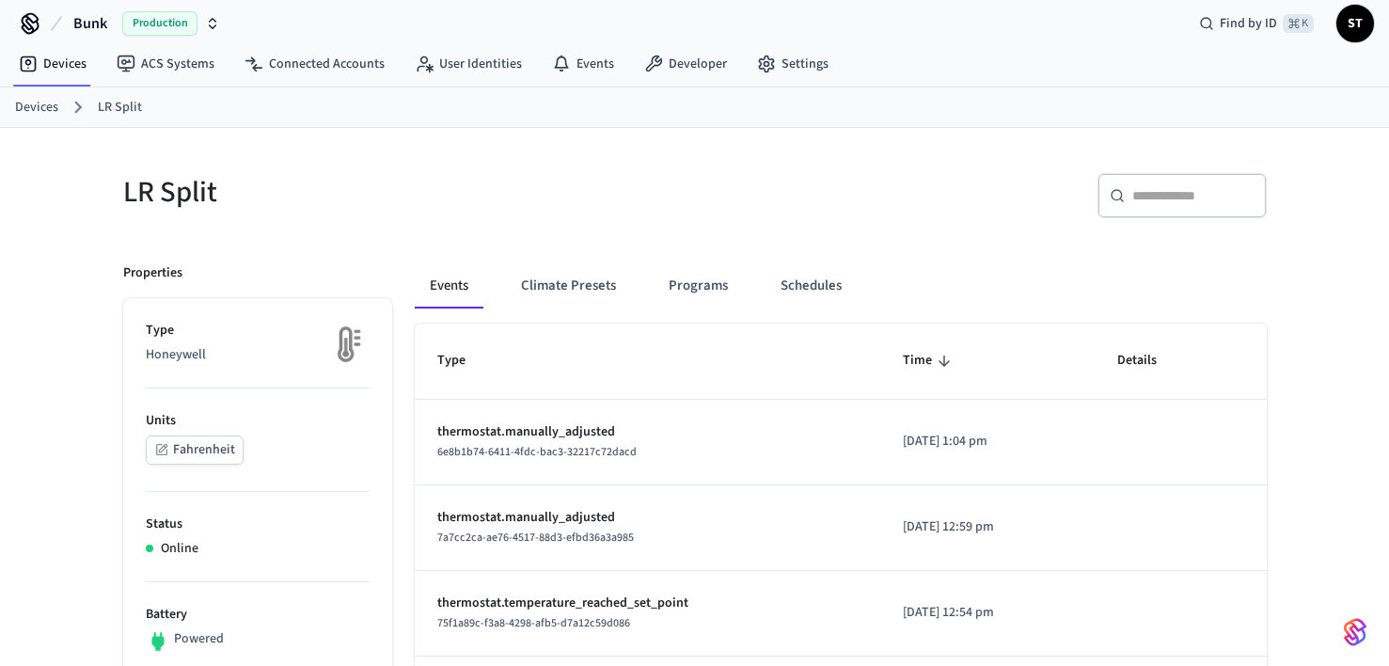
scroll to position [0, 0]
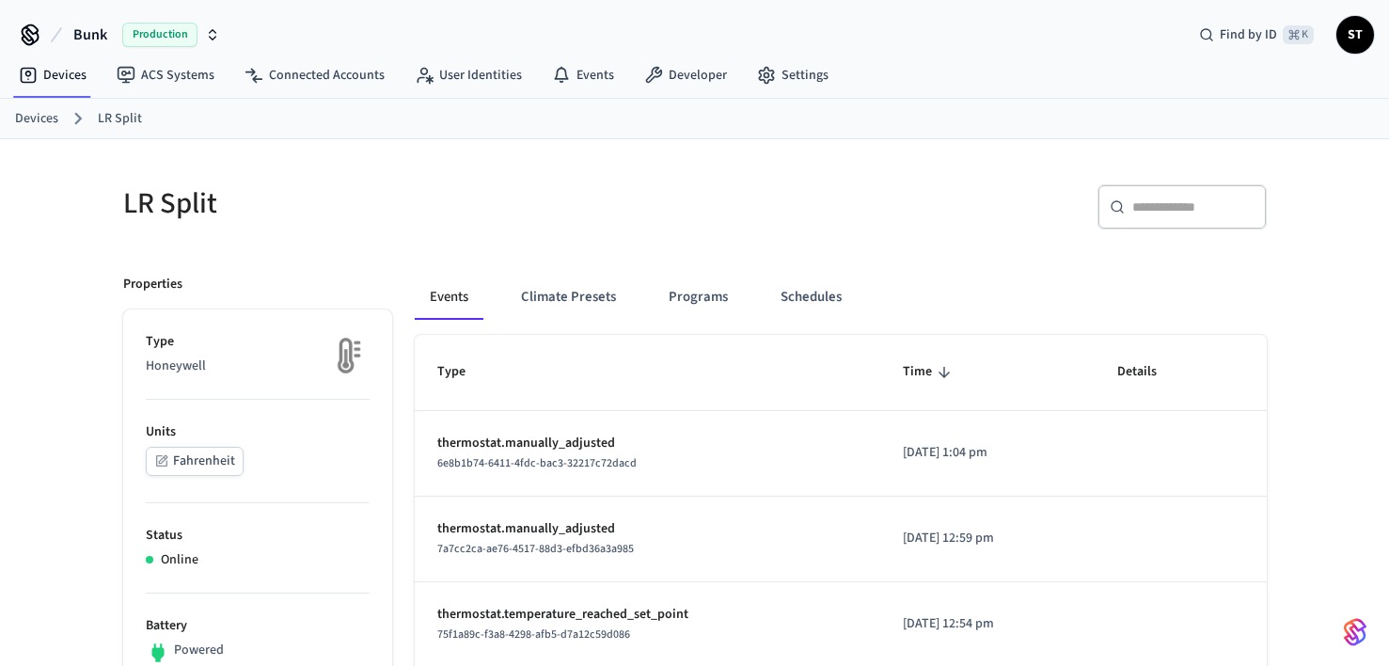
click at [52, 117] on link "Devices" at bounding box center [36, 119] width 43 height 20
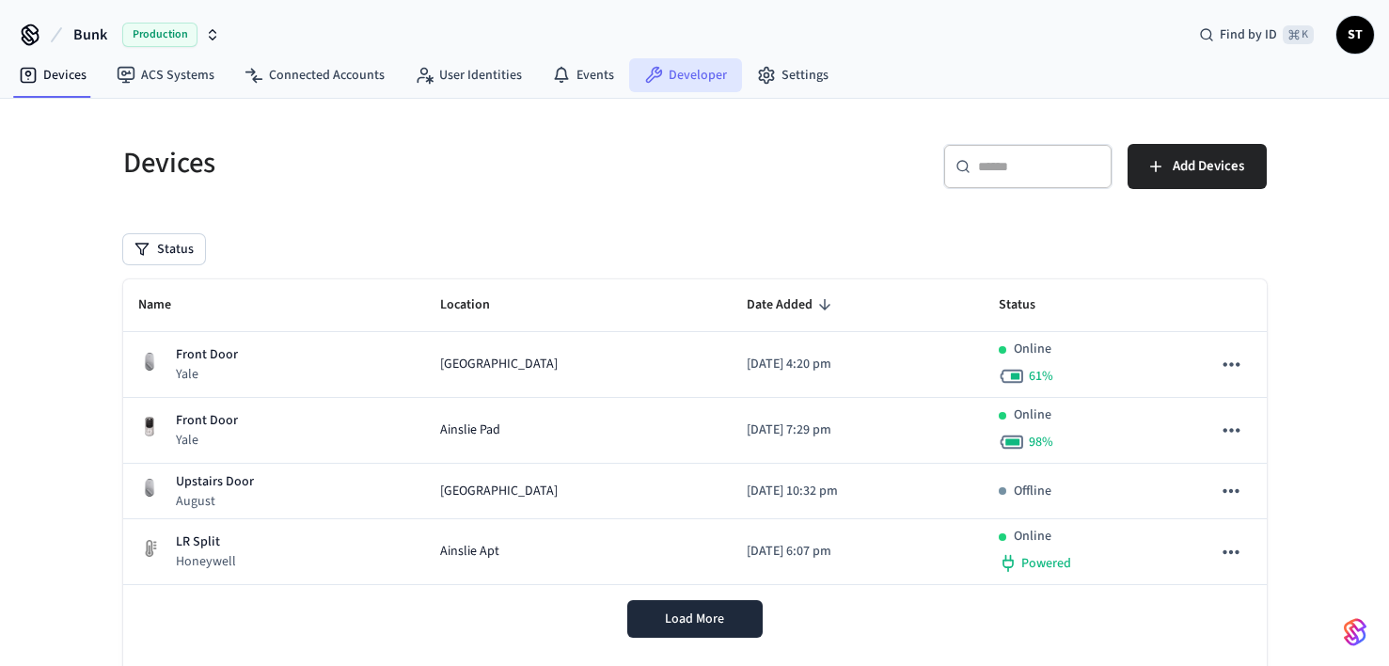
click at [705, 76] on link "Developer" at bounding box center [685, 75] width 113 height 34
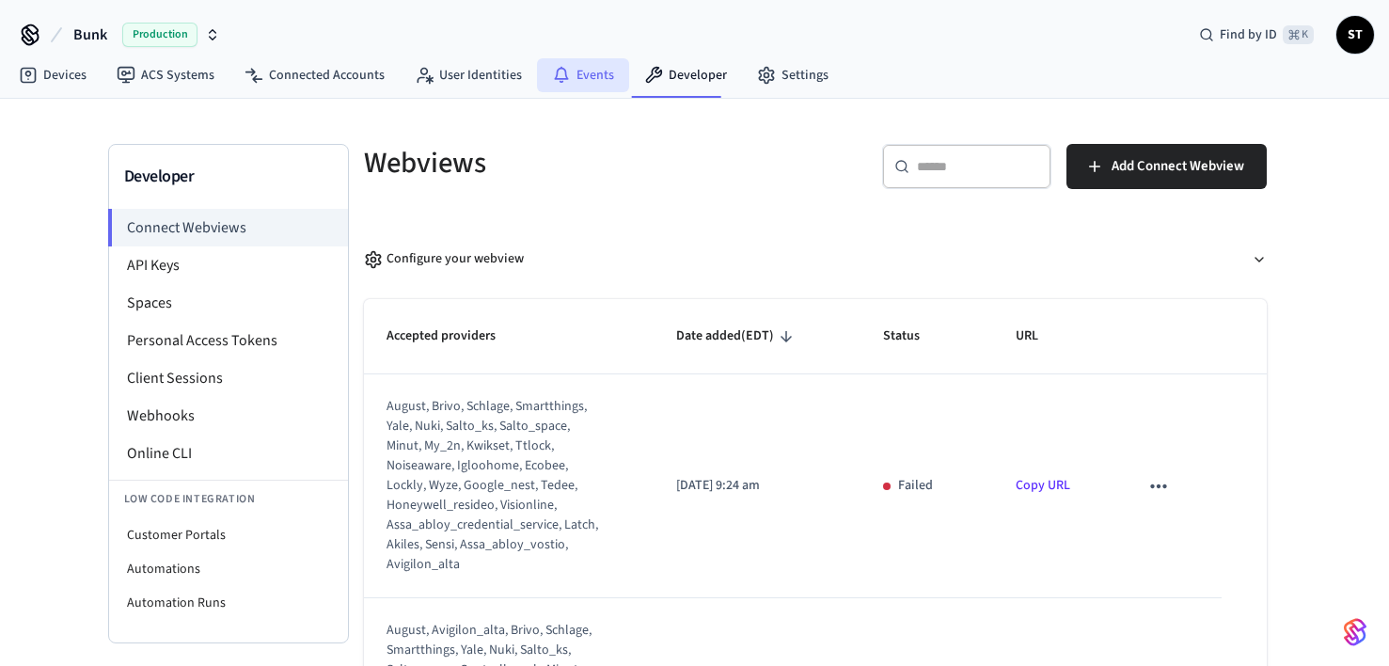
click at [574, 78] on link "Events" at bounding box center [583, 75] width 92 height 34
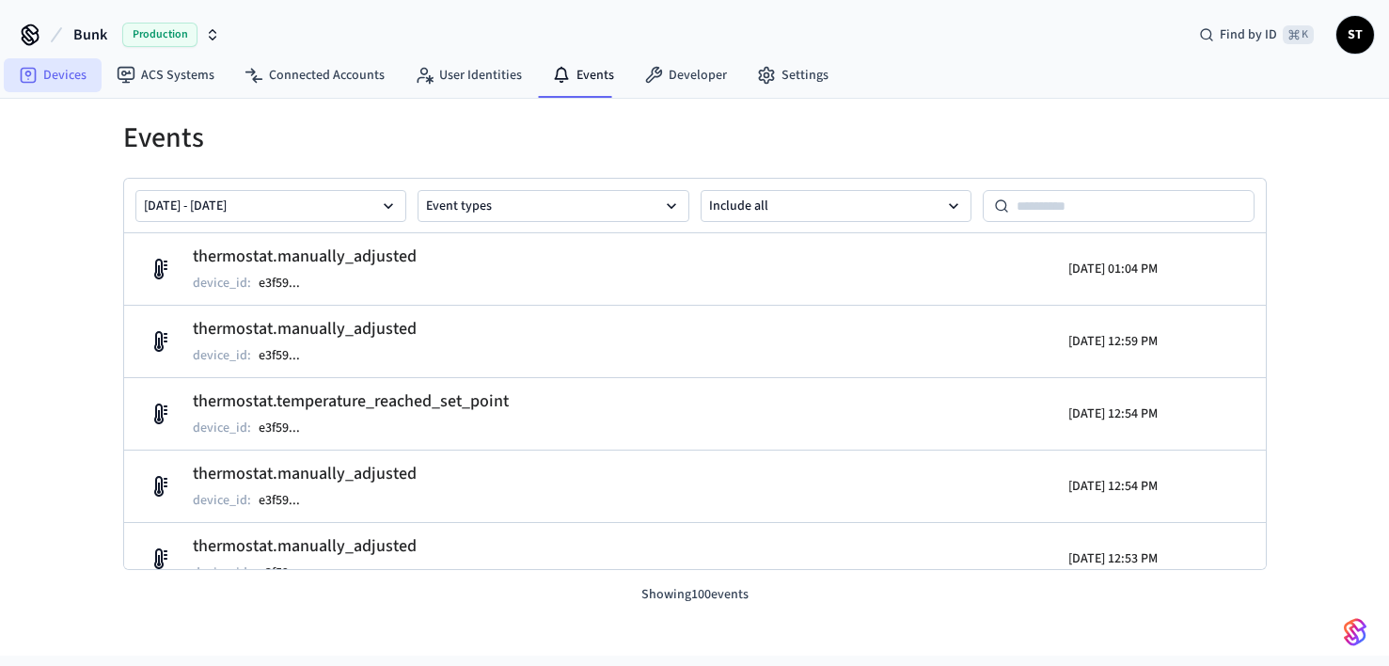
click at [60, 73] on link "Devices" at bounding box center [53, 75] width 98 height 34
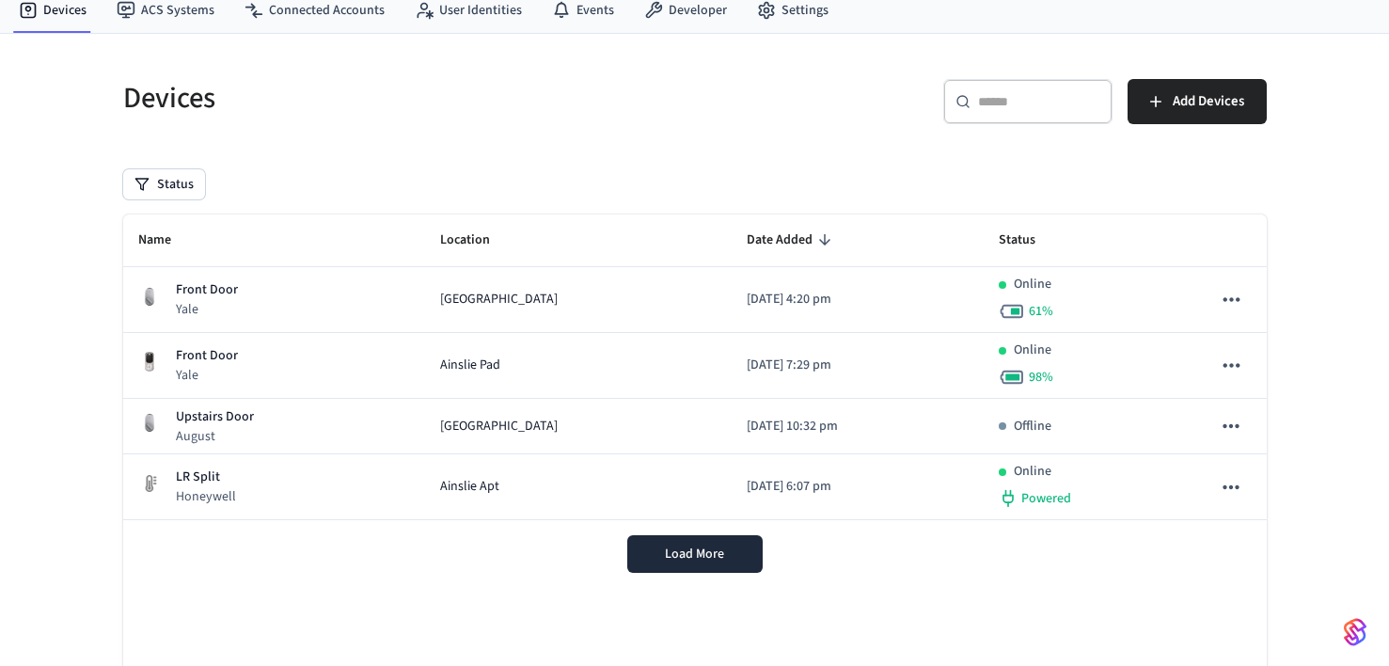
scroll to position [78, 0]
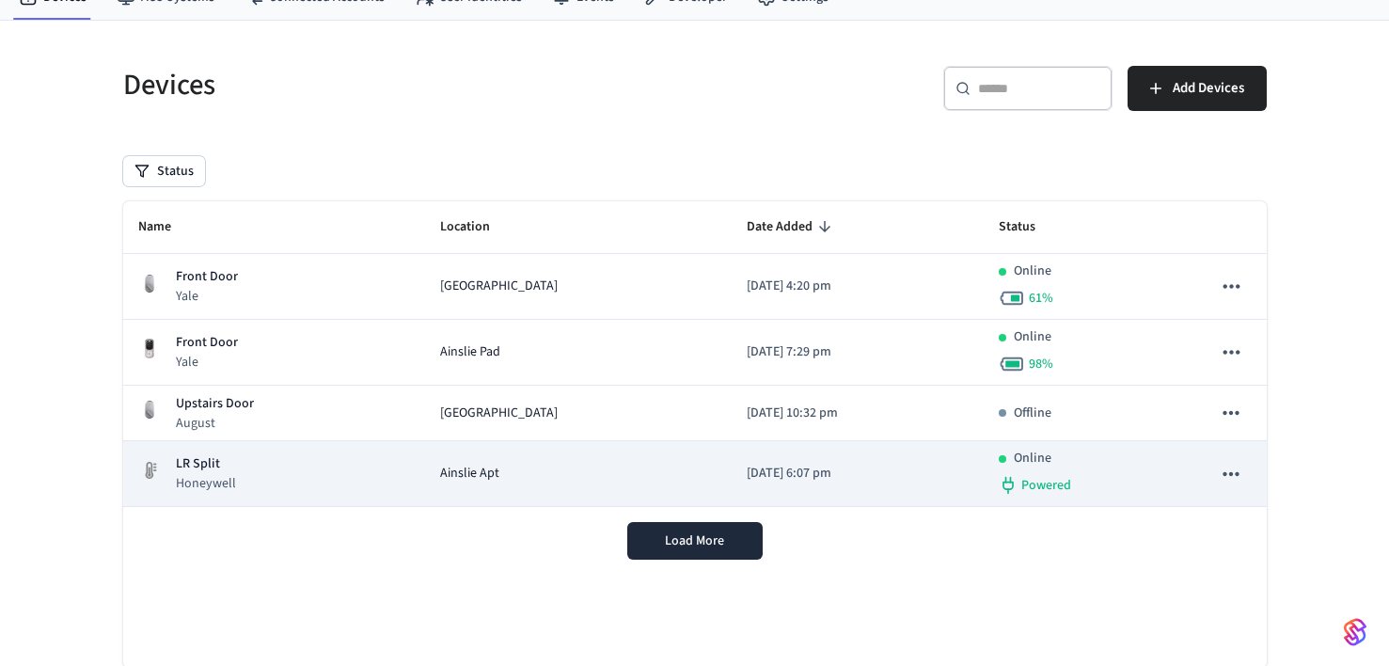
click at [195, 461] on p "LR Split" at bounding box center [206, 464] width 60 height 20
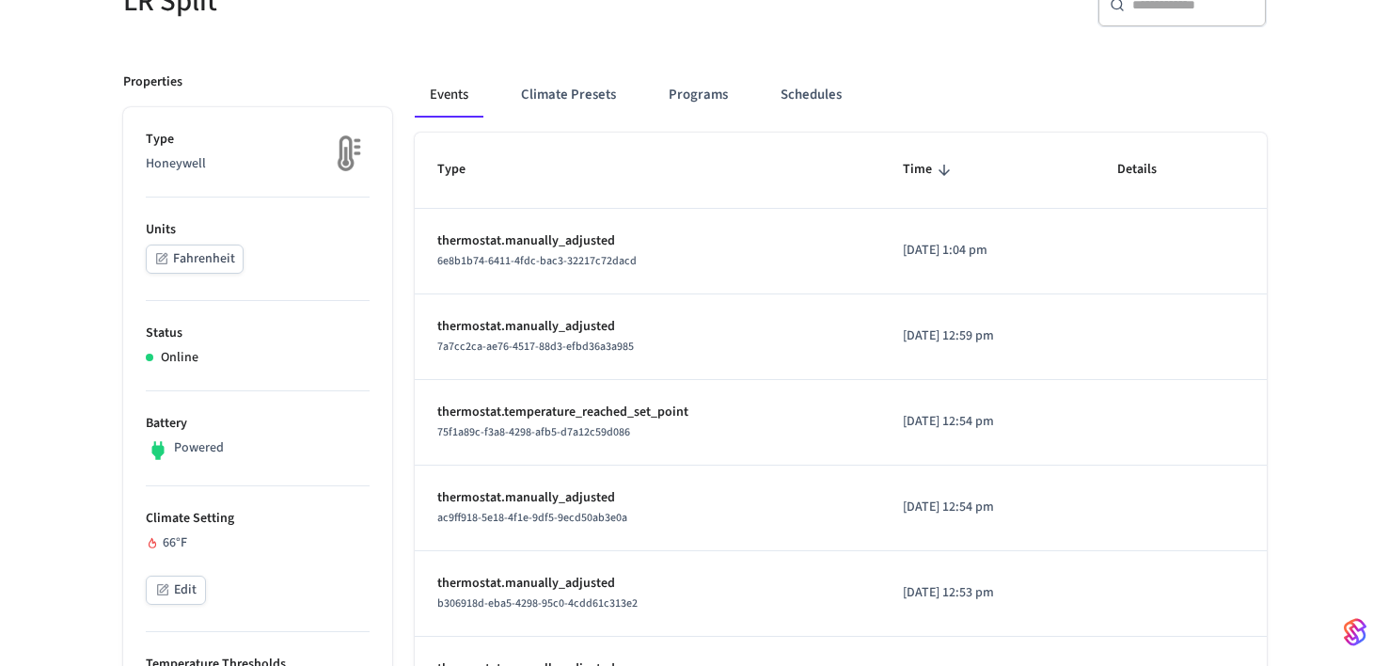
scroll to position [209, 0]
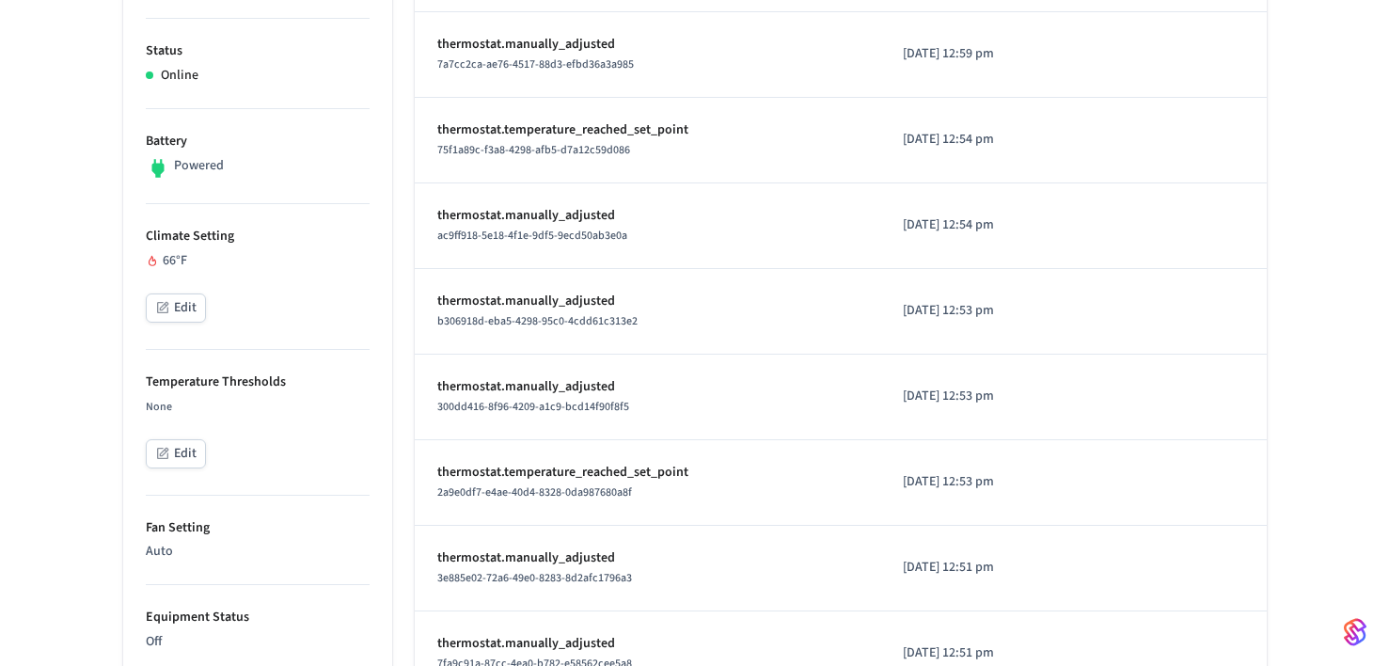
scroll to position [485, 0]
click at [160, 301] on icon "button" at bounding box center [162, 306] width 11 height 11
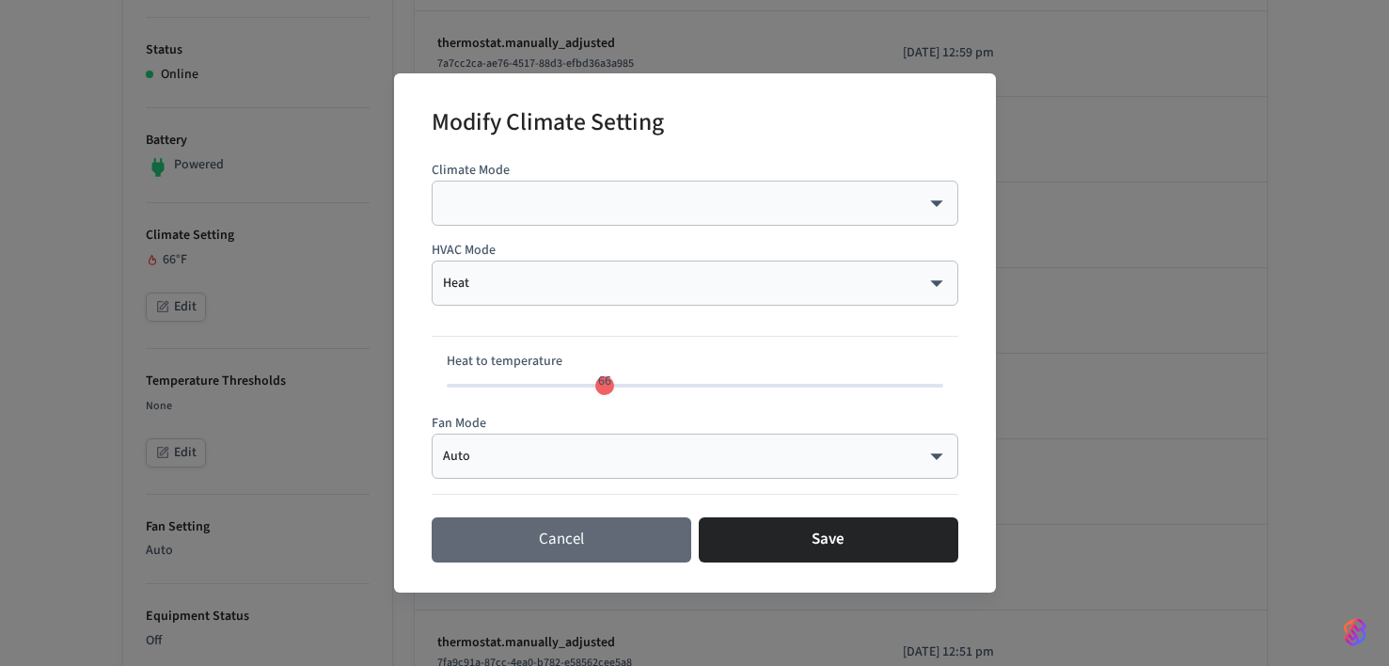
click at [518, 537] on button "Cancel" at bounding box center [562, 539] width 260 height 45
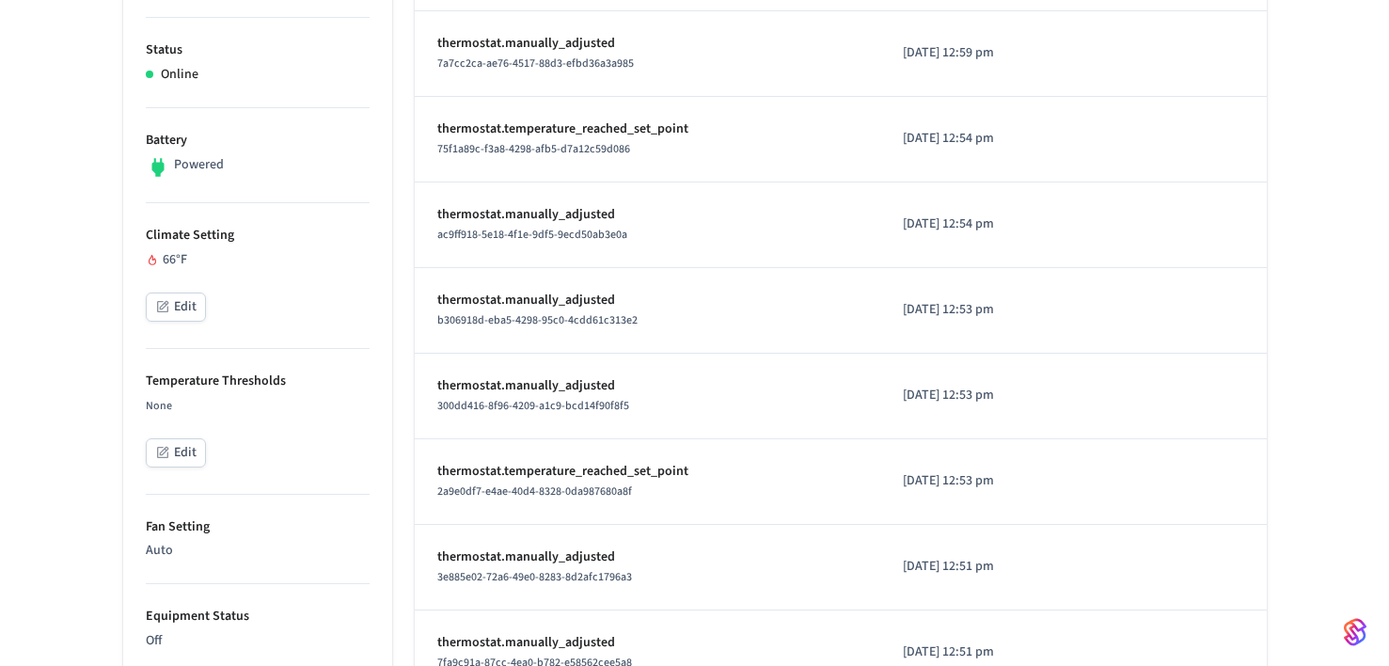
click at [119, 401] on div "Properties Type Honeywell Units Fahrenheit Status Online Battery Powered Climat…" at bounding box center [247, 609] width 292 height 1684
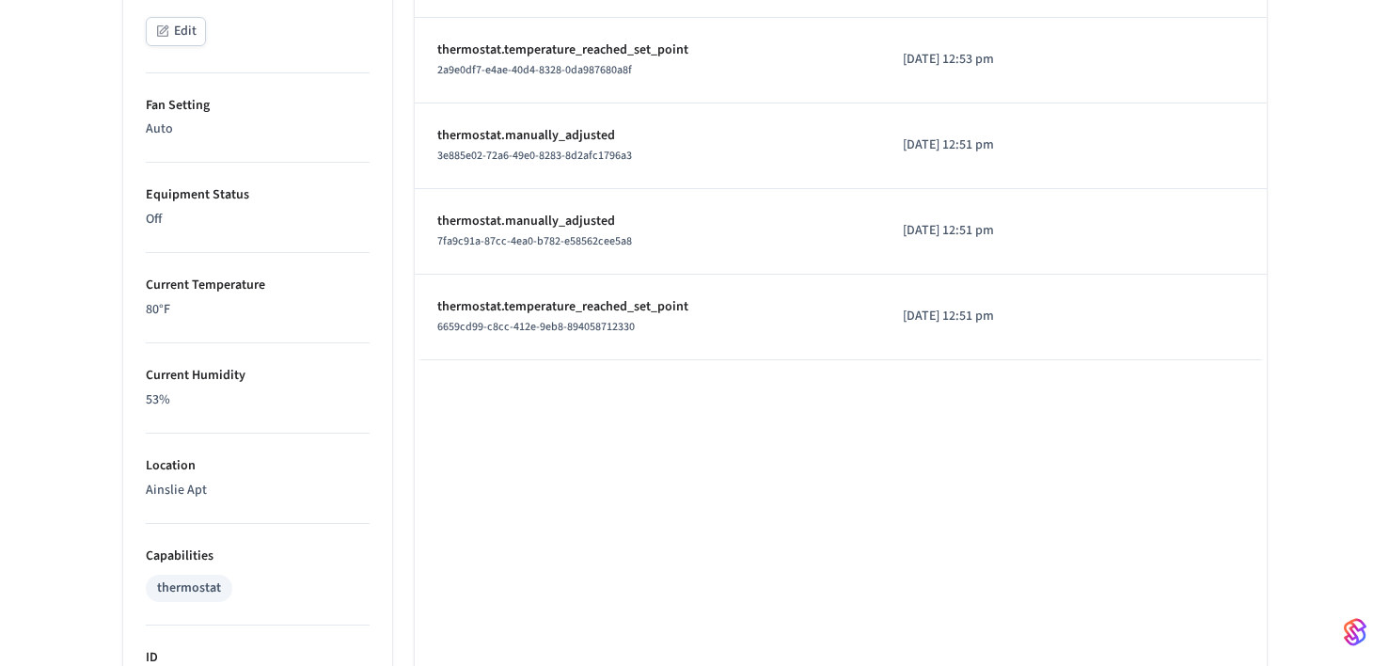
scroll to position [908, 0]
click at [167, 211] on p "Off" at bounding box center [258, 219] width 224 height 20
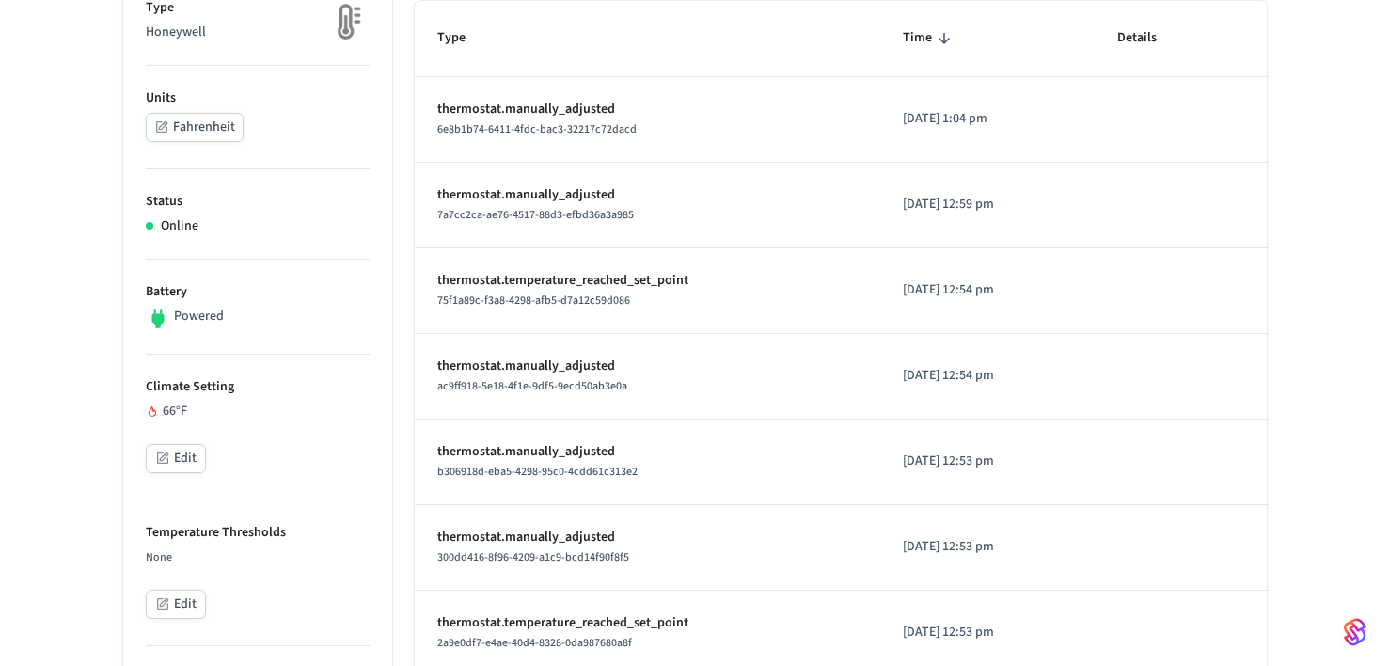
scroll to position [171, 0]
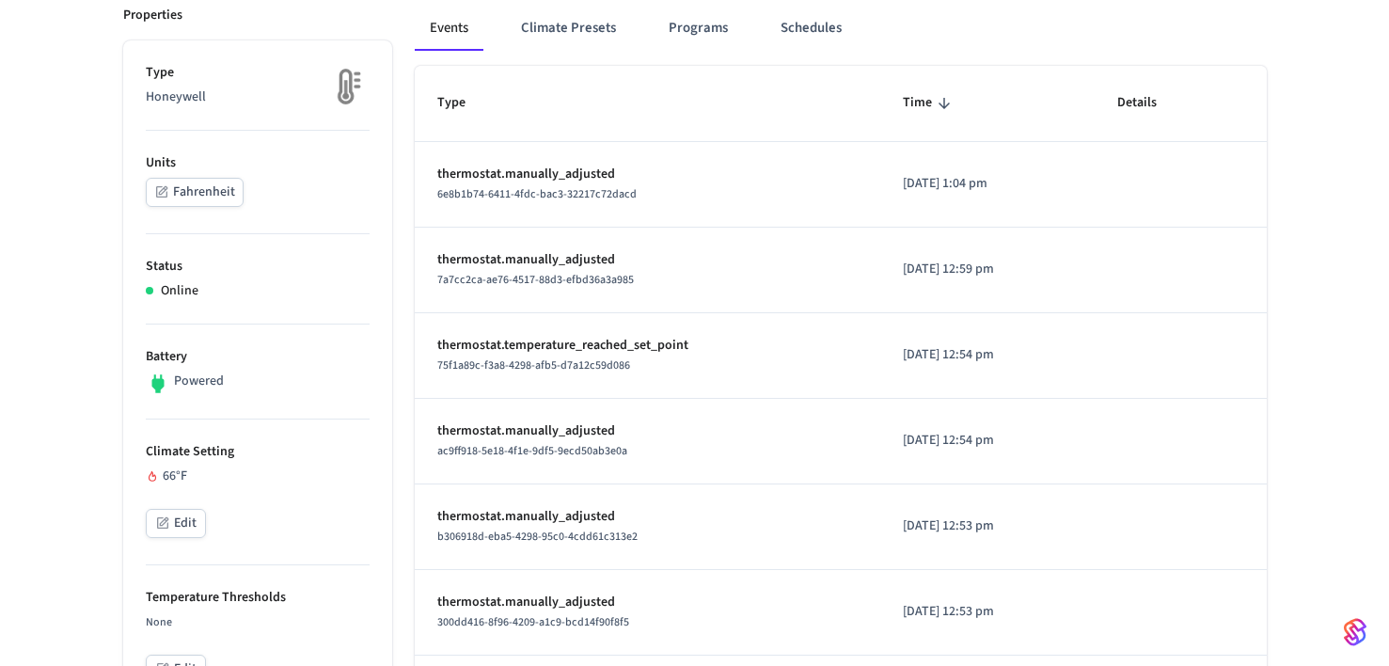
scroll to position [272, 0]
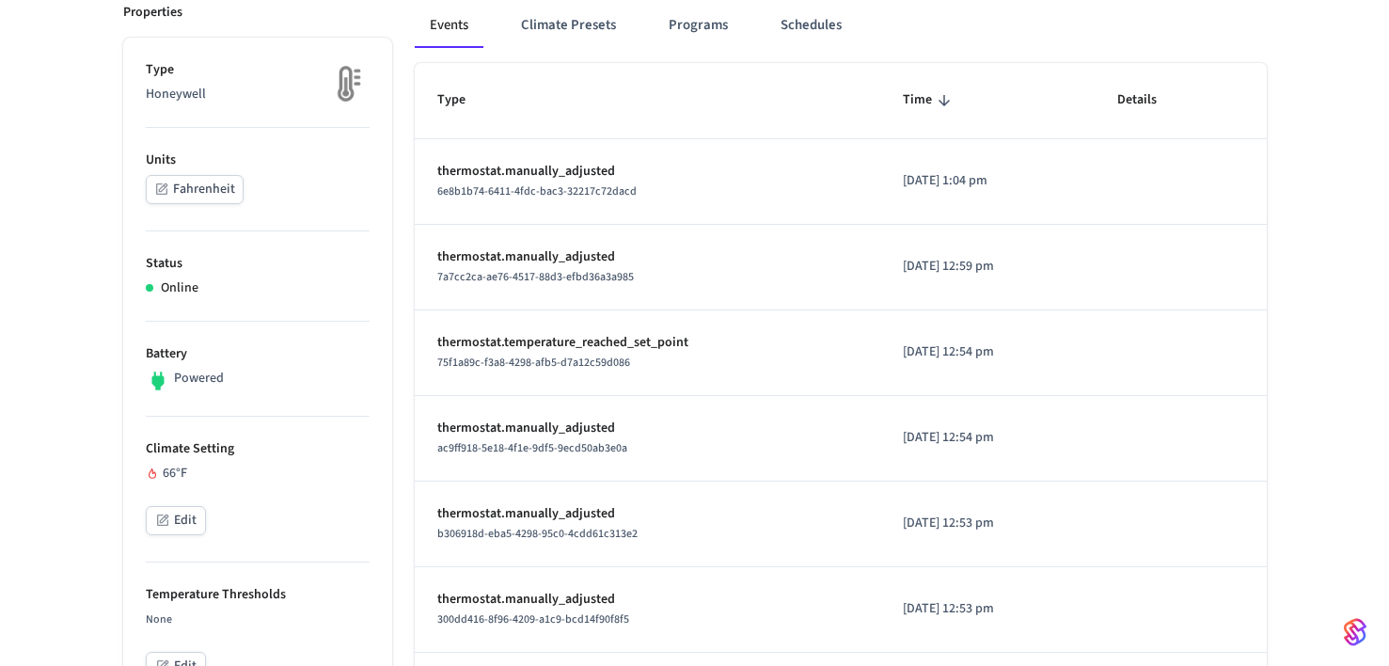
click at [184, 517] on button "Edit" at bounding box center [176, 520] width 60 height 29
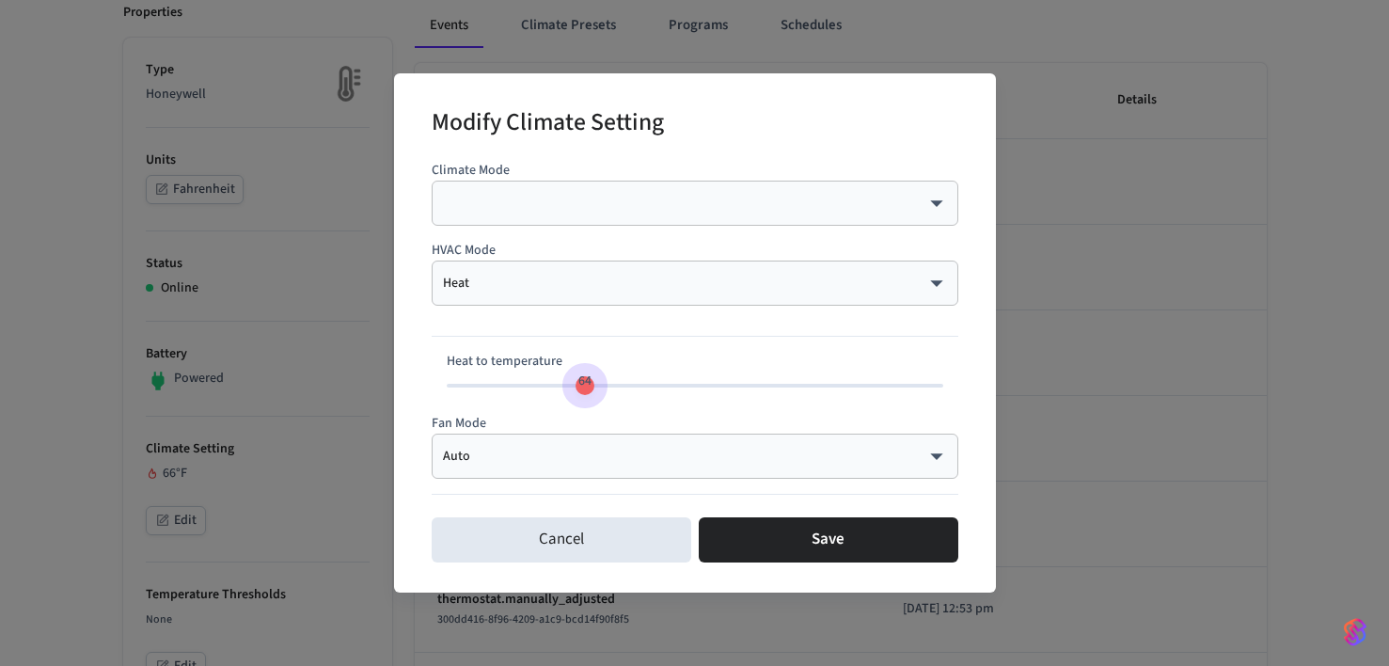
drag, startPoint x: 602, startPoint y: 387, endPoint x: 587, endPoint y: 387, distance: 15.0
click at [586, 387] on span "64" at bounding box center [584, 381] width 13 height 19
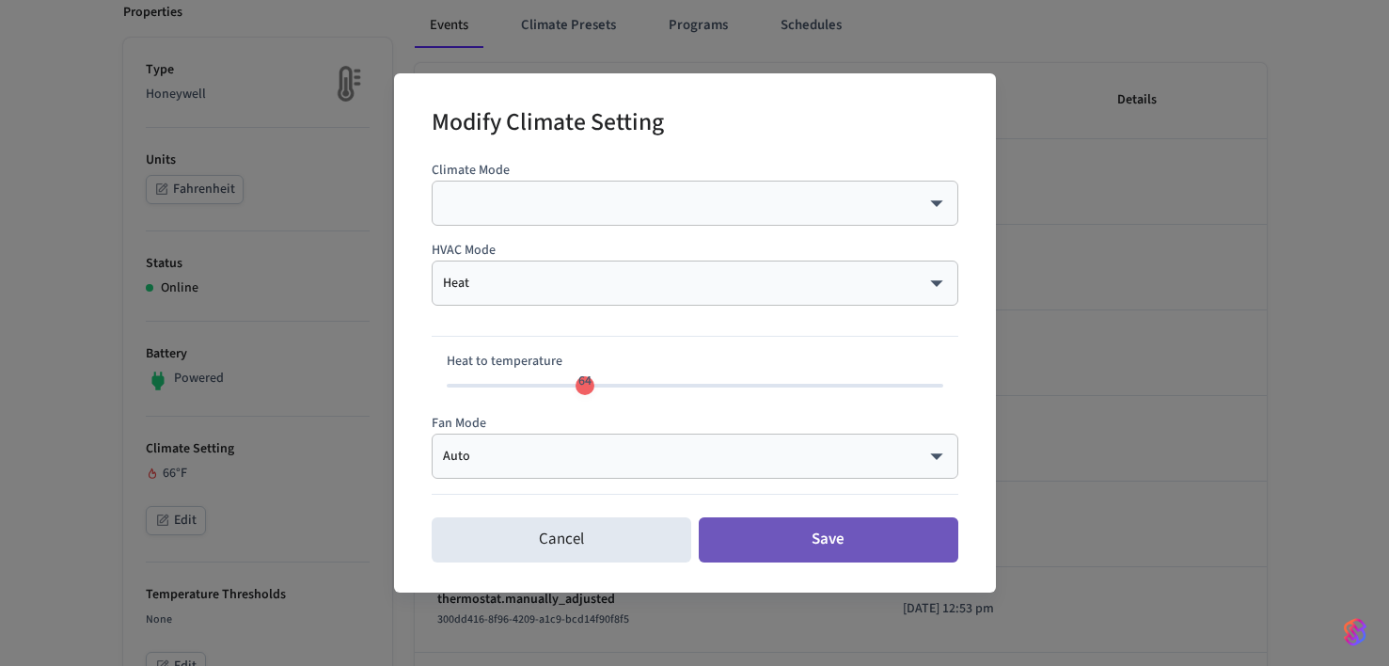
click at [791, 540] on button "Save" at bounding box center [829, 539] width 260 height 45
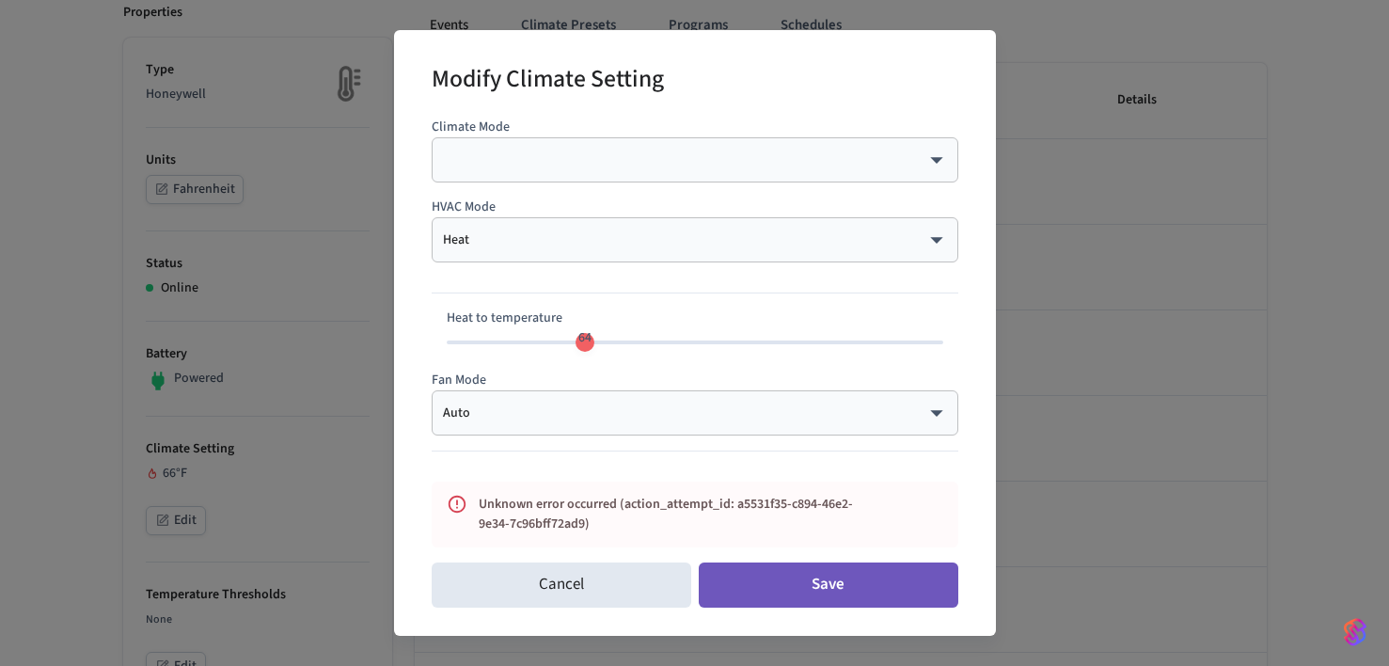
click at [798, 578] on button "Save" at bounding box center [829, 584] width 260 height 45
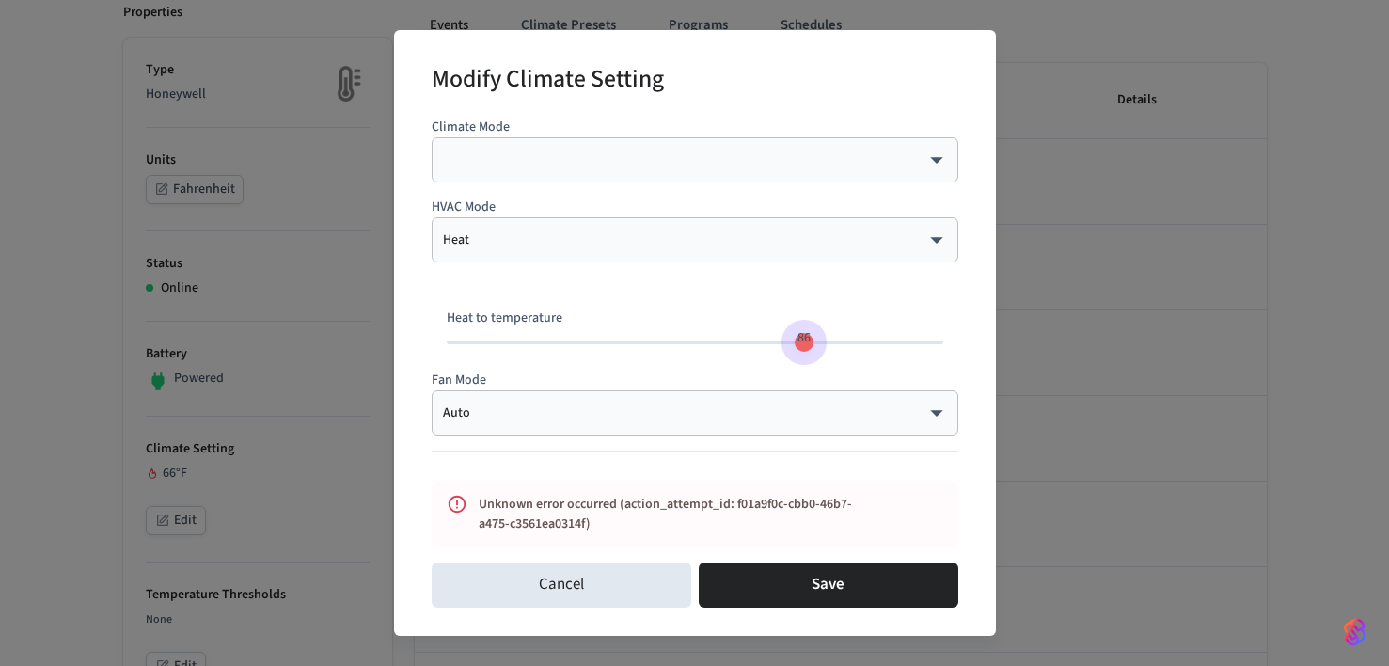
drag, startPoint x: 585, startPoint y: 340, endPoint x: 805, endPoint y: 349, distance: 220.3
click at [805, 349] on span "86" at bounding box center [804, 337] width 36 height 27
type input "**"
drag, startPoint x: 799, startPoint y: 348, endPoint x: 727, endPoint y: 350, distance: 72.4
click at [727, 350] on span "78" at bounding box center [724, 337] width 36 height 27
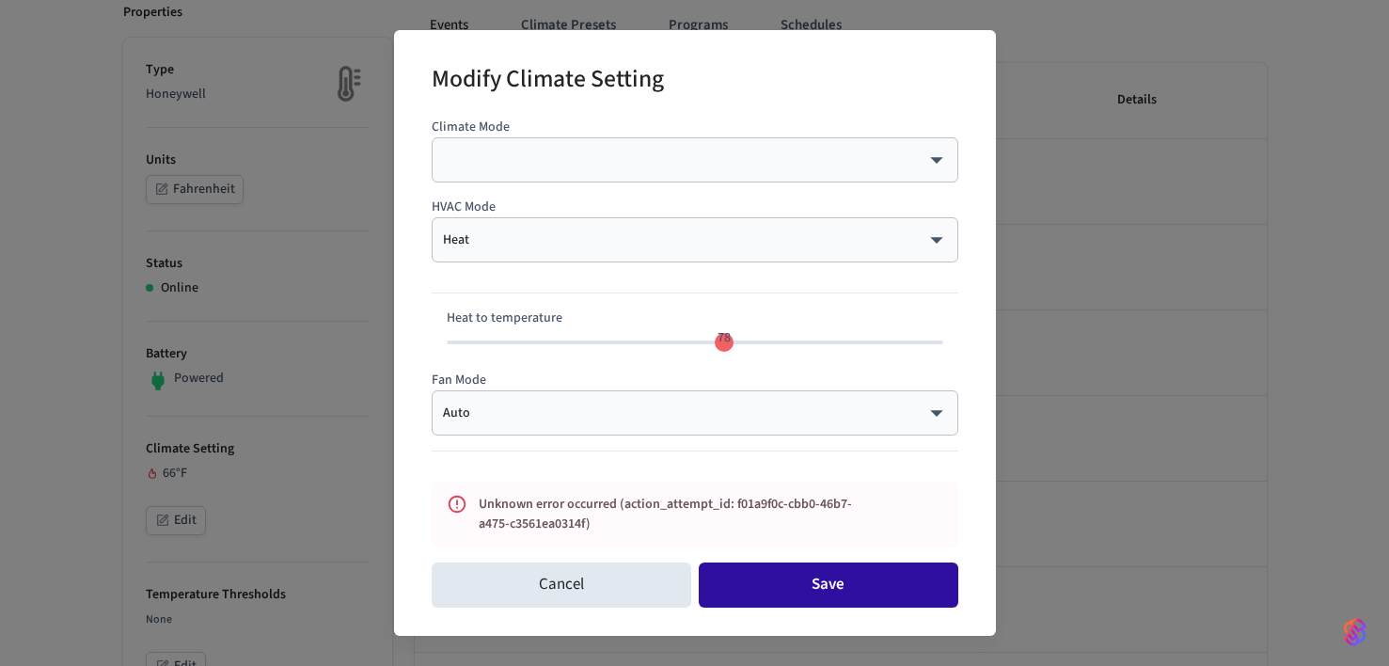
click at [802, 575] on button "Save" at bounding box center [829, 584] width 260 height 45
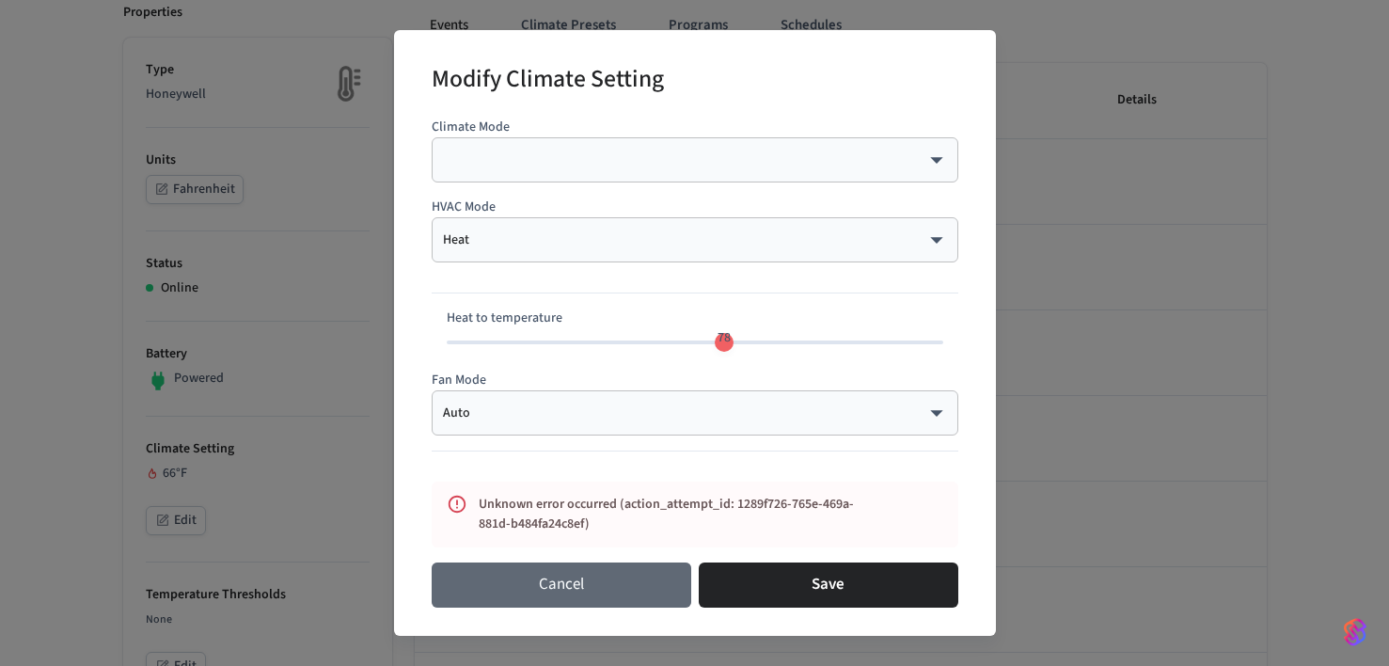
click at [613, 590] on button "Cancel" at bounding box center [562, 584] width 260 height 45
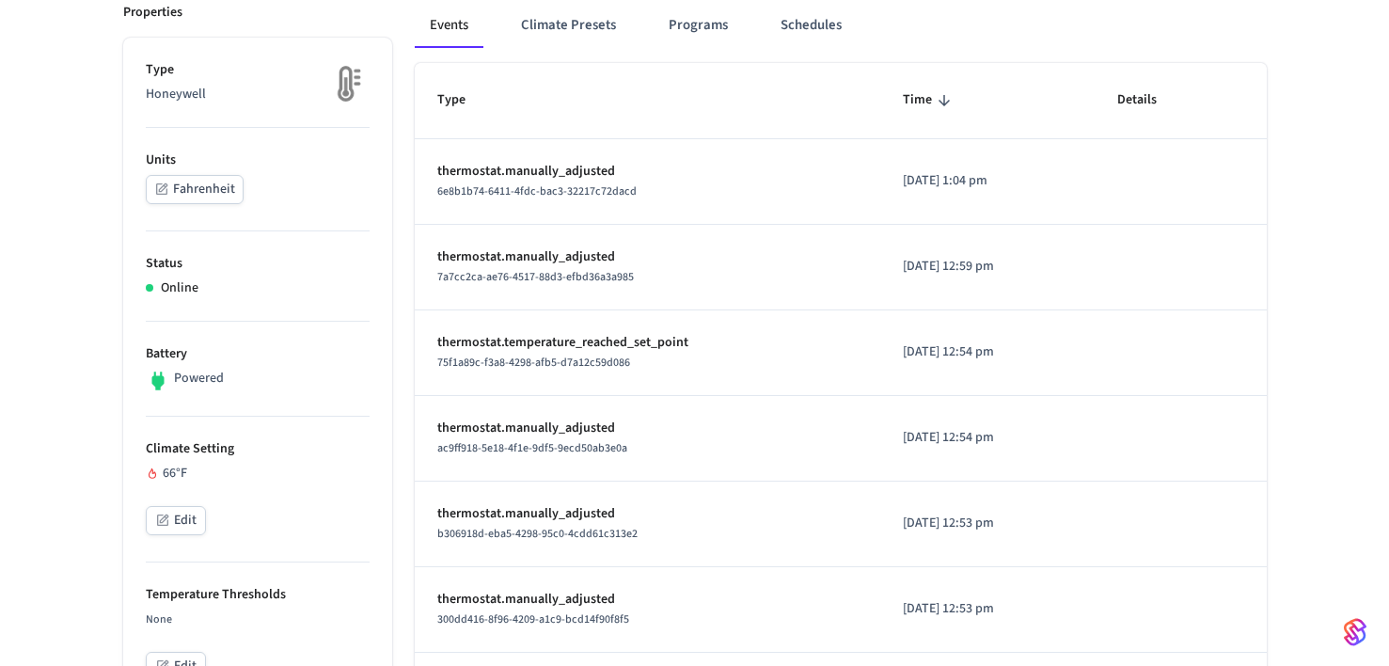
scroll to position [0, 0]
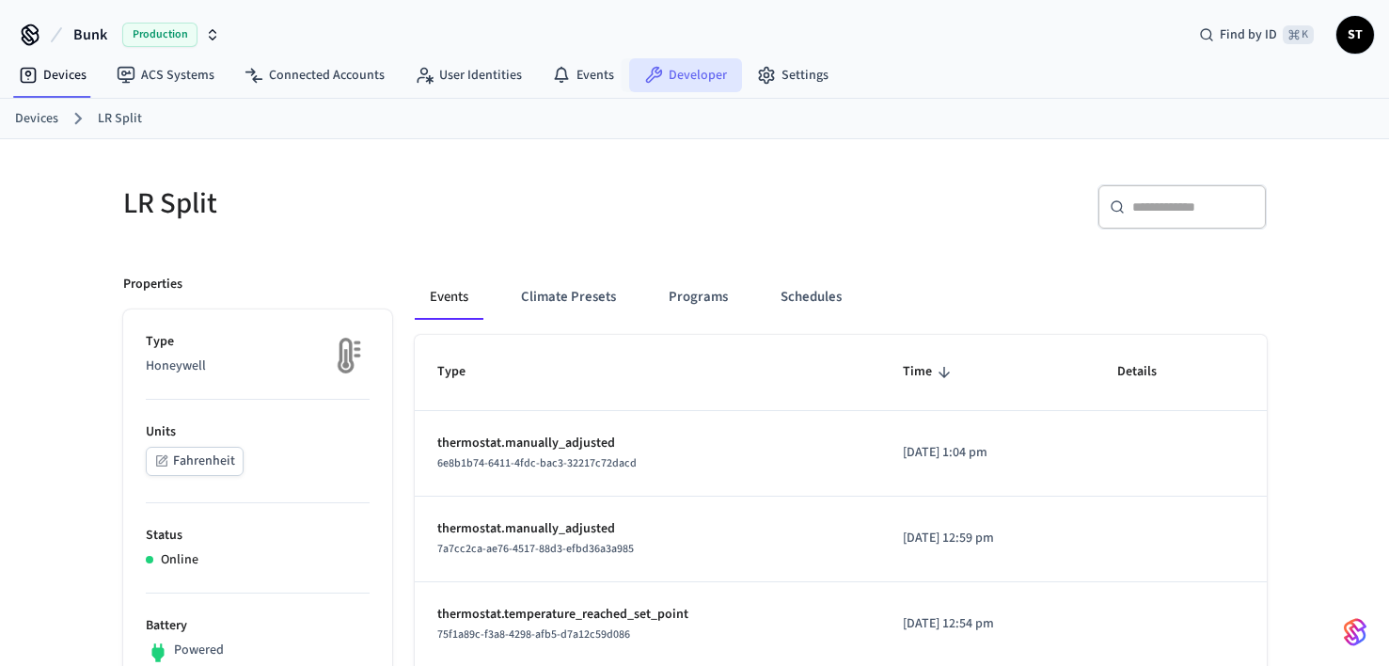
click at [658, 79] on link "Developer" at bounding box center [685, 75] width 113 height 34
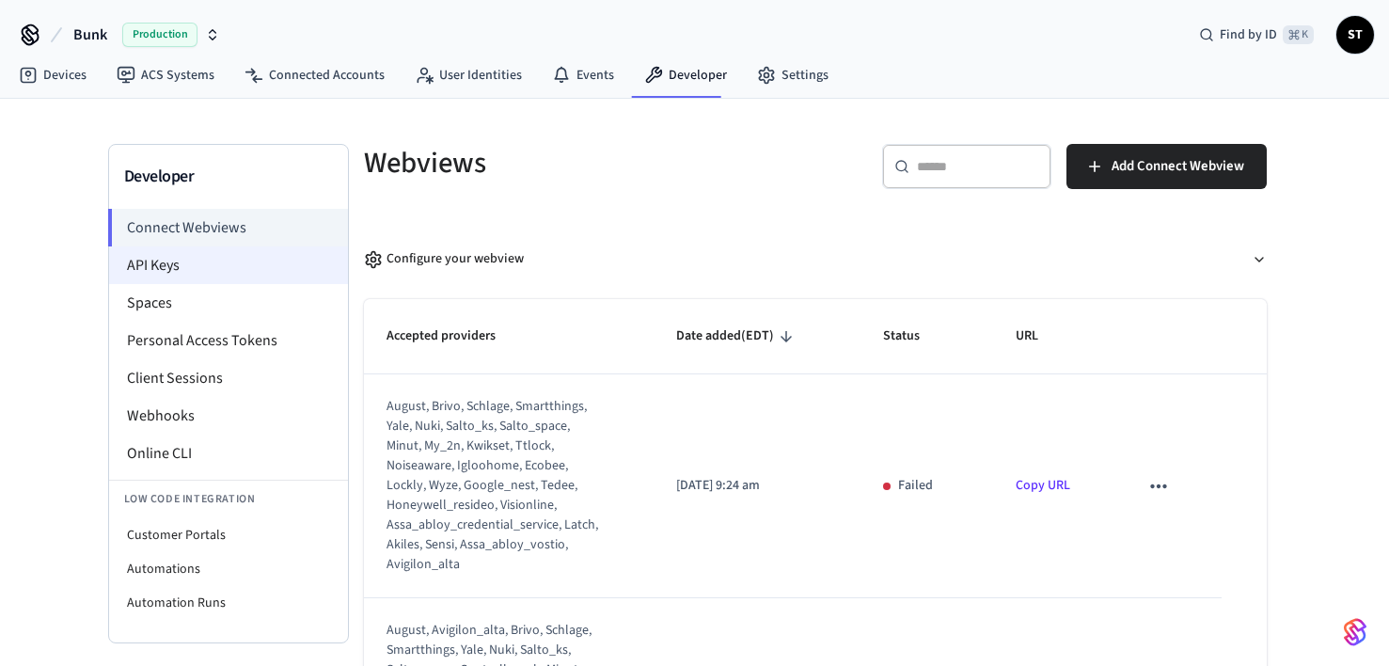
click at [154, 261] on li "API Keys" at bounding box center [228, 265] width 239 height 38
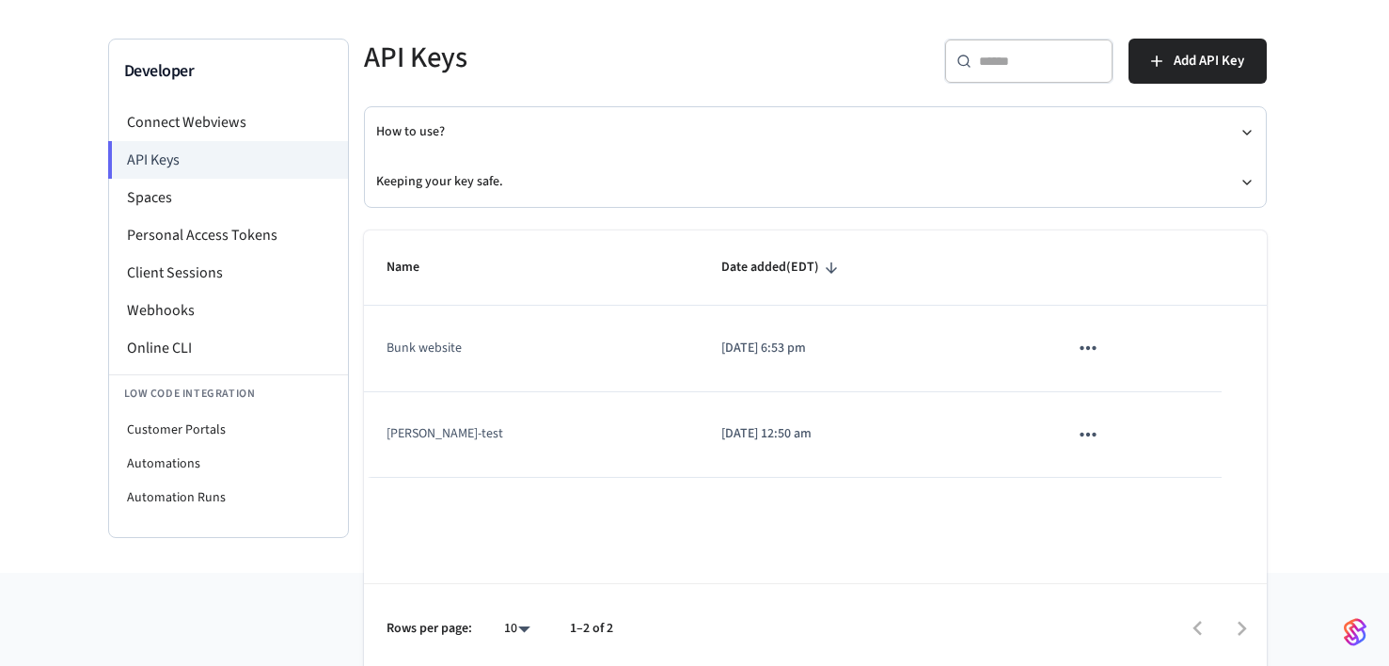
scroll to position [113, 0]
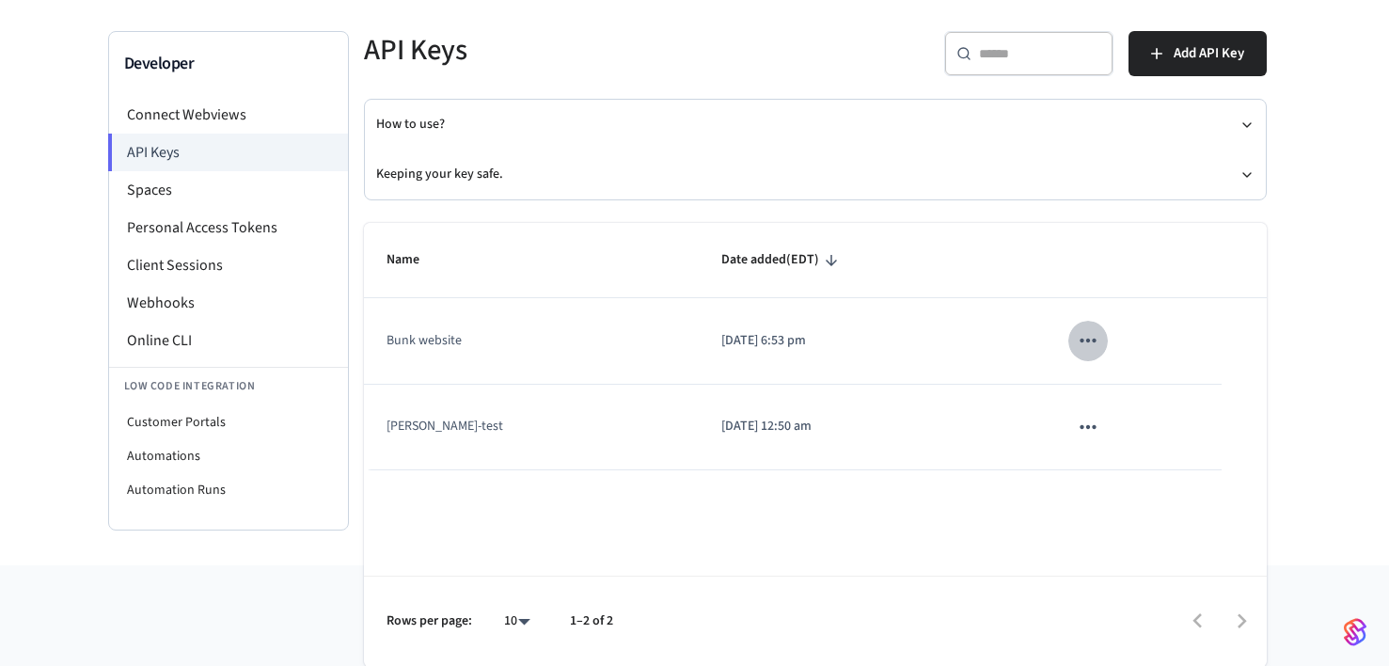
click at [1076, 339] on icon "sticky table" at bounding box center [1088, 340] width 24 height 24
click at [570, 359] on div at bounding box center [694, 333] width 1389 height 666
click at [429, 343] on td "Bunk website" at bounding box center [531, 341] width 335 height 86
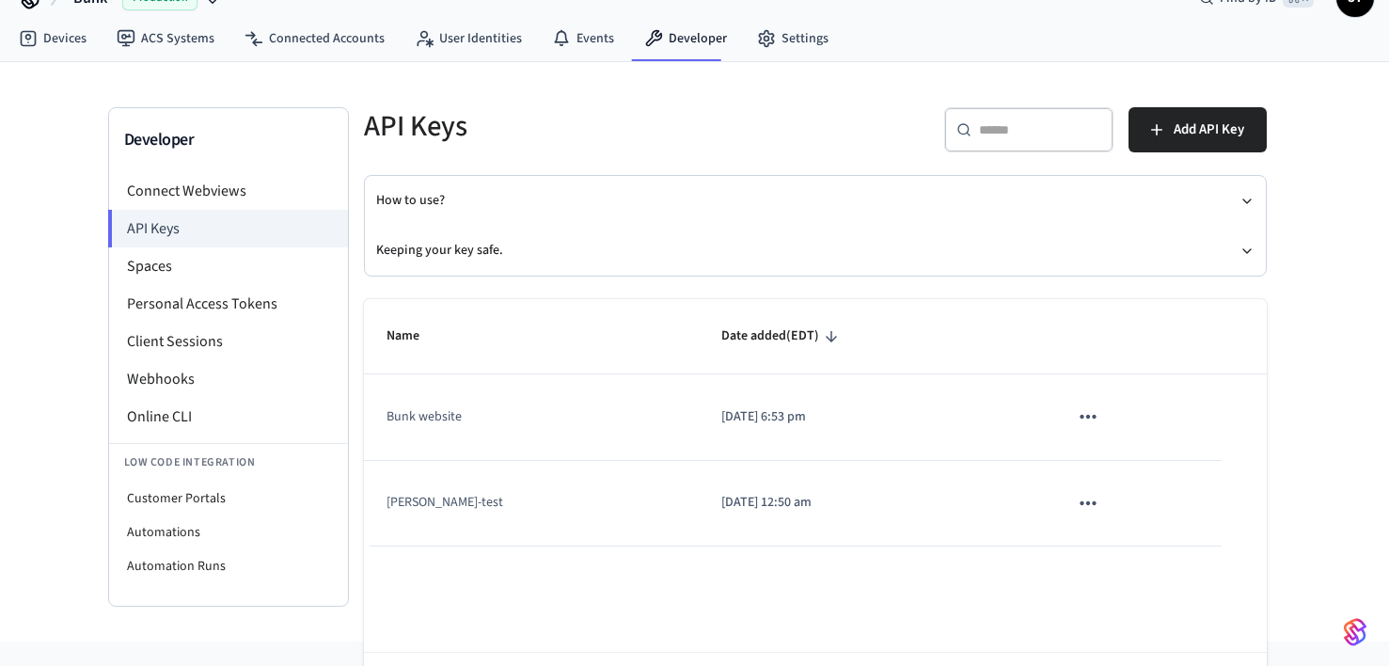
scroll to position [0, 0]
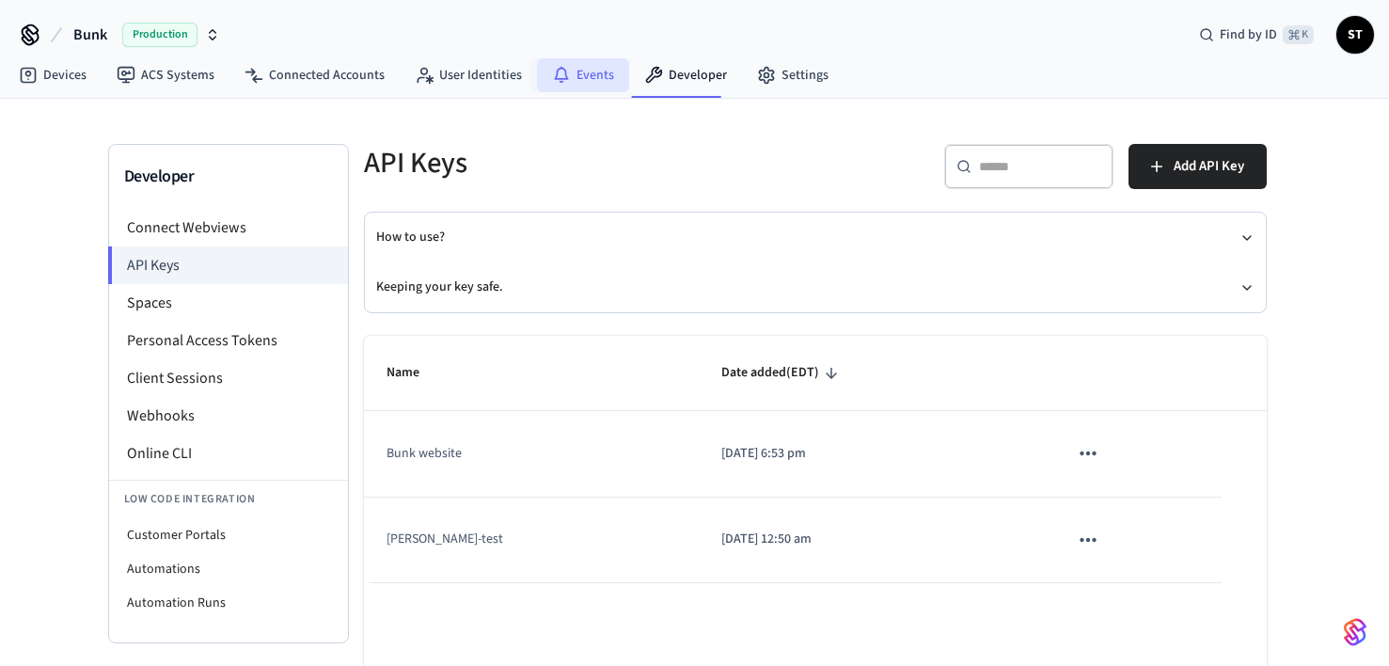
click at [595, 87] on link "Events" at bounding box center [583, 75] width 92 height 34
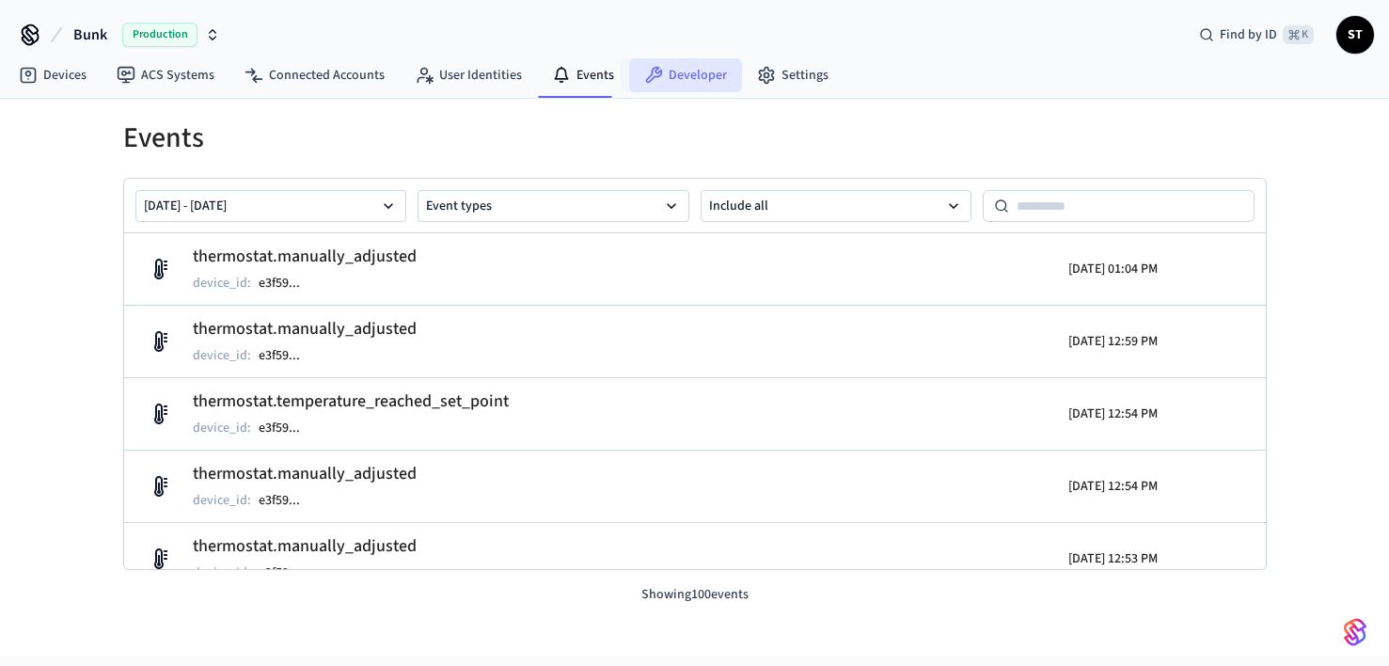
click at [691, 87] on link "Developer" at bounding box center [685, 75] width 113 height 34
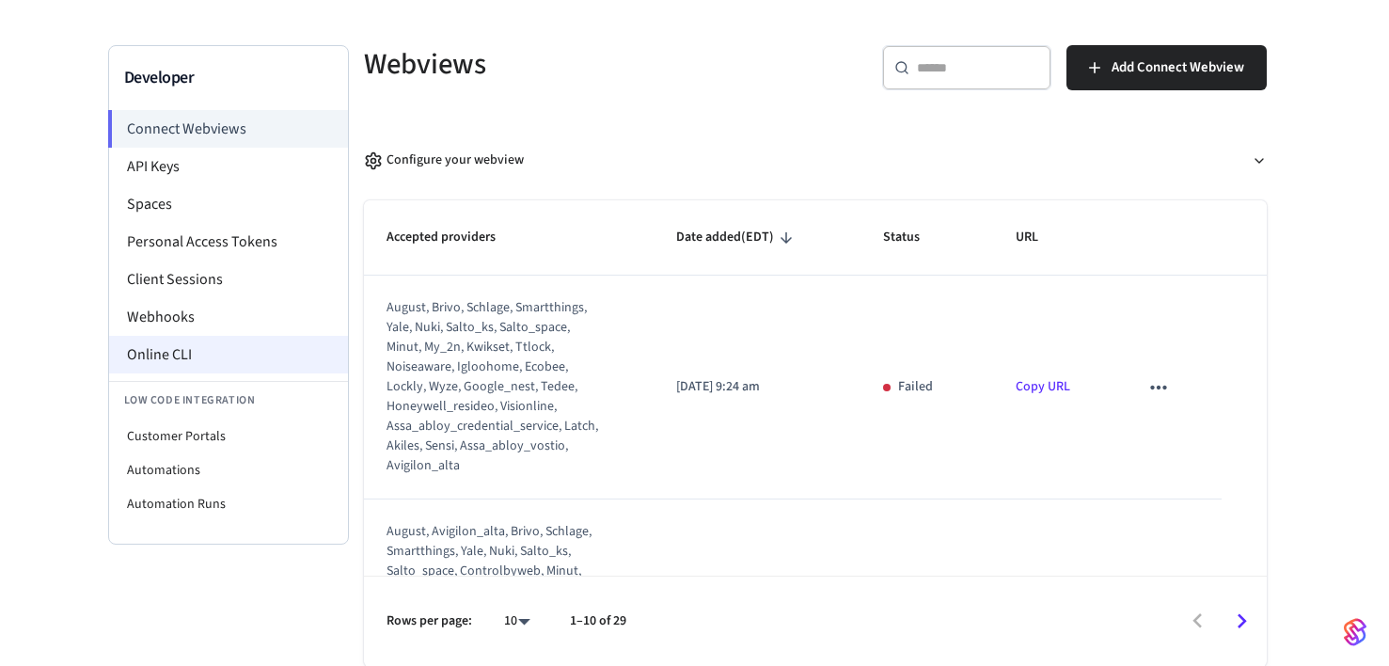
click at [222, 363] on li "Online CLI" at bounding box center [228, 355] width 239 height 38
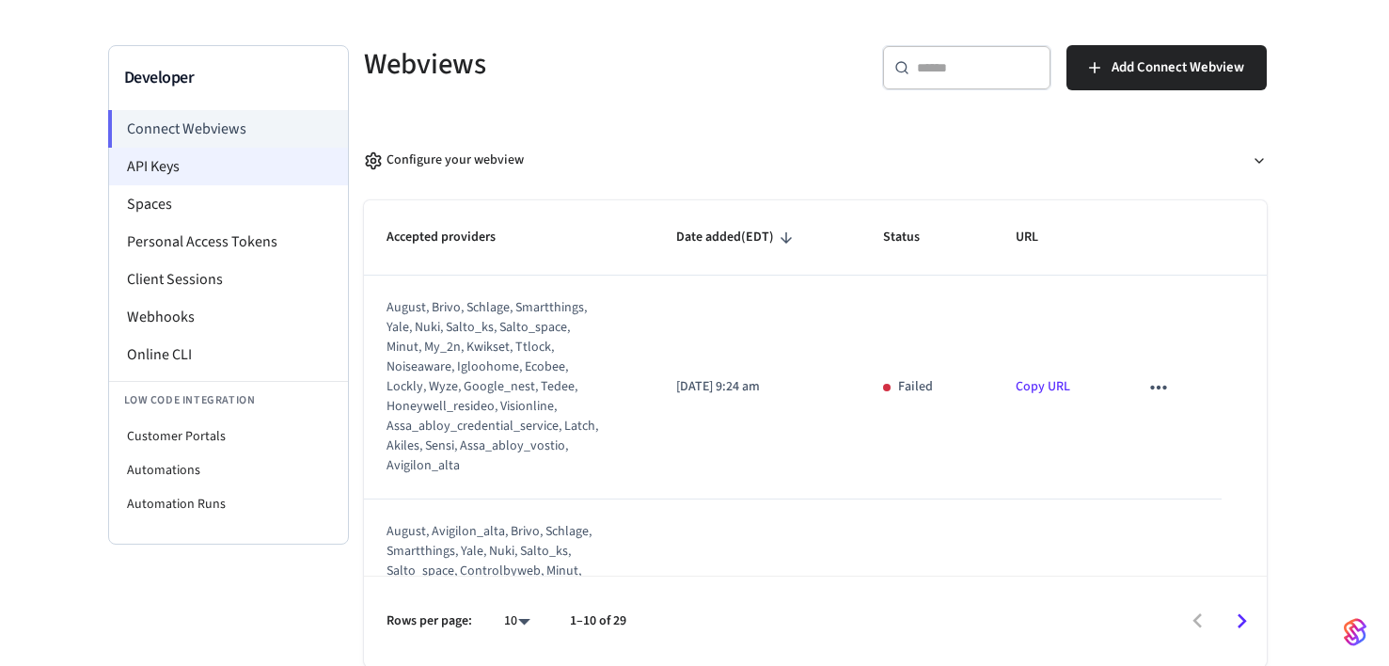
click at [204, 172] on li "API Keys" at bounding box center [228, 167] width 239 height 38
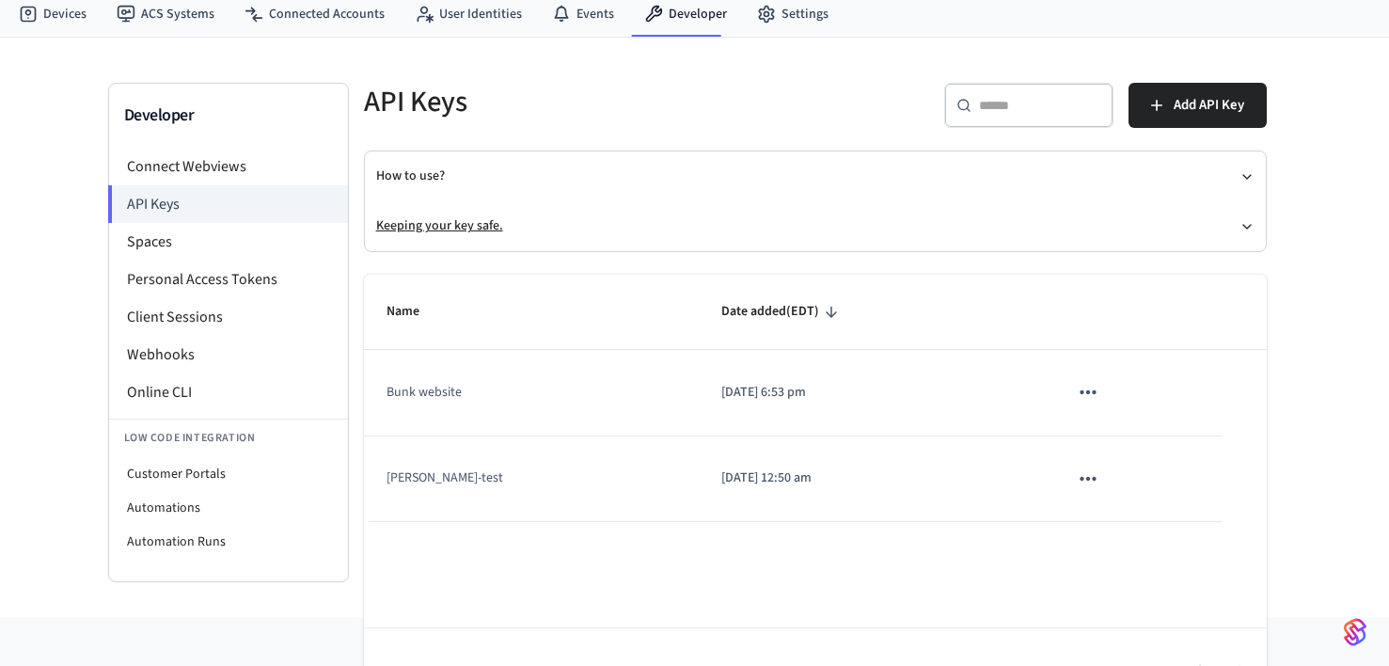
scroll to position [113, 0]
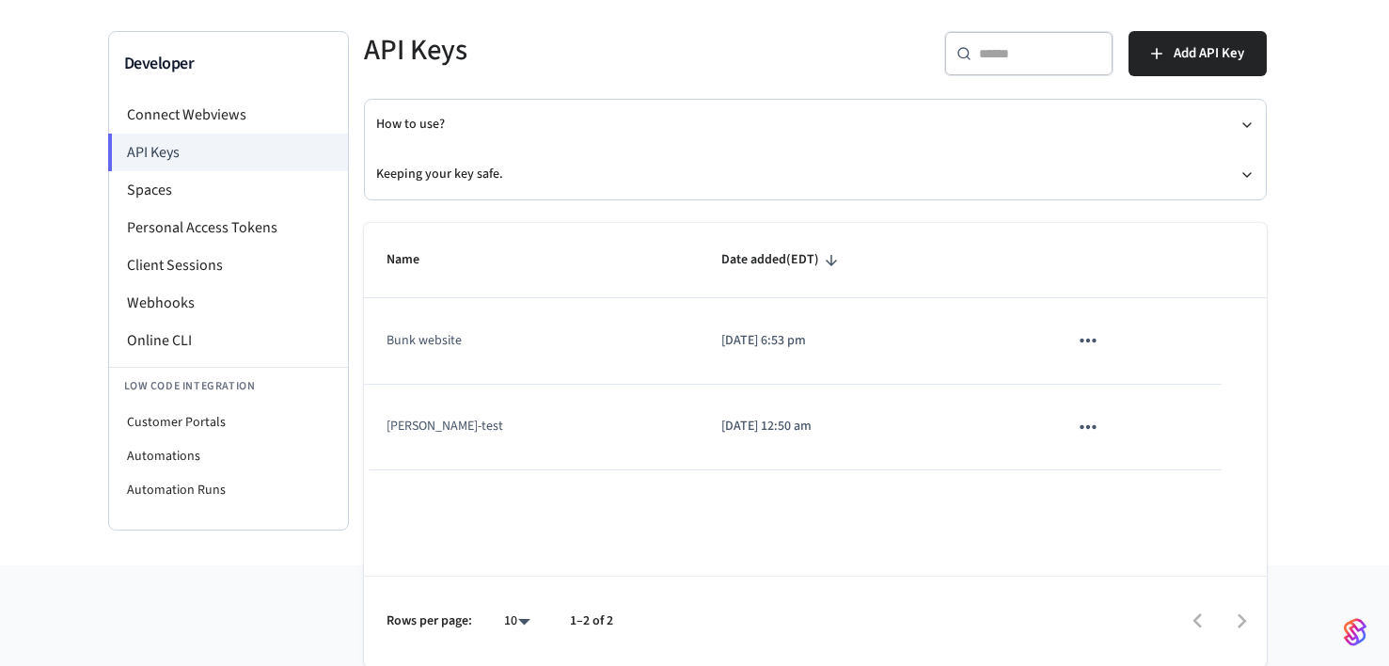
click at [400, 339] on td "Bunk website" at bounding box center [531, 341] width 335 height 86
click at [491, 337] on td "Bunk website" at bounding box center [531, 341] width 335 height 86
click at [429, 114] on button "How to use?" at bounding box center [815, 125] width 878 height 50
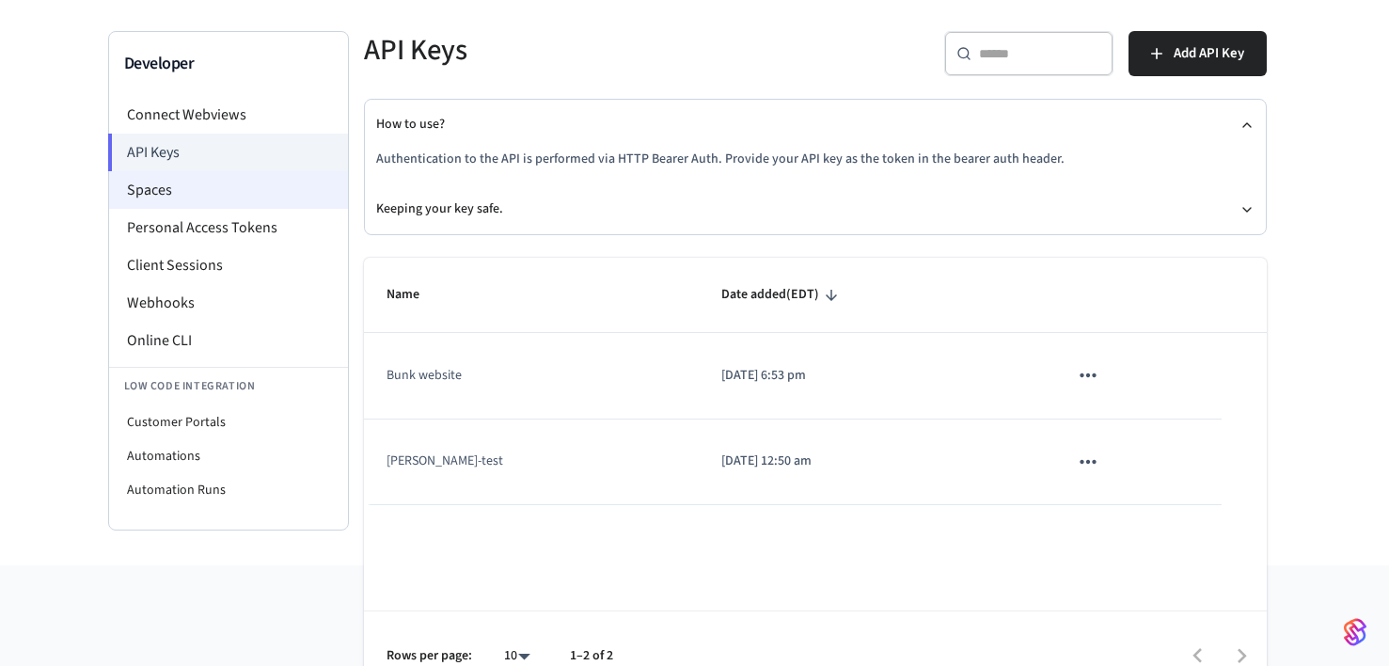
click at [217, 197] on li "Spaces" at bounding box center [228, 190] width 239 height 38
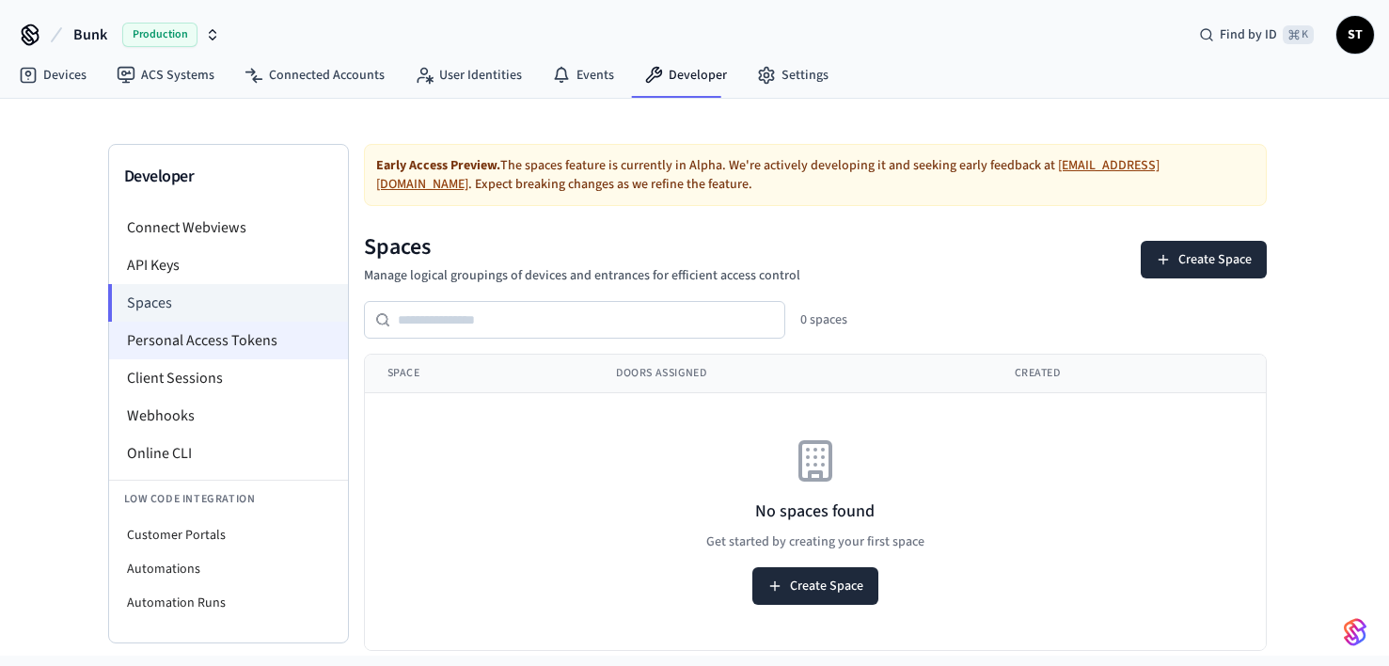
click at [261, 340] on li "Personal Access Tokens" at bounding box center [228, 341] width 239 height 38
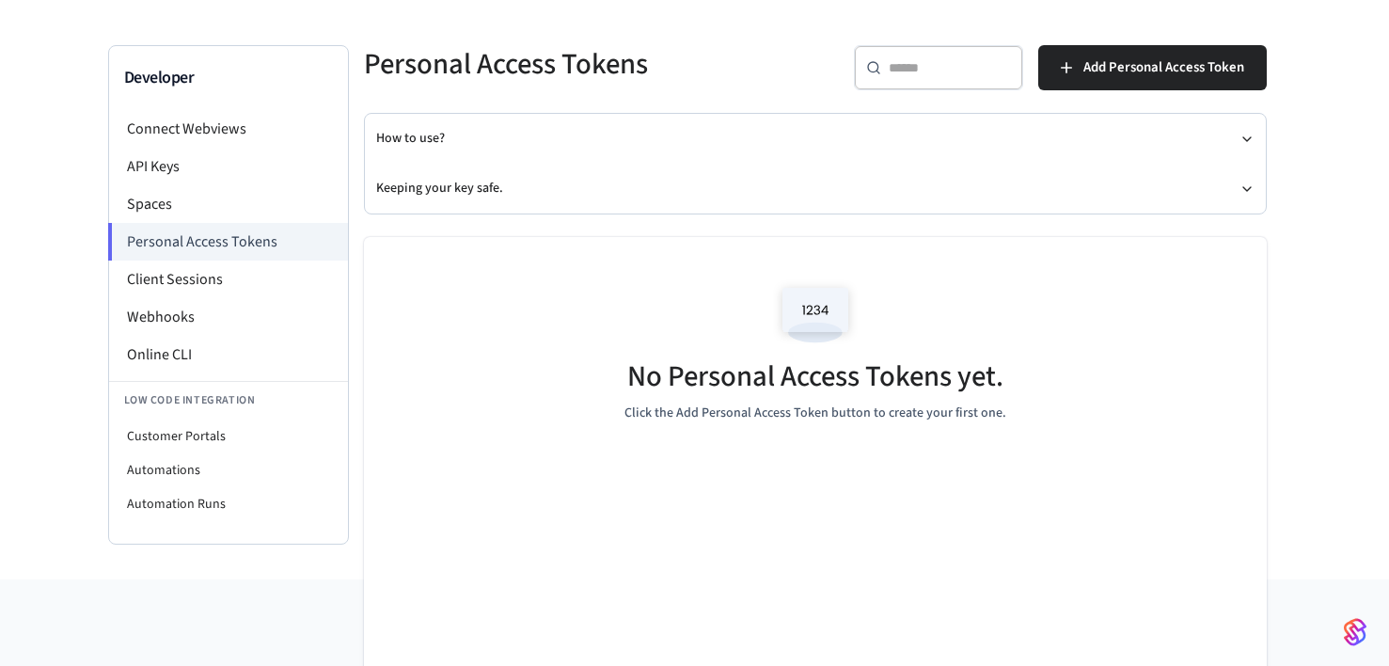
scroll to position [113, 0]
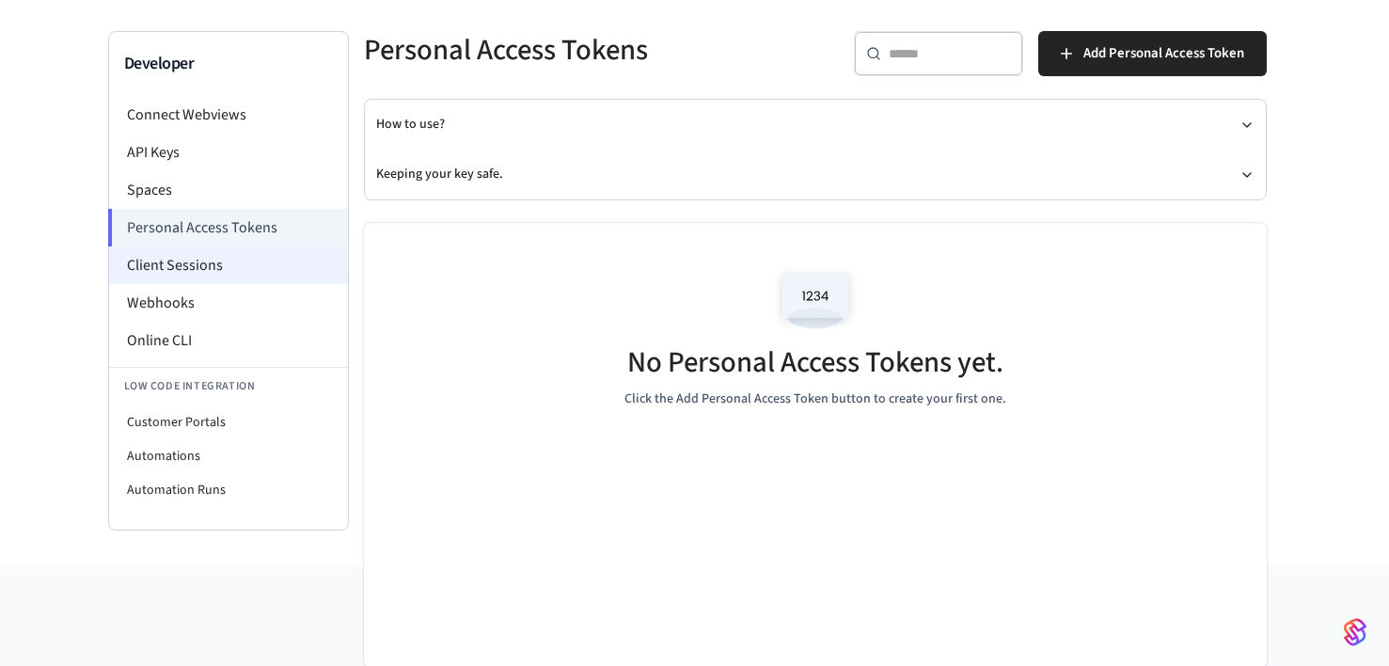
click at [199, 267] on li "Client Sessions" at bounding box center [228, 265] width 239 height 38
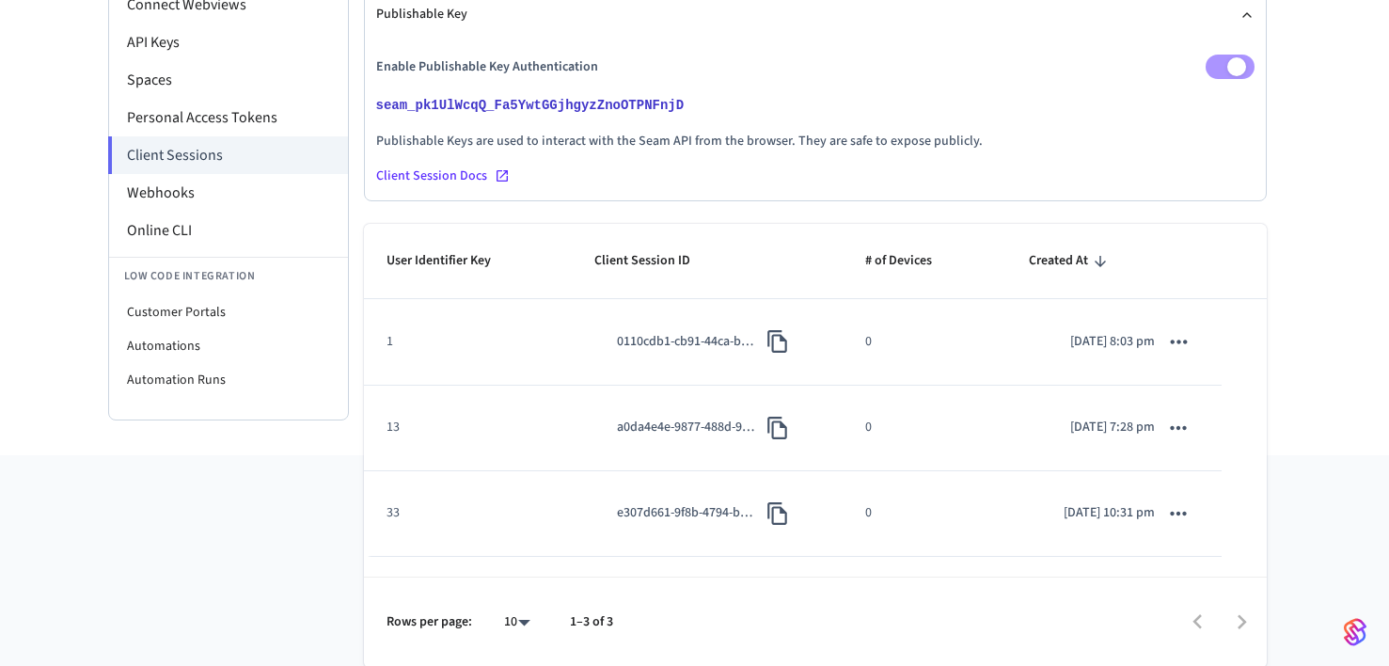
scroll to position [225, 0]
click at [230, 340] on li "Automations" at bounding box center [228, 344] width 239 height 34
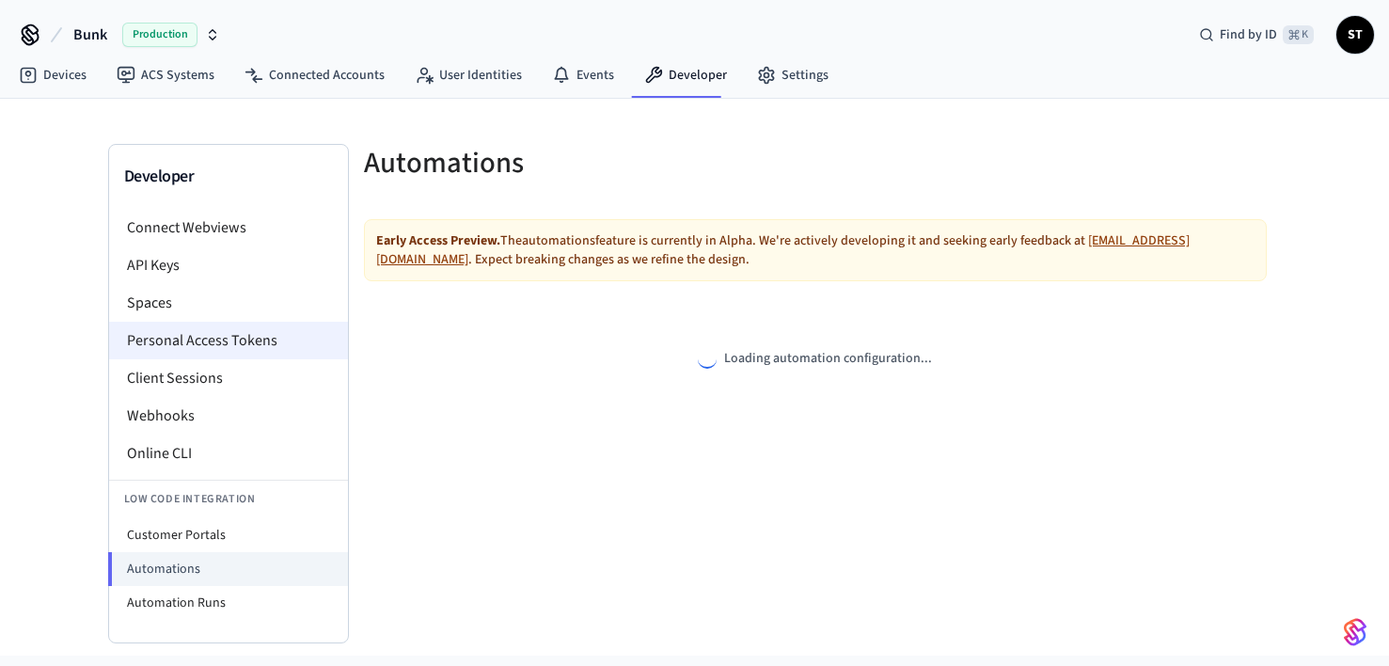
select select "**********"
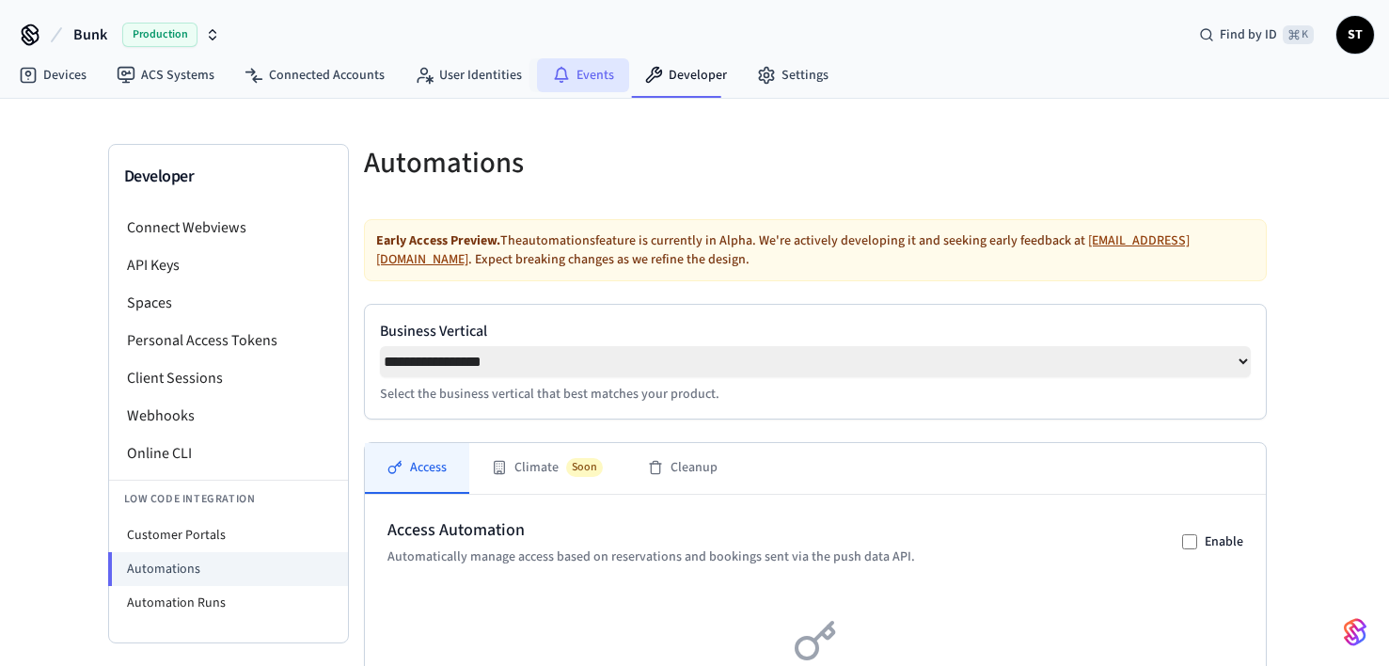
click at [604, 74] on link "Events" at bounding box center [583, 75] width 92 height 34
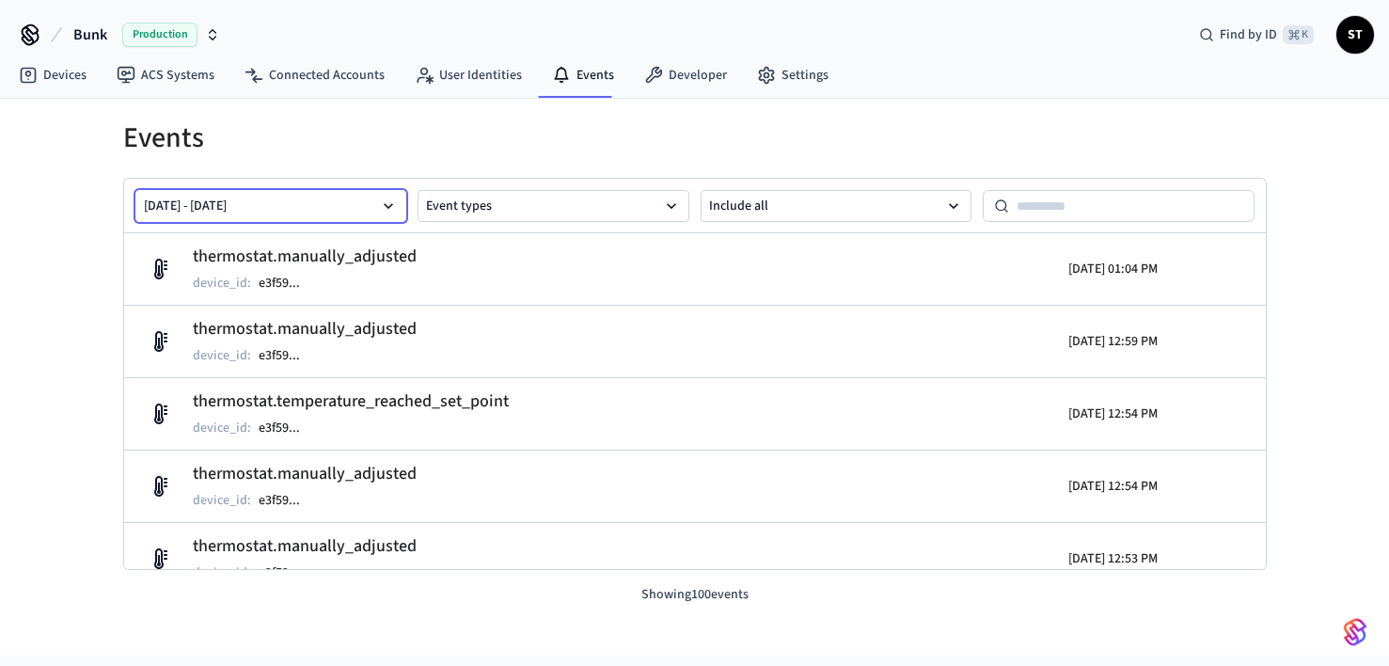
click at [387, 202] on icon "button" at bounding box center [388, 206] width 19 height 19
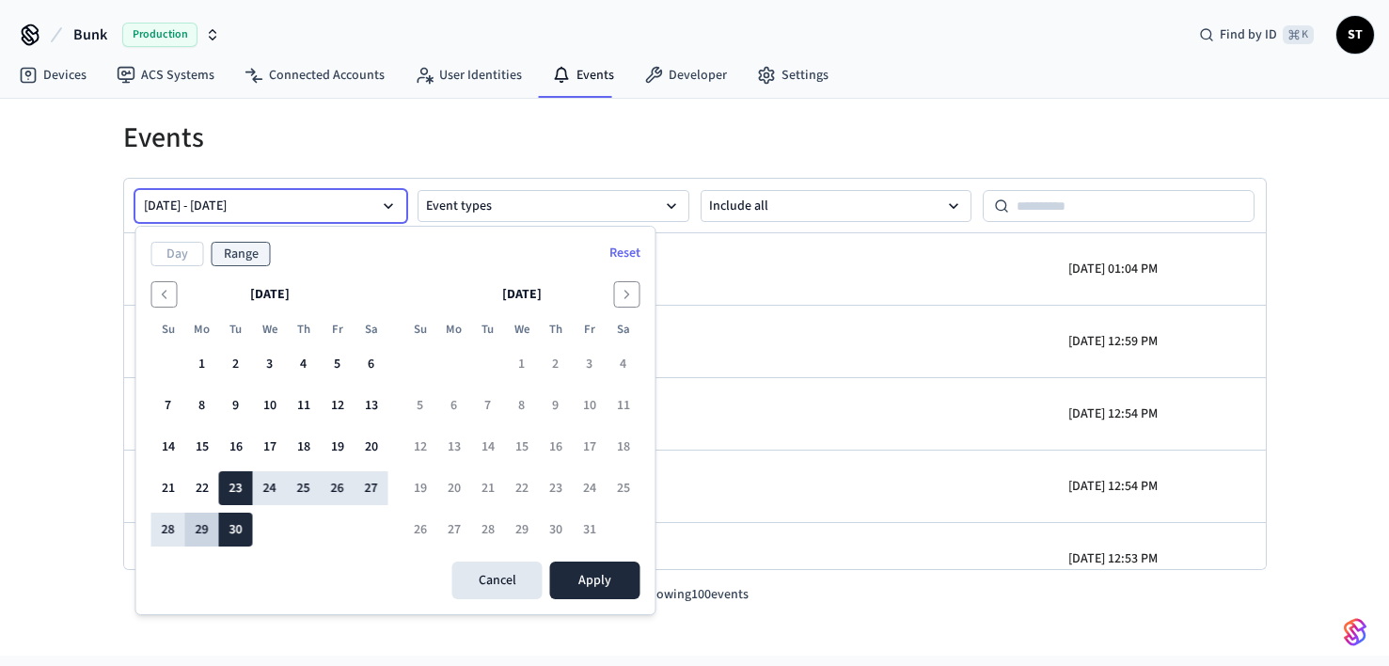
click at [190, 530] on button "29" at bounding box center [202, 530] width 34 height 34
click at [236, 526] on button "30" at bounding box center [236, 530] width 34 height 34
click at [210, 527] on button "29" at bounding box center [202, 530] width 34 height 34
click at [234, 484] on button "23" at bounding box center [236, 488] width 34 height 34
click at [206, 526] on button "29" at bounding box center [202, 530] width 34 height 34
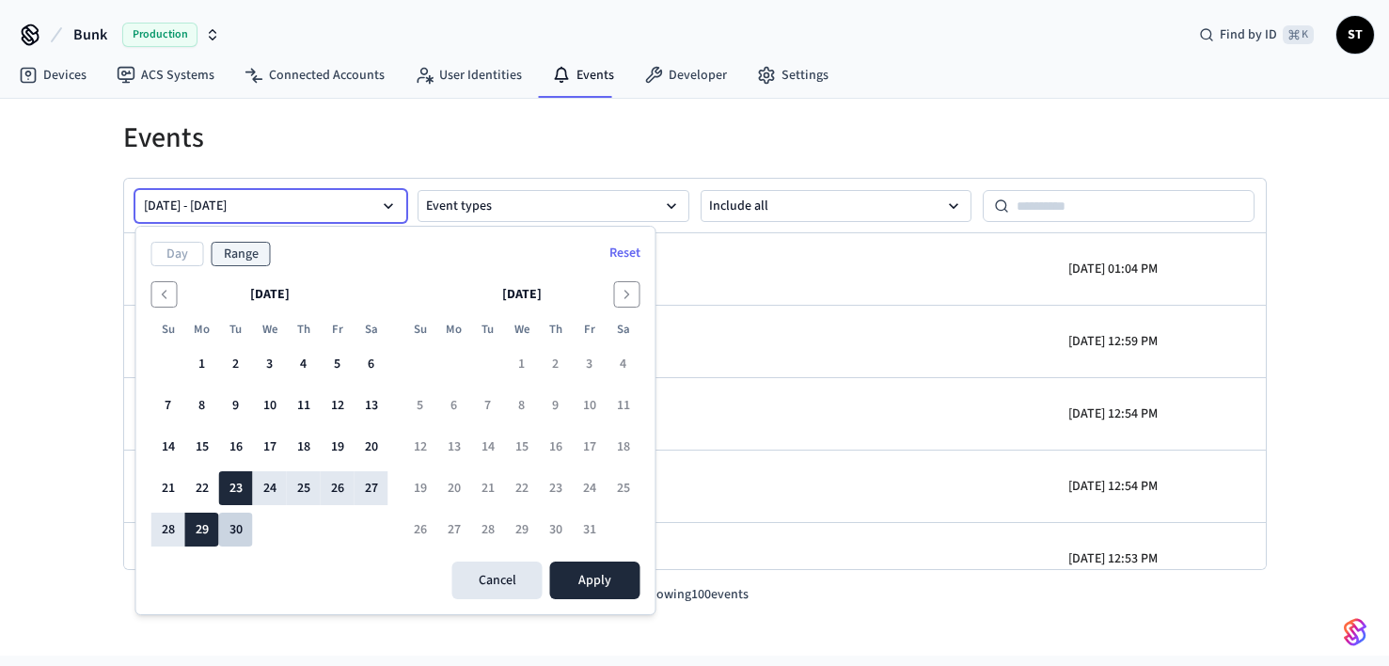
click at [225, 527] on button "30" at bounding box center [236, 530] width 34 height 34
click at [201, 530] on button "29" at bounding box center [202, 530] width 34 height 34
drag, startPoint x: 235, startPoint y: 486, endPoint x: 209, endPoint y: 532, distance: 53.1
click at [209, 532] on tbody "1 2 3 4 5 6 7 8 9 10 11 12 13 14 15 16 17 18 19 20 21 22 23 24 25 26 27 28 29 30" at bounding box center [269, 443] width 237 height 207
click at [235, 489] on button "23" at bounding box center [236, 488] width 34 height 34
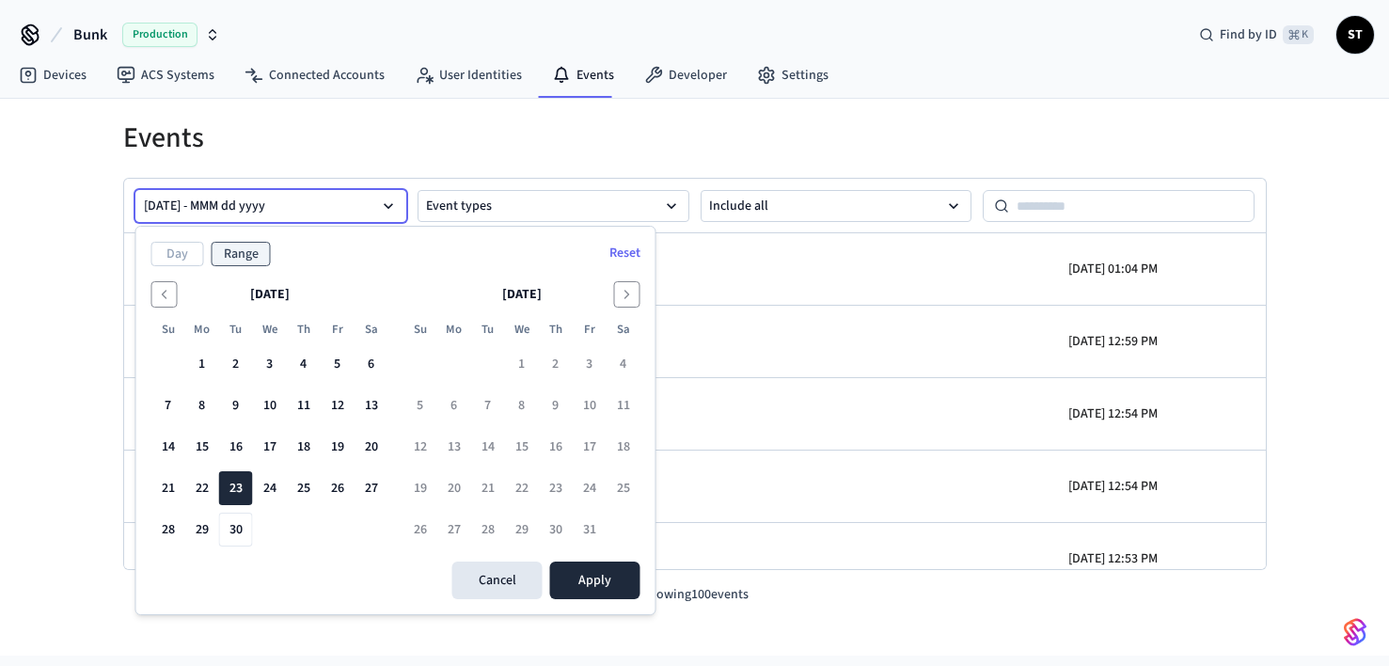
click at [175, 212] on button "Sep 23 2025 - MMM dd yyyy" at bounding box center [271, 206] width 272 height 32
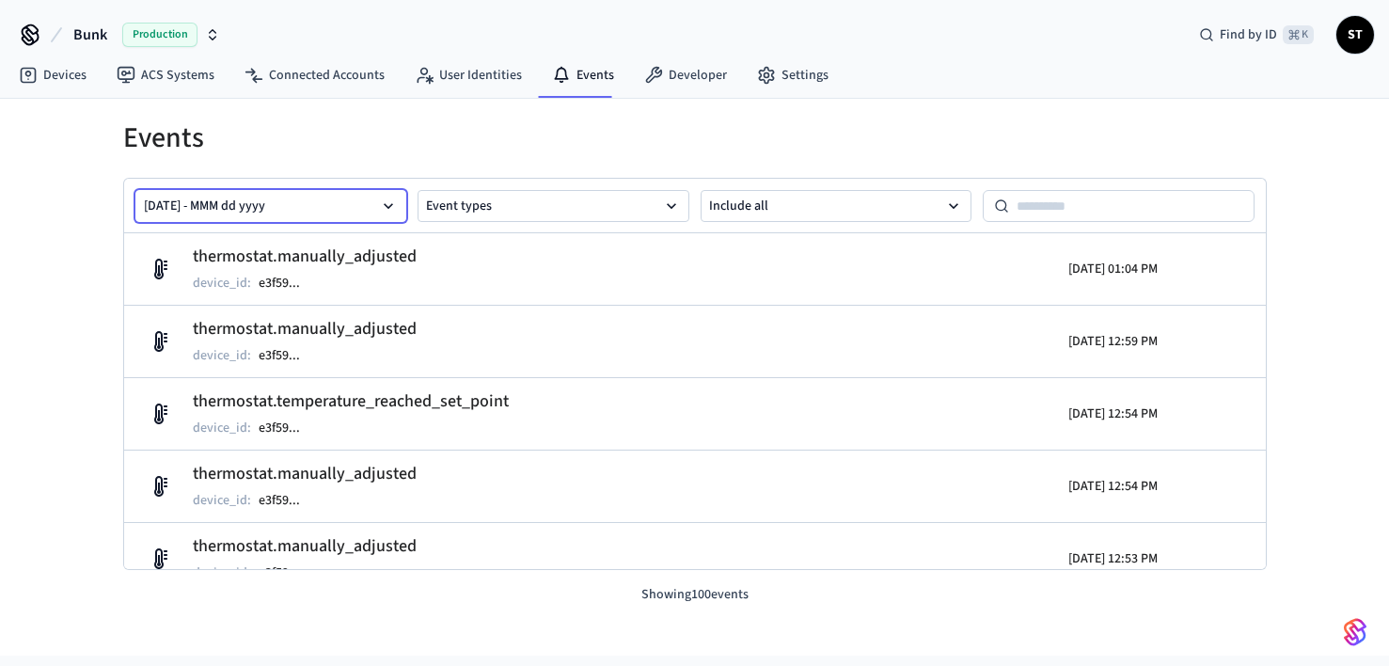
click at [175, 212] on button "Sep 23 2025 - MMM dd yyyy" at bounding box center [271, 206] width 272 height 32
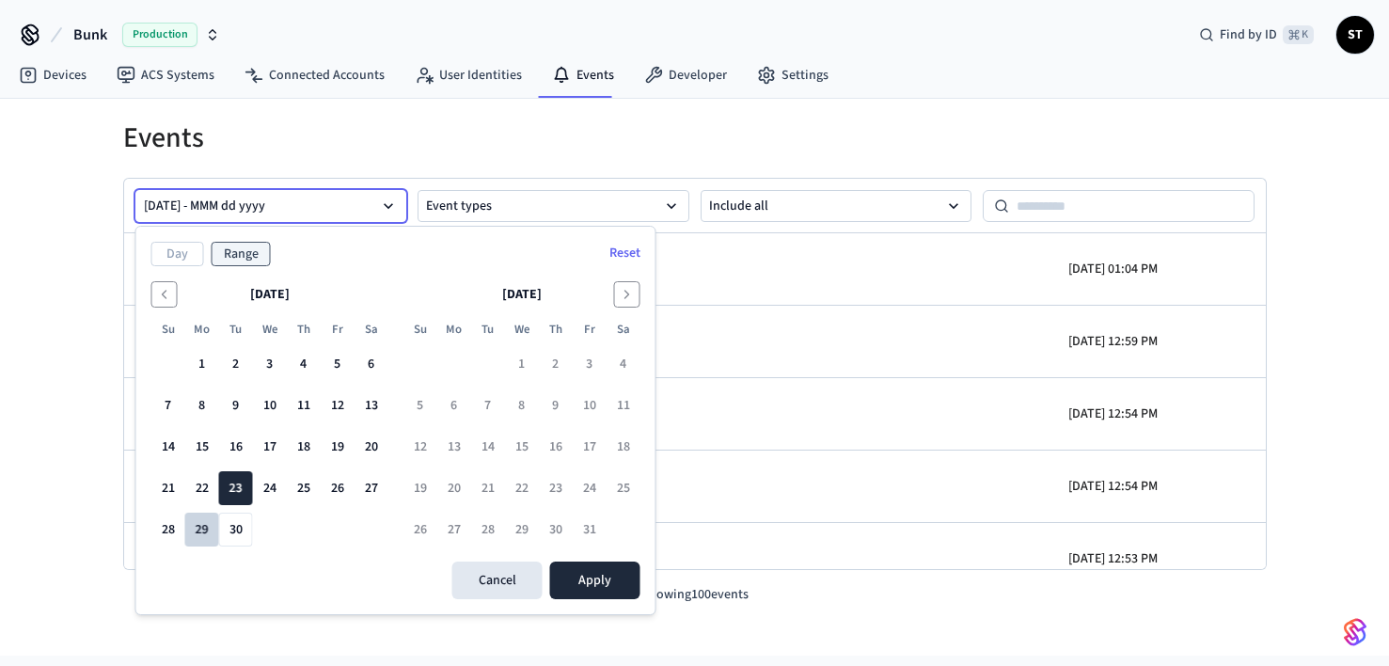
click at [198, 521] on button "29" at bounding box center [202, 530] width 34 height 34
click at [189, 523] on button "29" at bounding box center [202, 530] width 34 height 34
click at [230, 529] on button "30" at bounding box center [236, 530] width 34 height 34
click at [189, 530] on button "29" at bounding box center [202, 530] width 34 height 34
click at [226, 528] on button "30" at bounding box center [236, 530] width 34 height 34
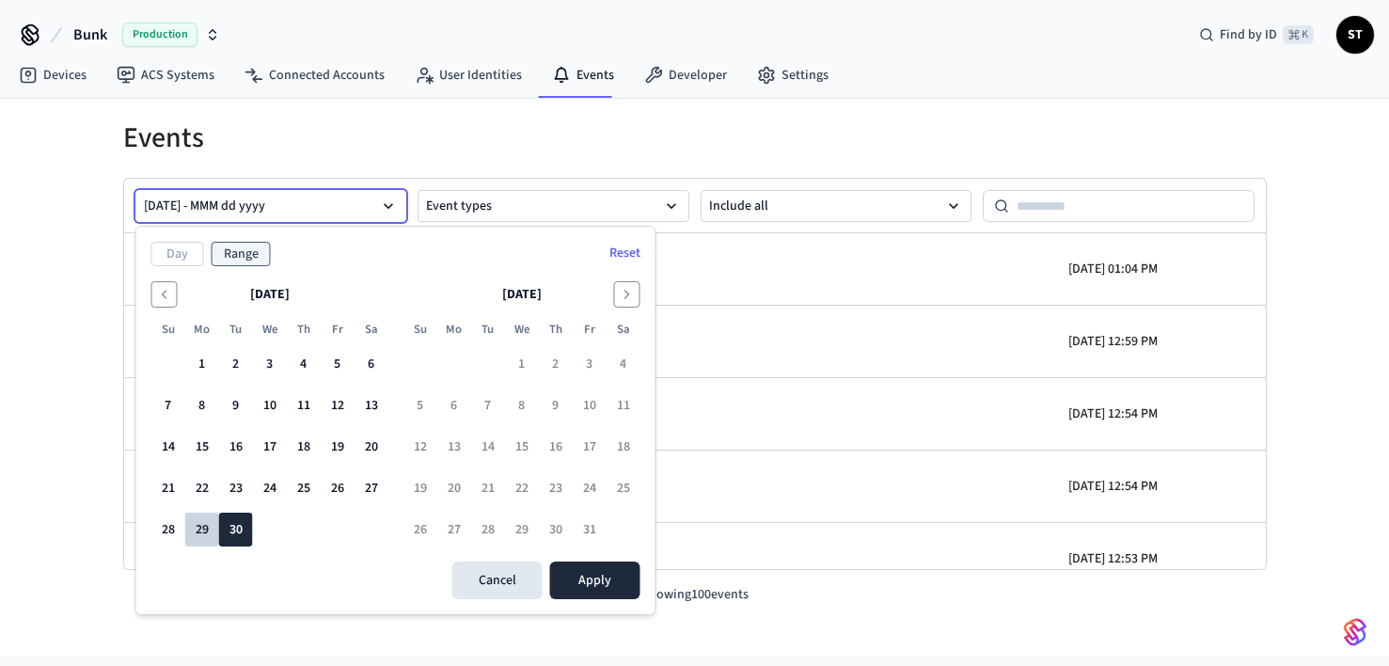
click at [207, 526] on button "29" at bounding box center [202, 530] width 34 height 34
click at [205, 526] on button "29" at bounding box center [202, 530] width 34 height 34
click at [200, 520] on button "29" at bounding box center [202, 530] width 34 height 34
click at [242, 527] on button "30" at bounding box center [236, 530] width 34 height 34
click at [204, 535] on button "29" at bounding box center [202, 530] width 34 height 34
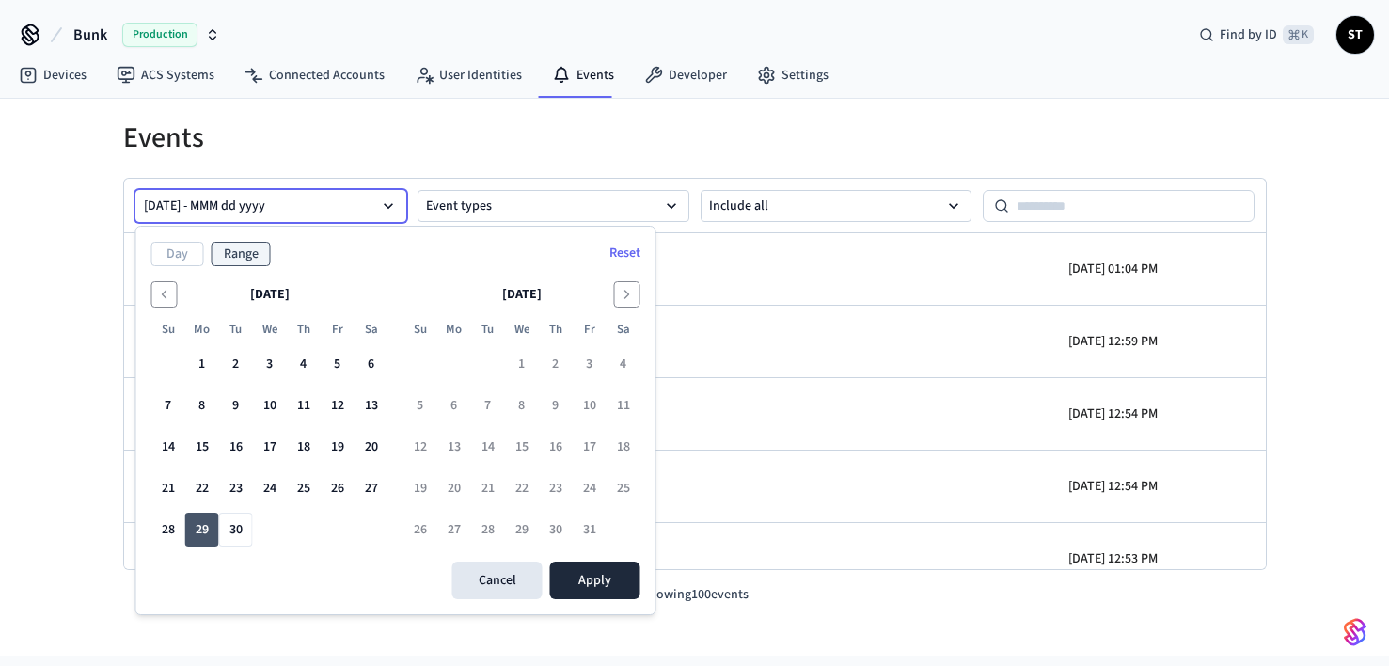
click at [204, 535] on button "29" at bounding box center [202, 530] width 34 height 34
click at [219, 530] on button "30" at bounding box center [236, 530] width 34 height 34
click at [181, 253] on button "Day" at bounding box center [177, 254] width 53 height 24
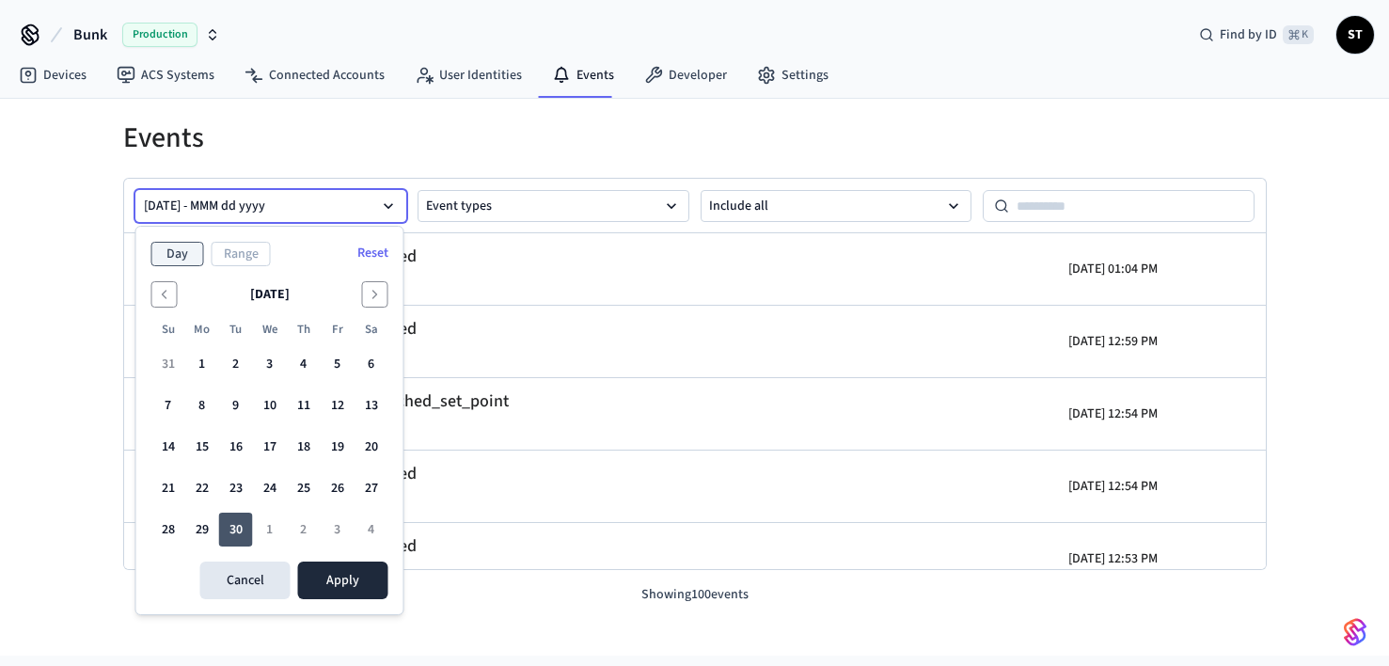
click at [234, 526] on button "30" at bounding box center [236, 530] width 34 height 34
click at [327, 578] on button "Apply" at bounding box center [343, 581] width 90 height 38
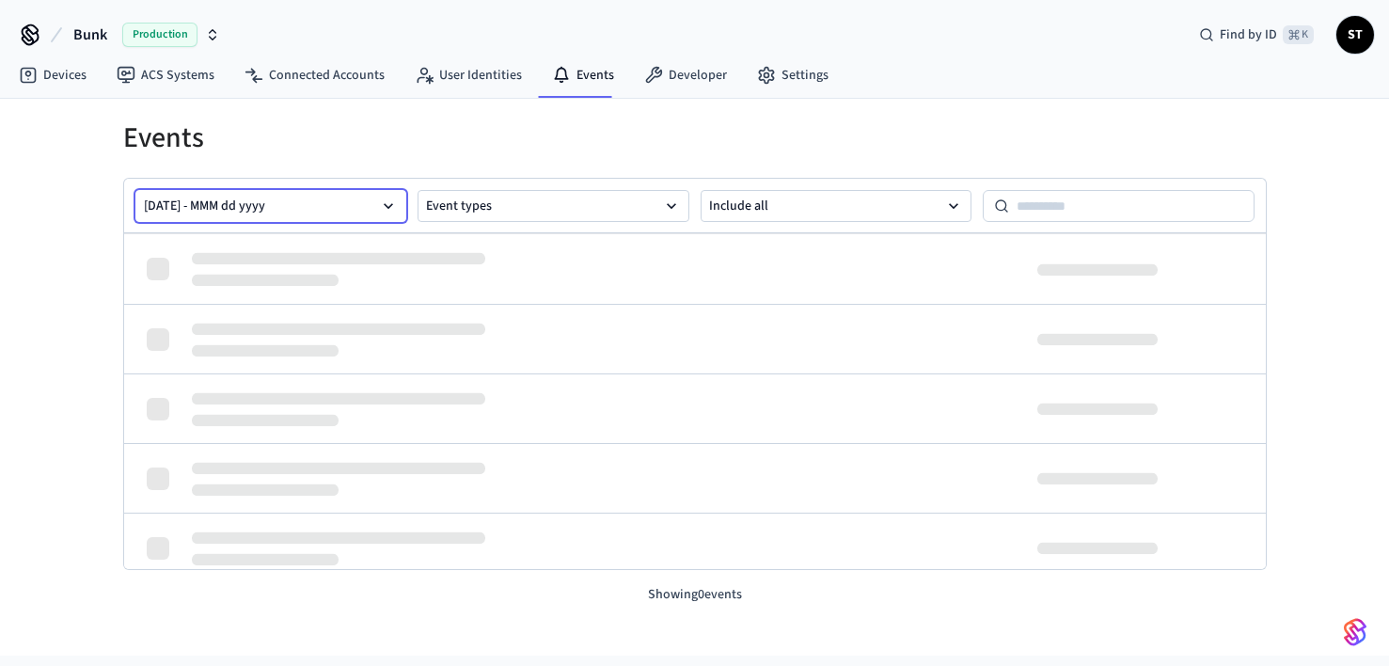
click at [383, 204] on icon "button" at bounding box center [388, 206] width 19 height 19
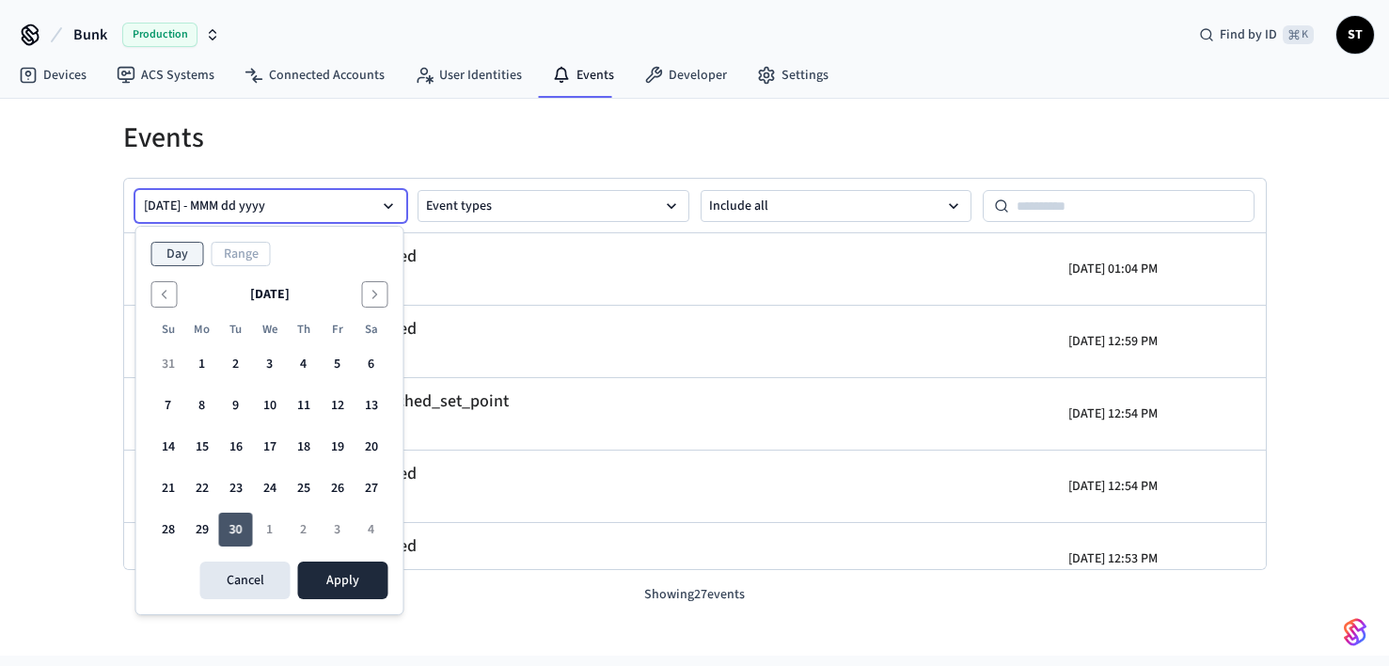
click at [234, 531] on button "30" at bounding box center [236, 530] width 34 height 34
click at [198, 530] on button "29" at bounding box center [202, 530] width 34 height 34
click at [229, 527] on button "30" at bounding box center [236, 530] width 34 height 34
click at [340, 574] on button "Apply" at bounding box center [343, 581] width 90 height 38
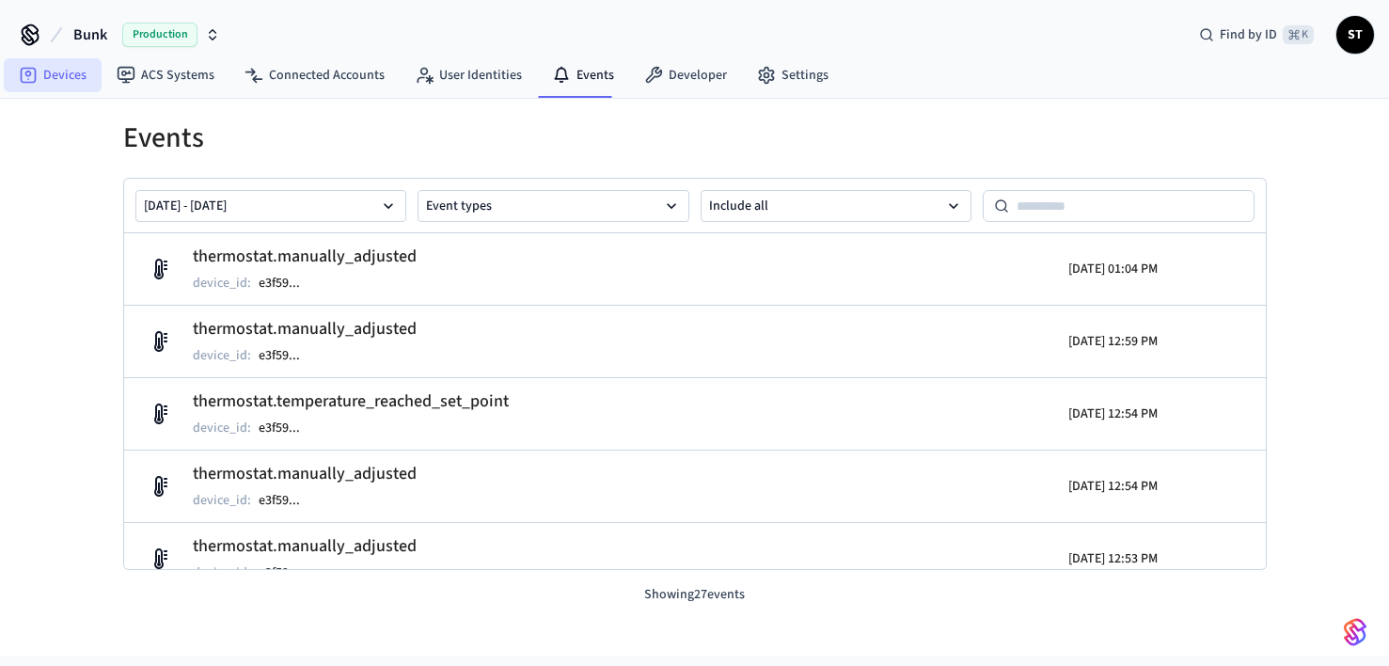
click at [61, 76] on link "Devices" at bounding box center [53, 75] width 98 height 34
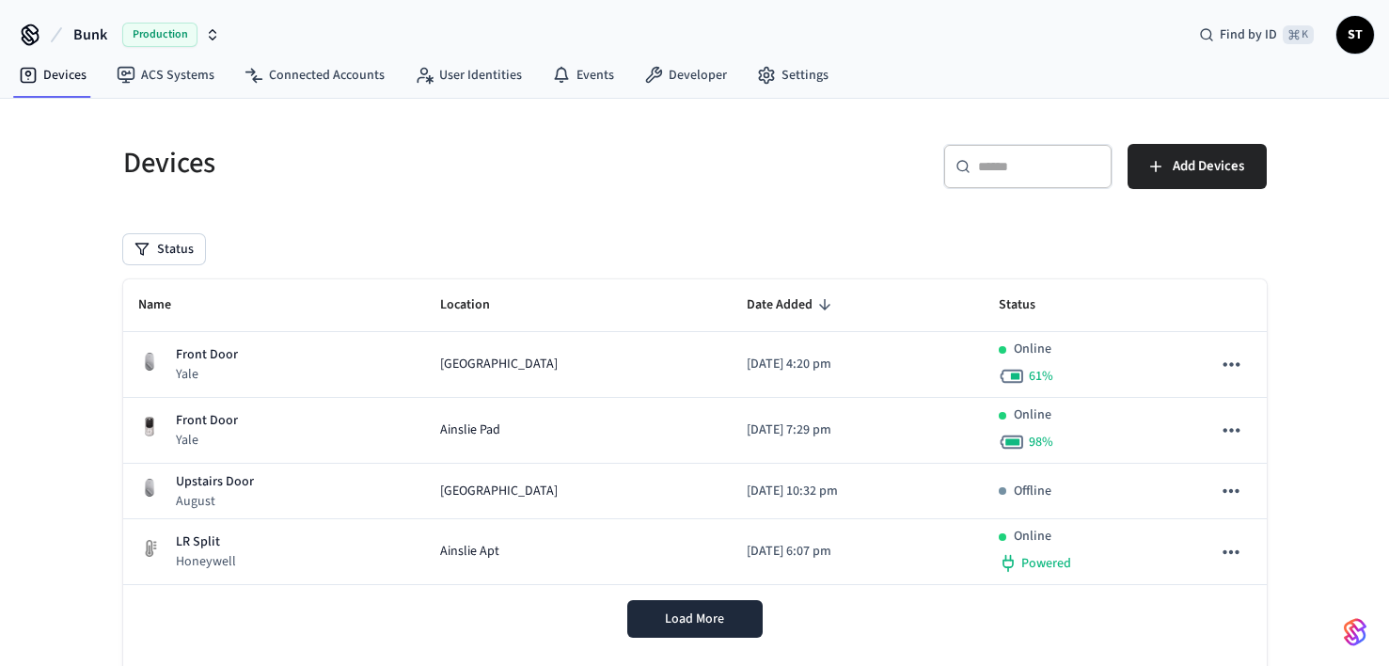
scroll to position [129, 0]
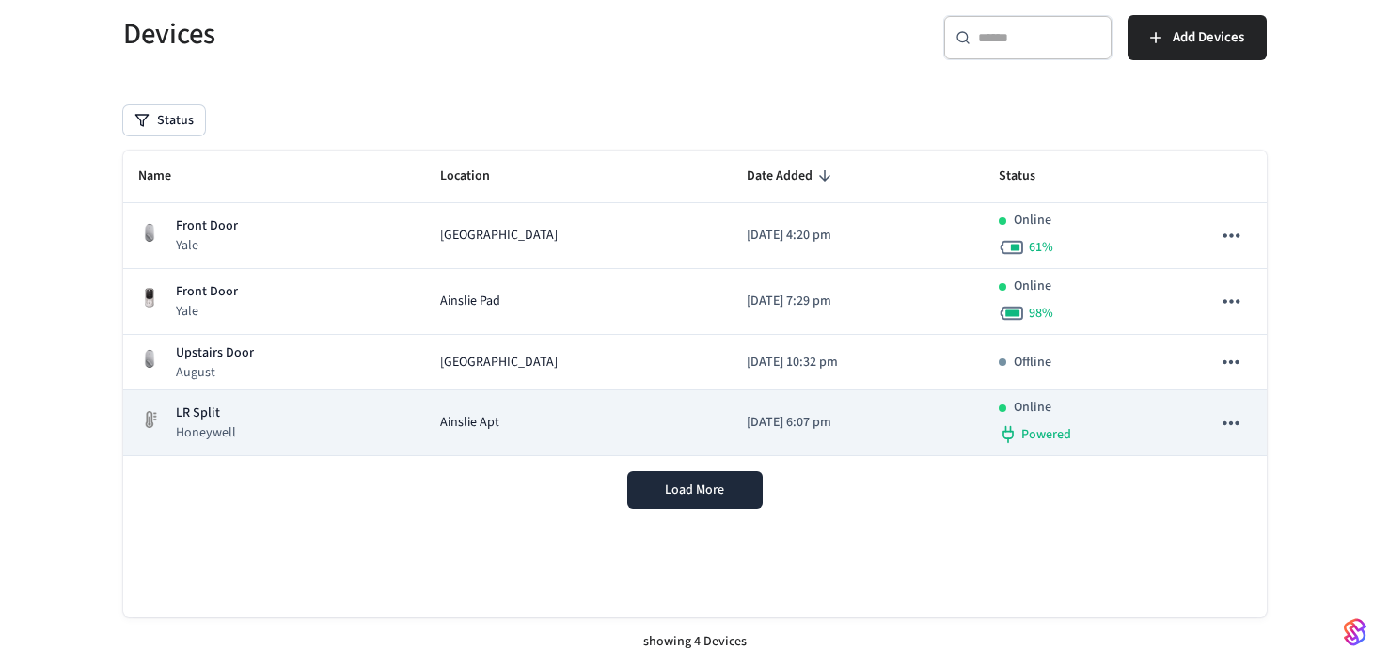
click at [200, 410] on p "LR Split" at bounding box center [206, 414] width 60 height 20
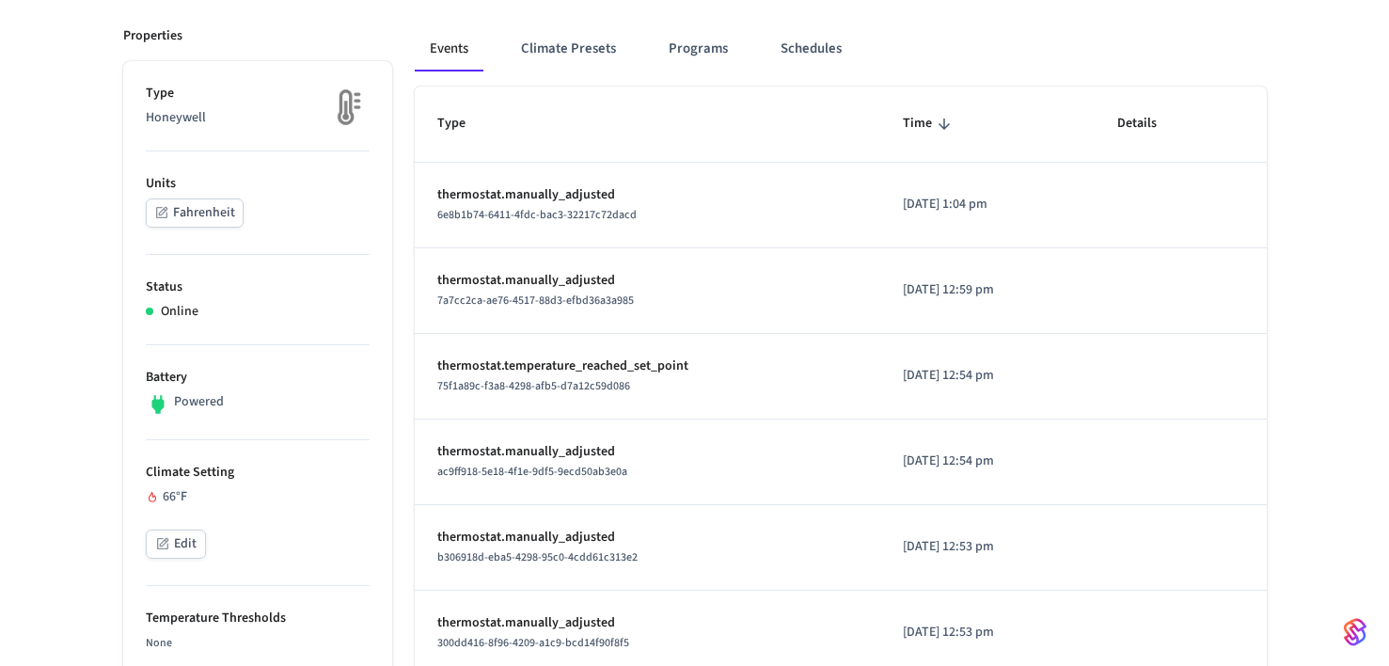
scroll to position [222, 0]
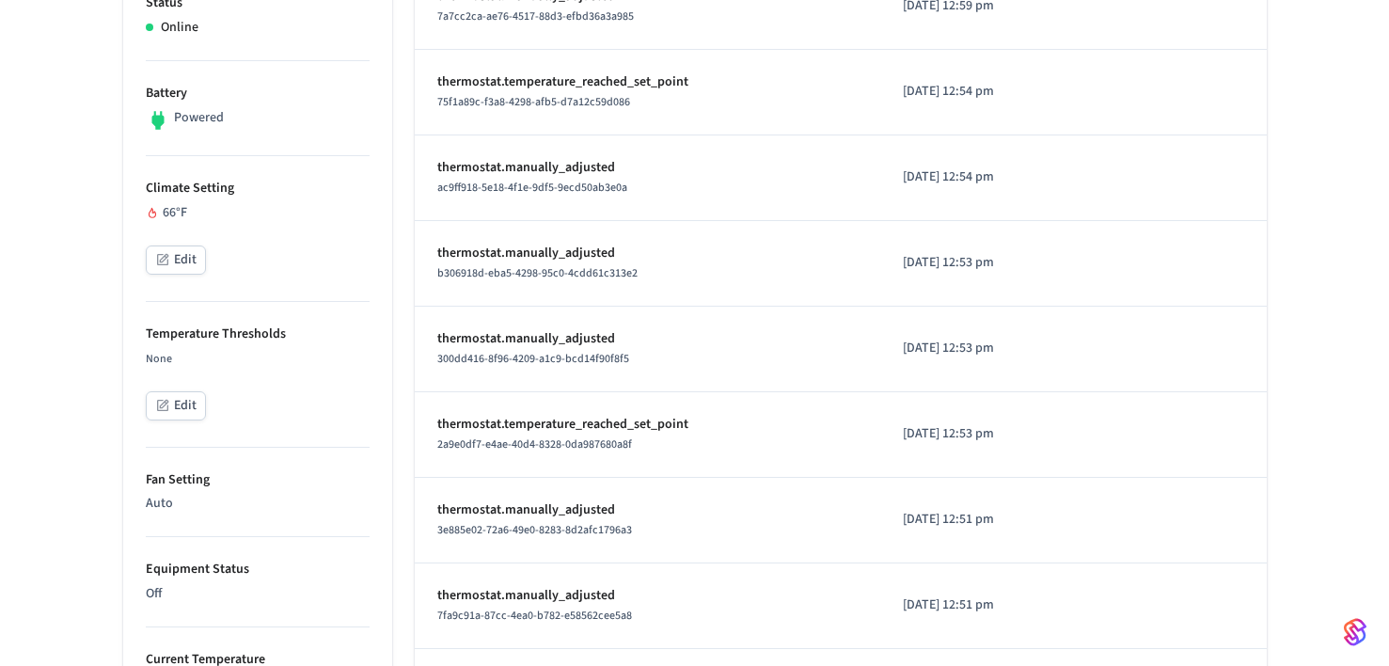
scroll to position [570, 0]
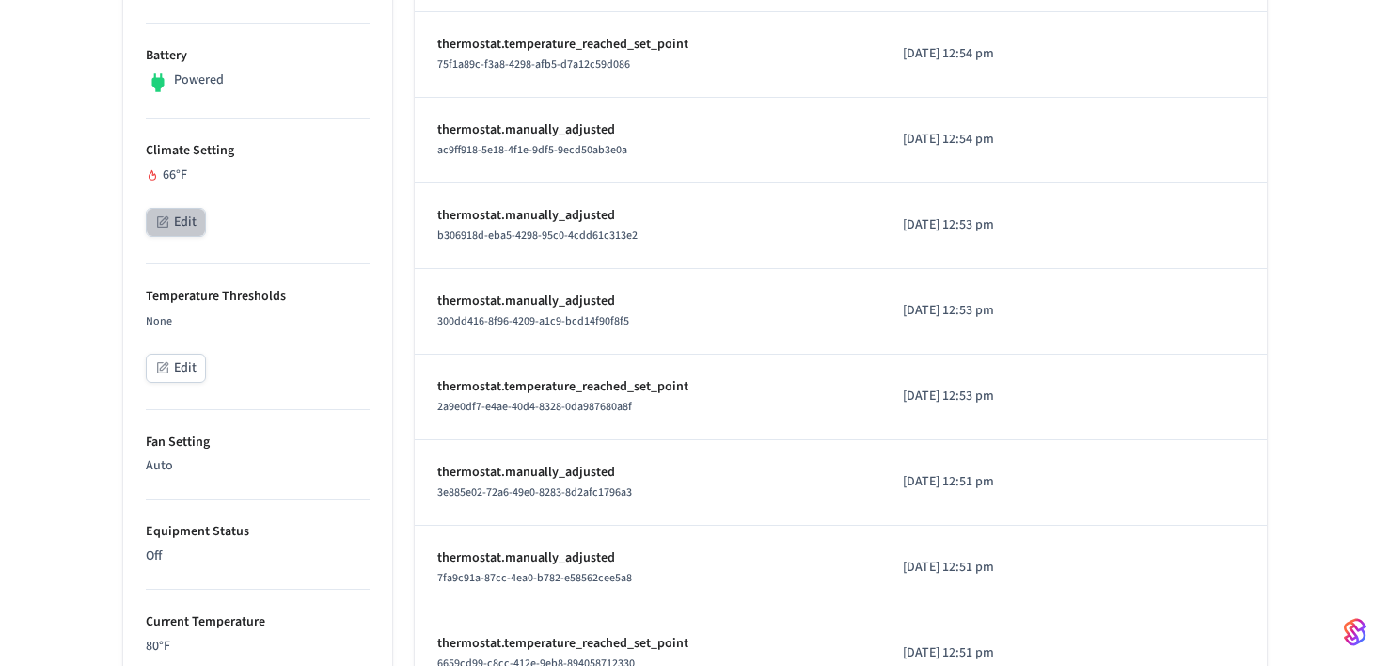
click at [172, 226] on button "Edit" at bounding box center [176, 222] width 60 height 29
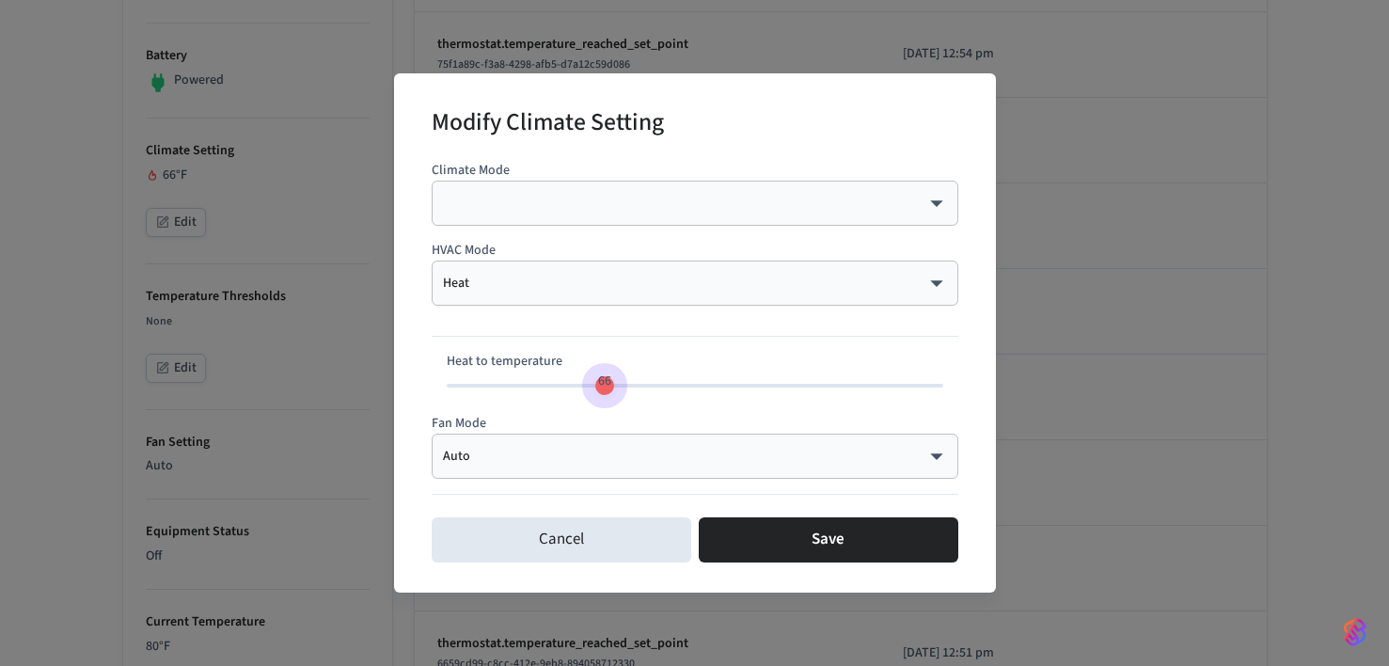
type input "**"
click at [610, 388] on span "67" at bounding box center [615, 381] width 13 height 19
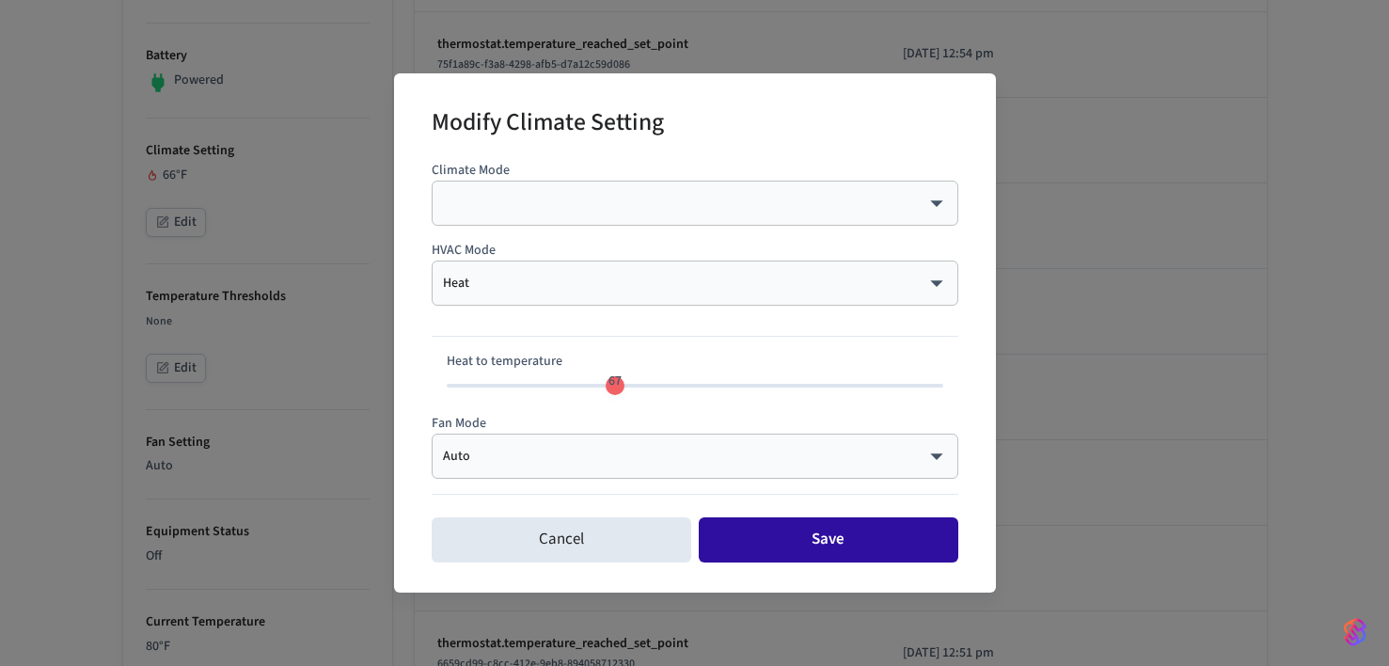
click at [763, 534] on button "Save" at bounding box center [829, 539] width 260 height 45
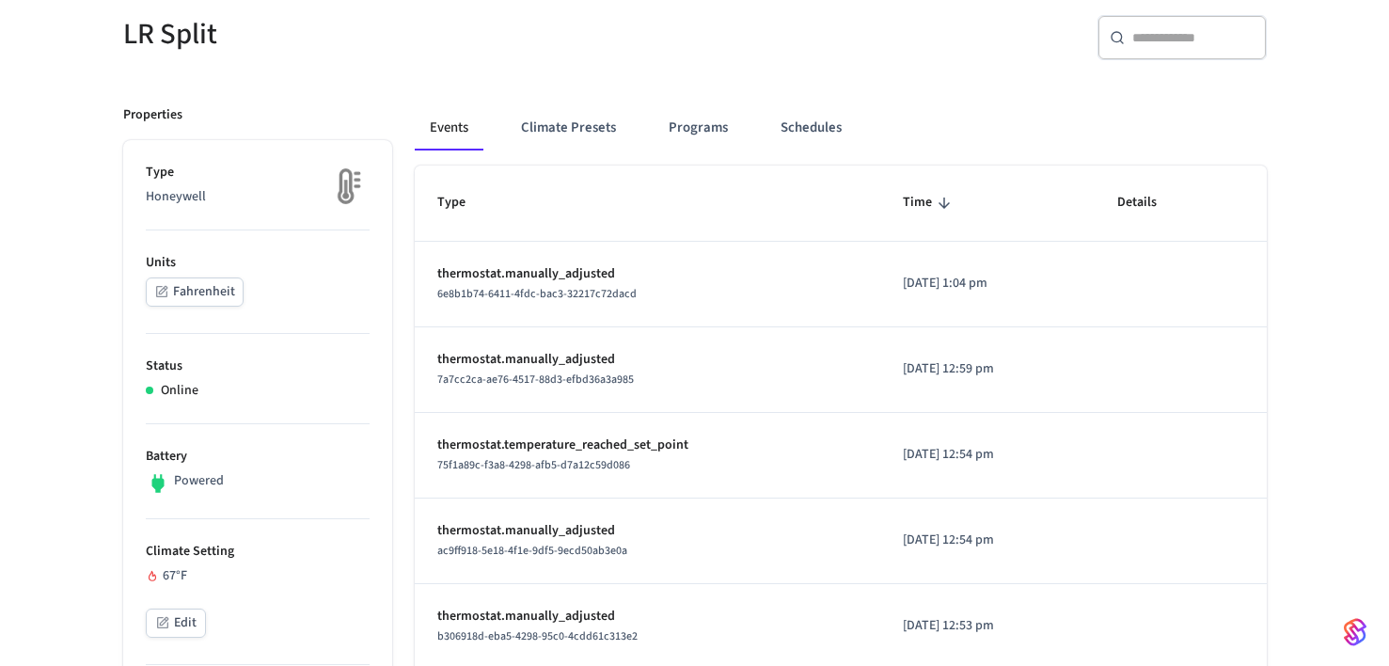
scroll to position [68, 0]
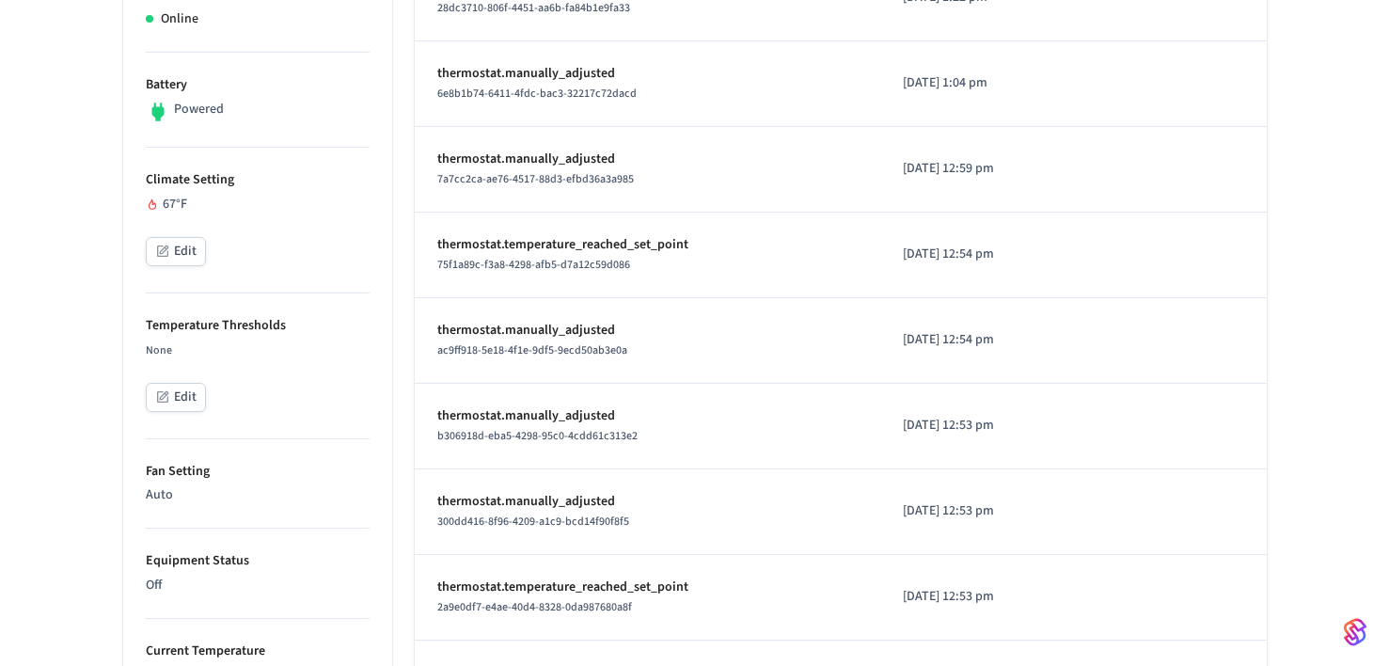
scroll to position [559, 0]
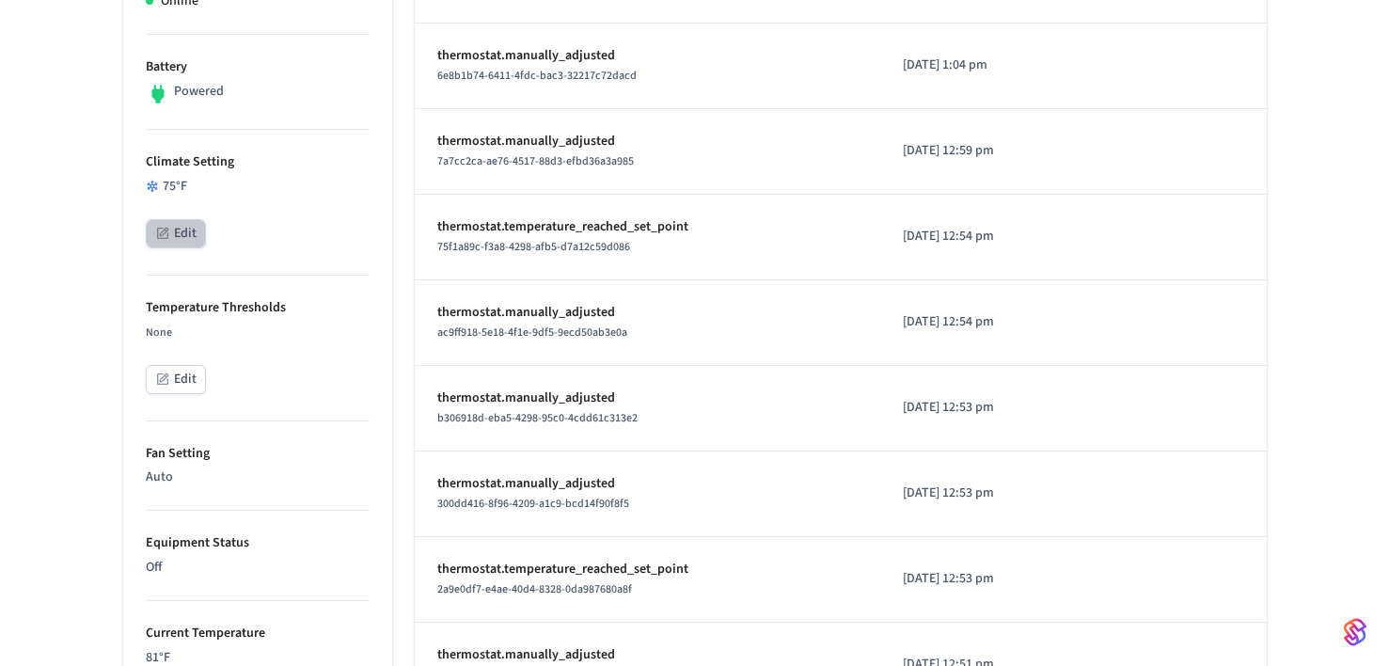
click at [180, 238] on button "Edit" at bounding box center [176, 233] width 60 height 29
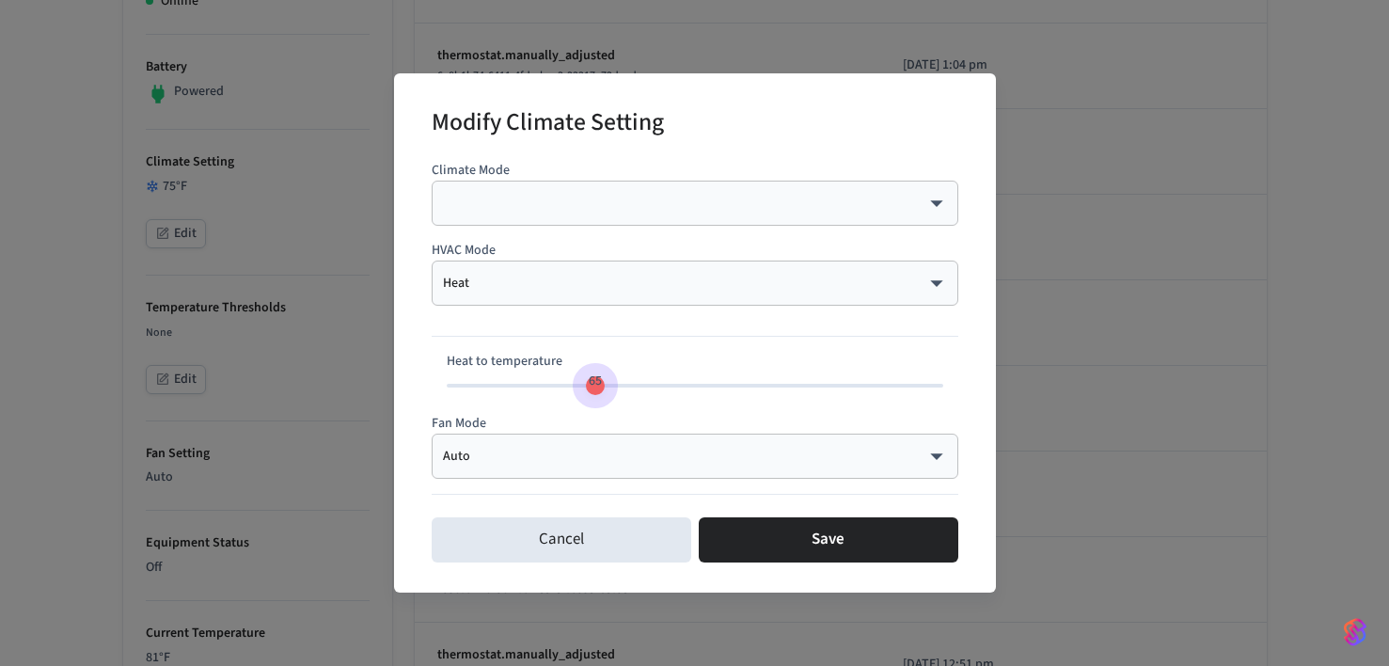
type input "**"
drag, startPoint x: 609, startPoint y: 386, endPoint x: 590, endPoint y: 394, distance: 21.5
click at [590, 394] on span "64" at bounding box center [585, 381] width 36 height 27
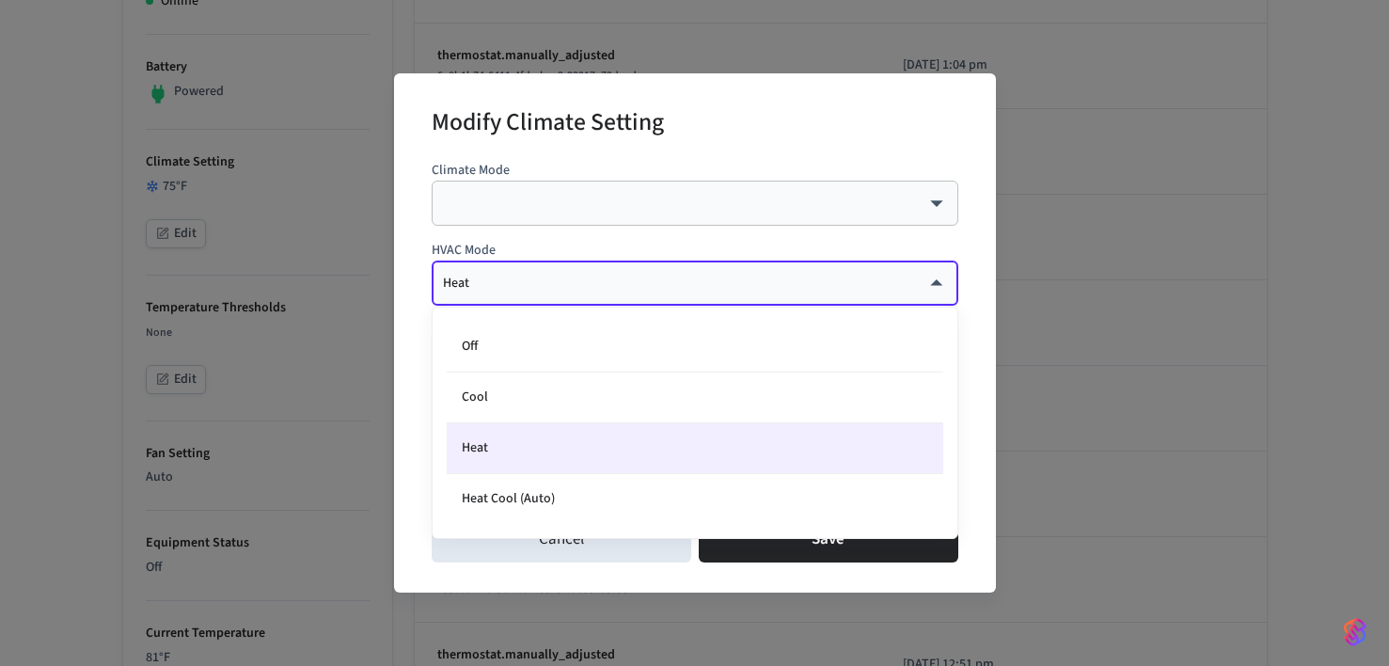
click at [546, 286] on body "Bunk Production Find by ID ⌘ K ST Devices ACS Systems Connected Accounts User I…" at bounding box center [694, 409] width 1389 height 1937
click at [547, 287] on div at bounding box center [694, 333] width 1389 height 666
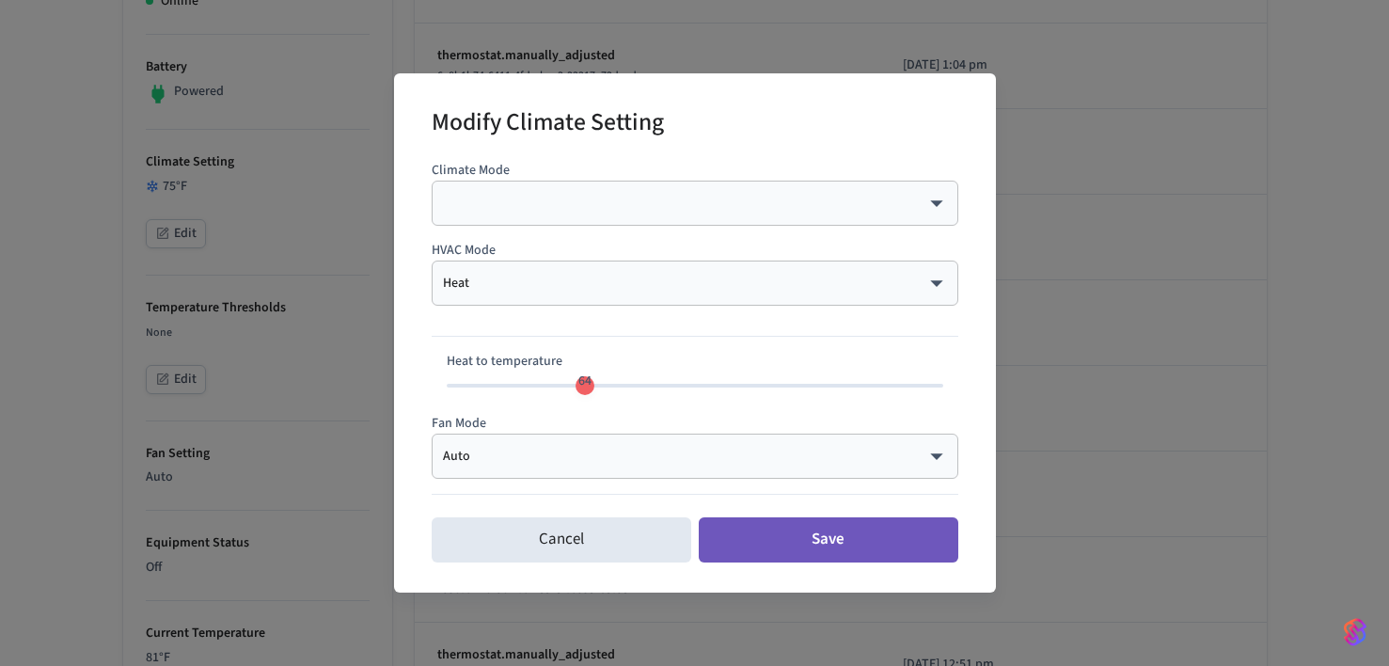
click at [815, 538] on button "Save" at bounding box center [829, 539] width 260 height 45
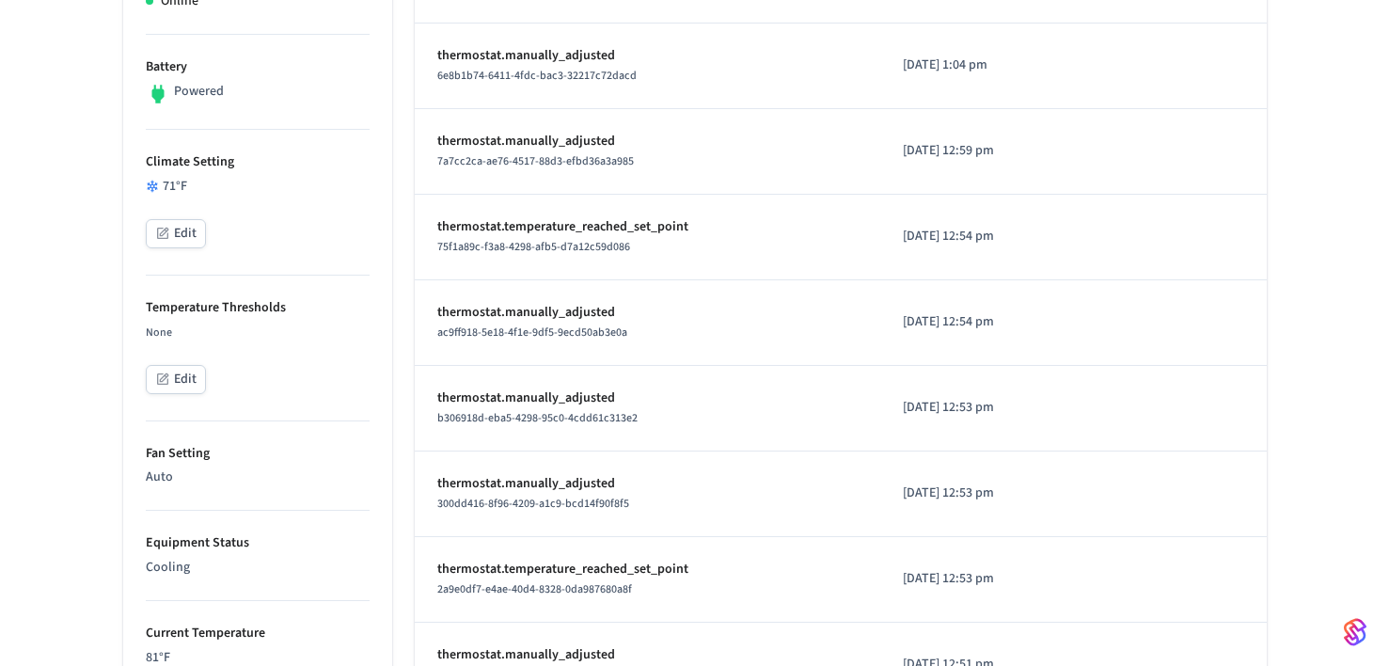
click at [172, 233] on button "Edit" at bounding box center [176, 233] width 60 height 29
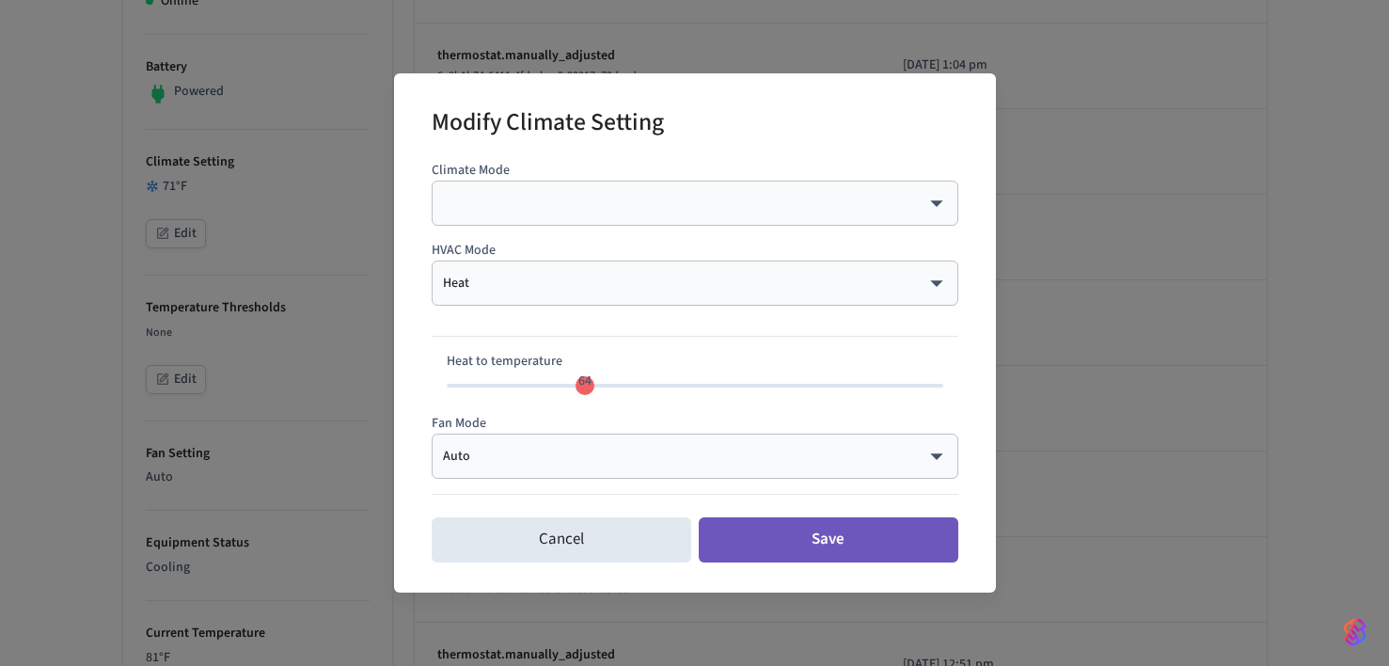
click at [831, 540] on button "Save" at bounding box center [829, 539] width 260 height 45
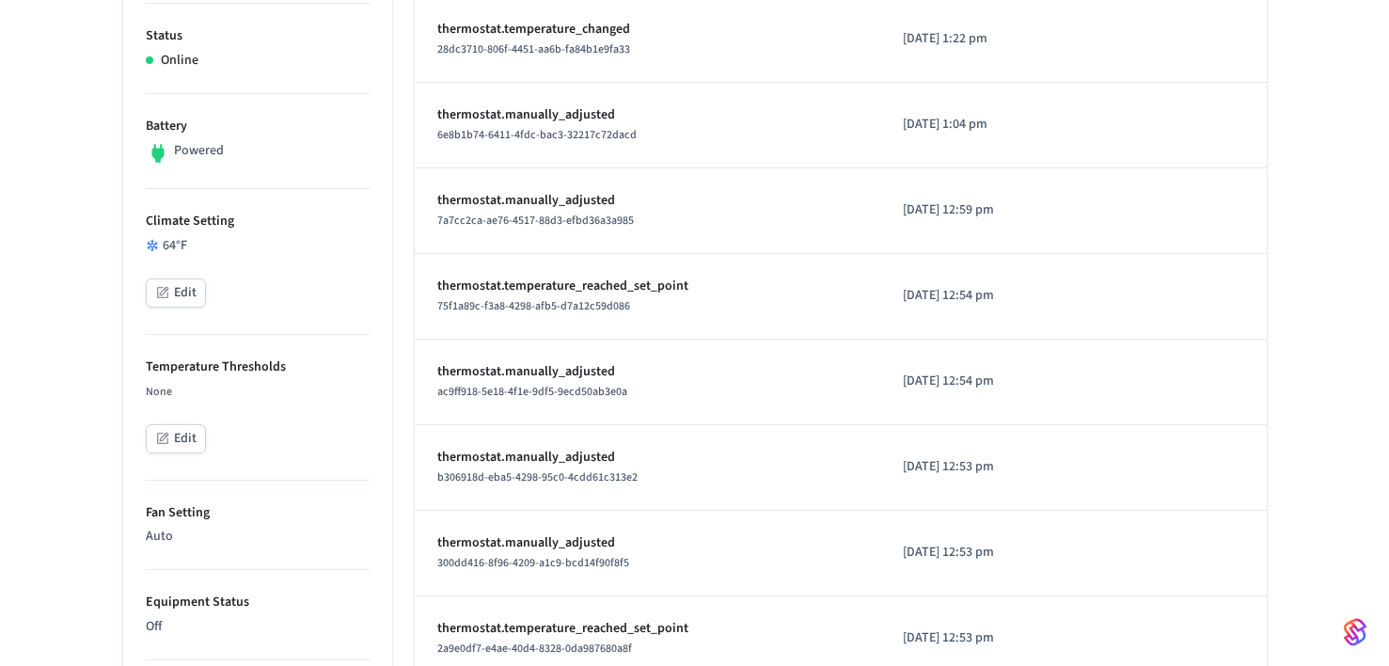
scroll to position [518, 0]
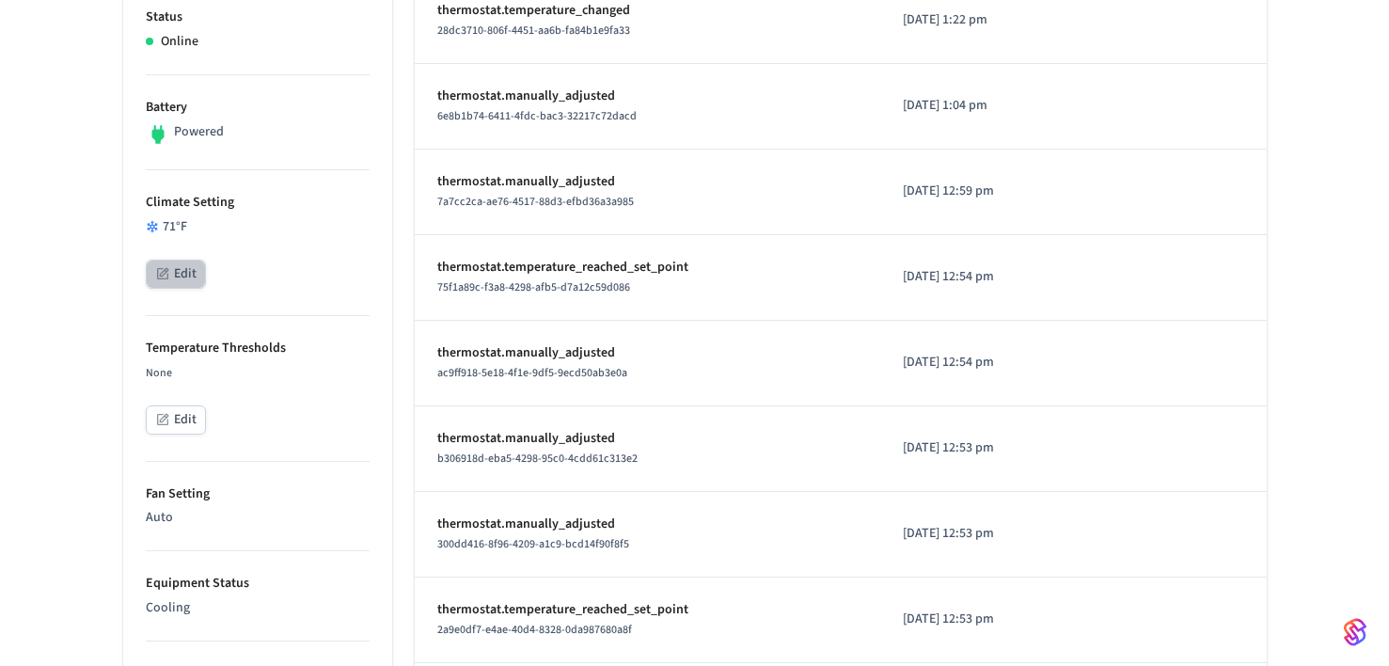
click at [189, 277] on button "Edit" at bounding box center [176, 274] width 60 height 29
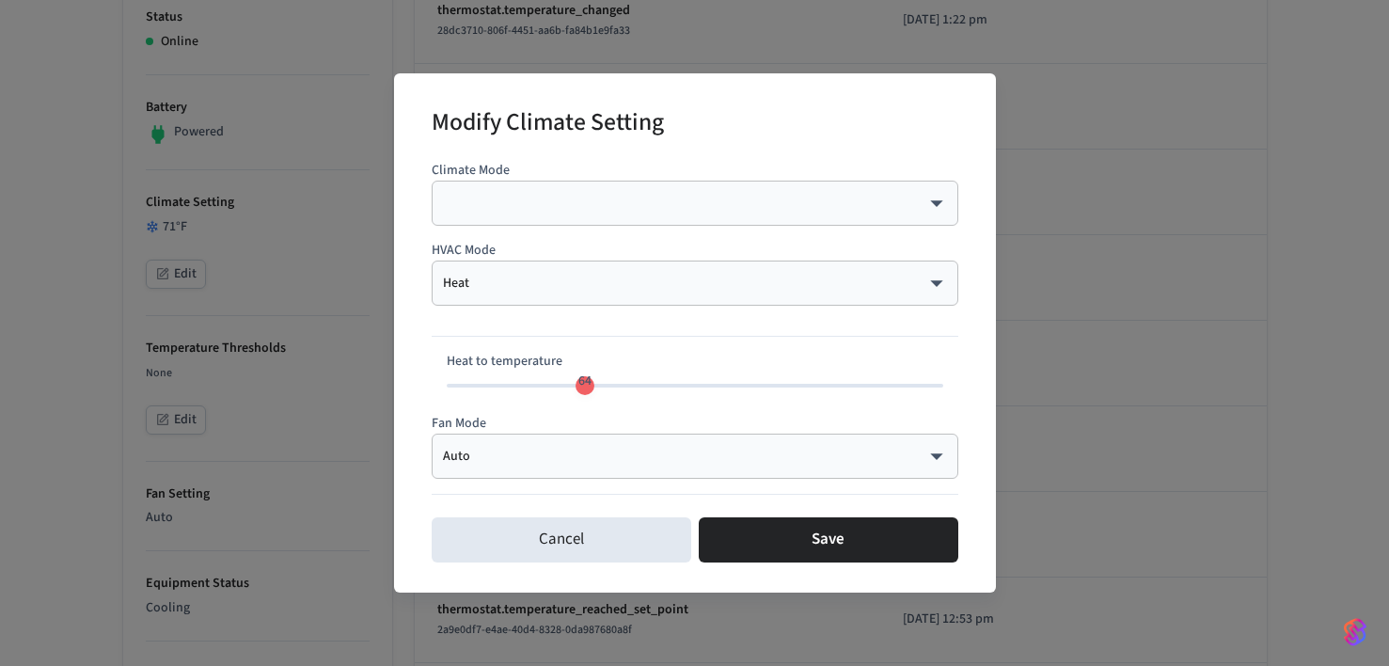
click at [484, 291] on body "Bunk Production Find by ID ⌘ K ST Devices ACS Systems Connected Accounts User I…" at bounding box center [694, 450] width 1389 height 1937
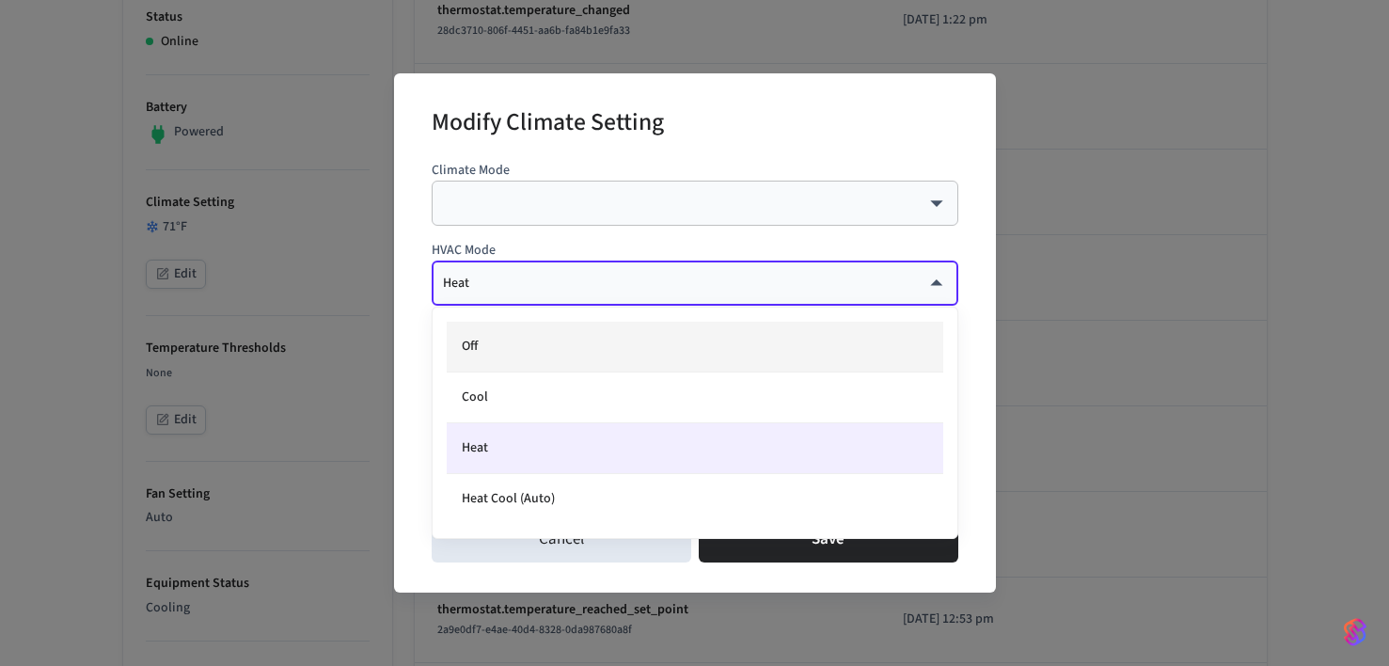
click at [499, 352] on li "Off" at bounding box center [695, 347] width 497 height 51
type input "***"
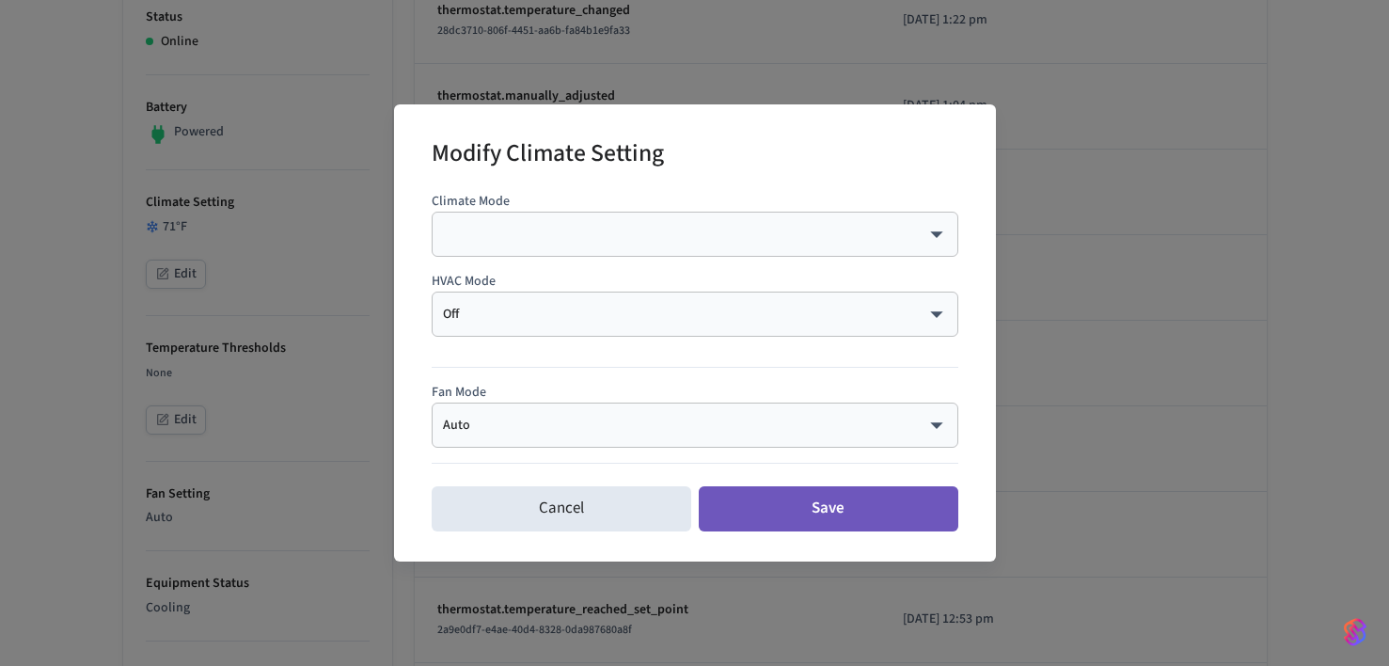
click at [826, 512] on button "Save" at bounding box center [829, 508] width 260 height 45
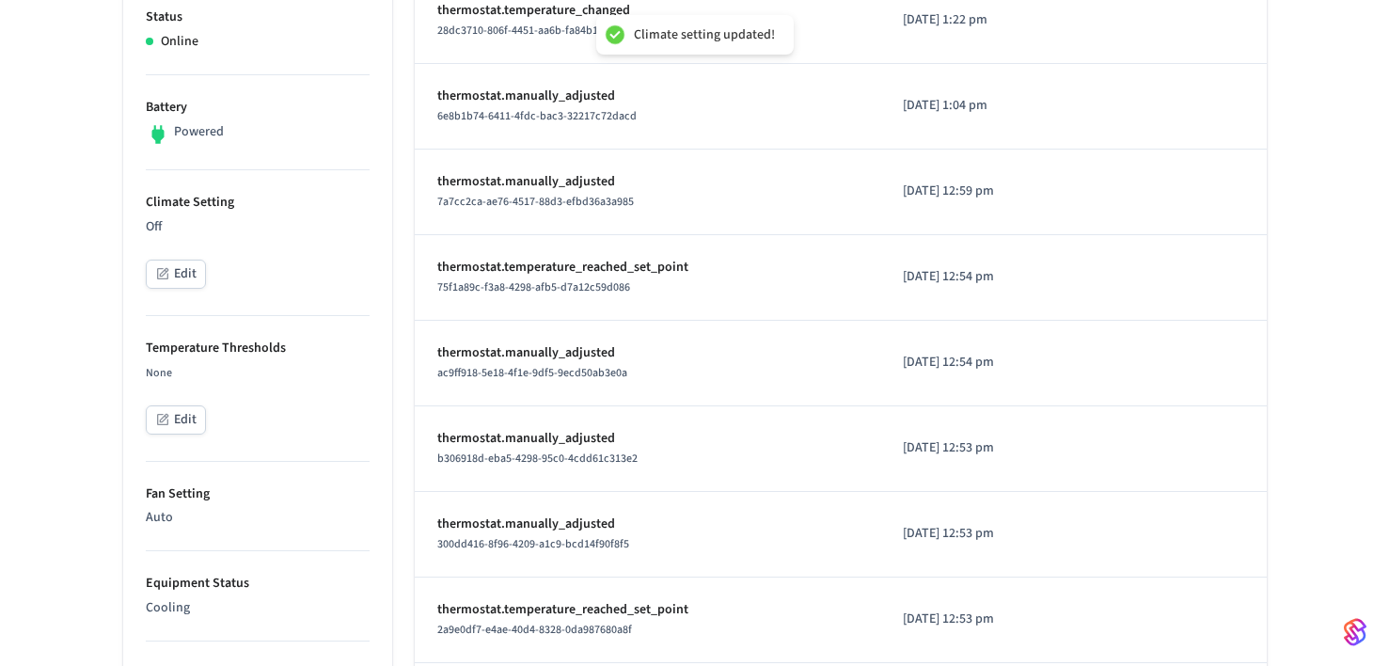
click at [40, 284] on div "LR Split ​ ​ Properties Type Honeywell Units Fahrenheit Status Online Battery P…" at bounding box center [694, 519] width 1389 height 1797
